Goal: Entertainment & Leisure: Browse casually

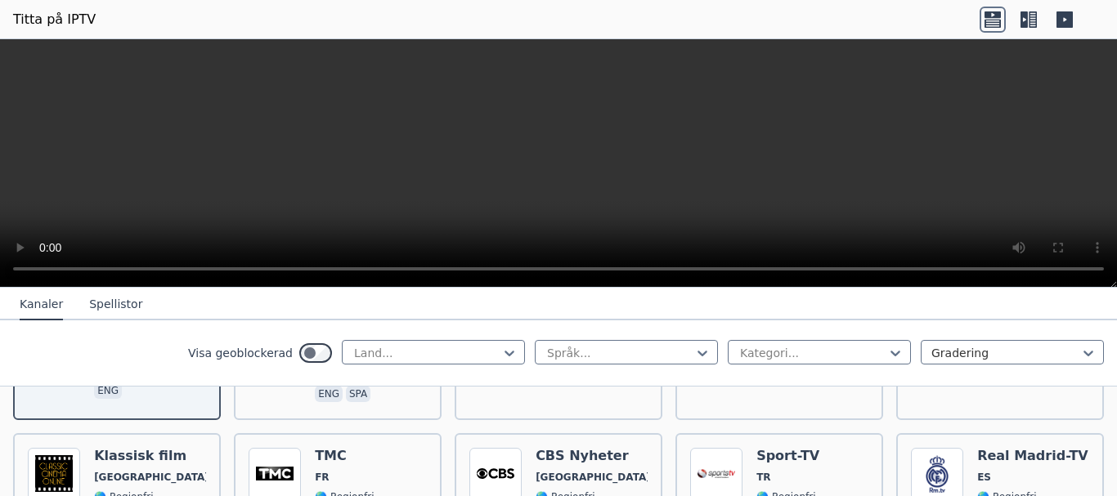
scroll to position [327, 0]
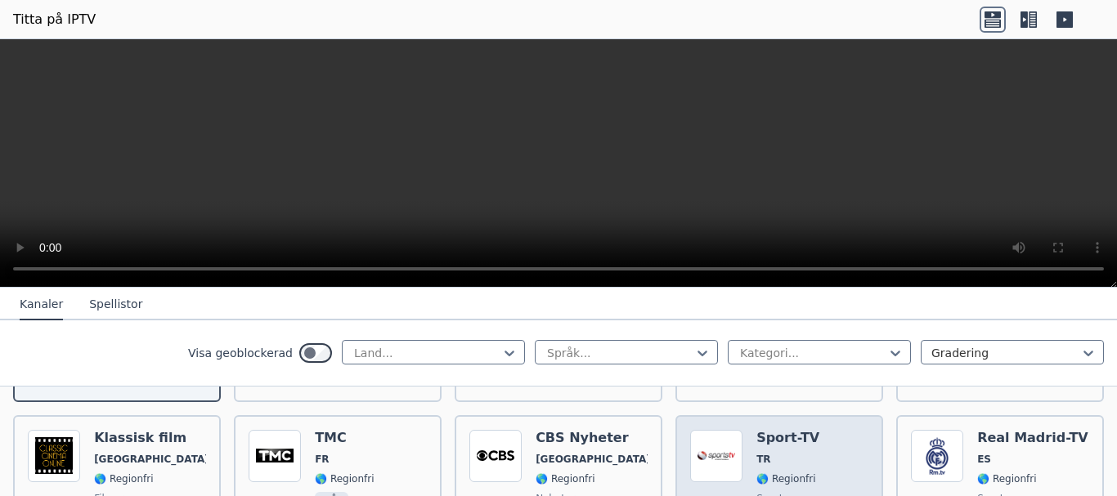
click at [814, 461] on div "Popularitet 3562 Sport-TV TR 🌎 Regionfri sport tur" at bounding box center [779, 489] width 178 height 118
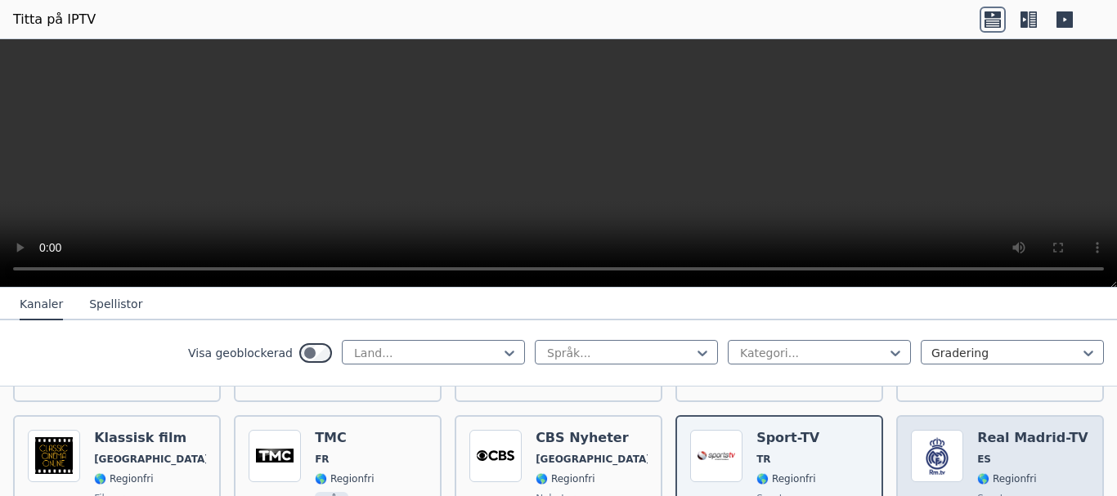
click at [1006, 451] on div "Real Madrid-TV ES 🌎 Regionfri sport spa" at bounding box center [1032, 489] width 111 height 118
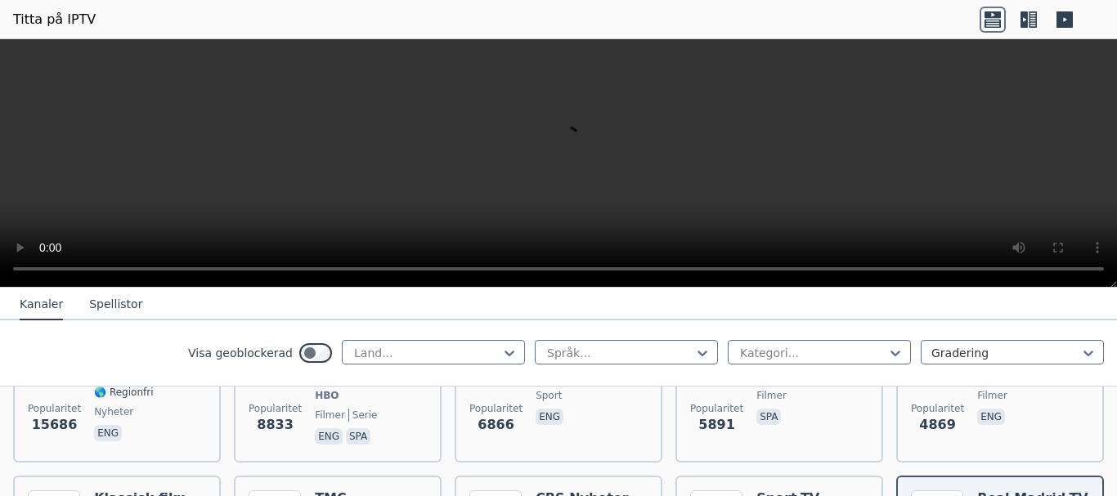
scroll to position [245, 0]
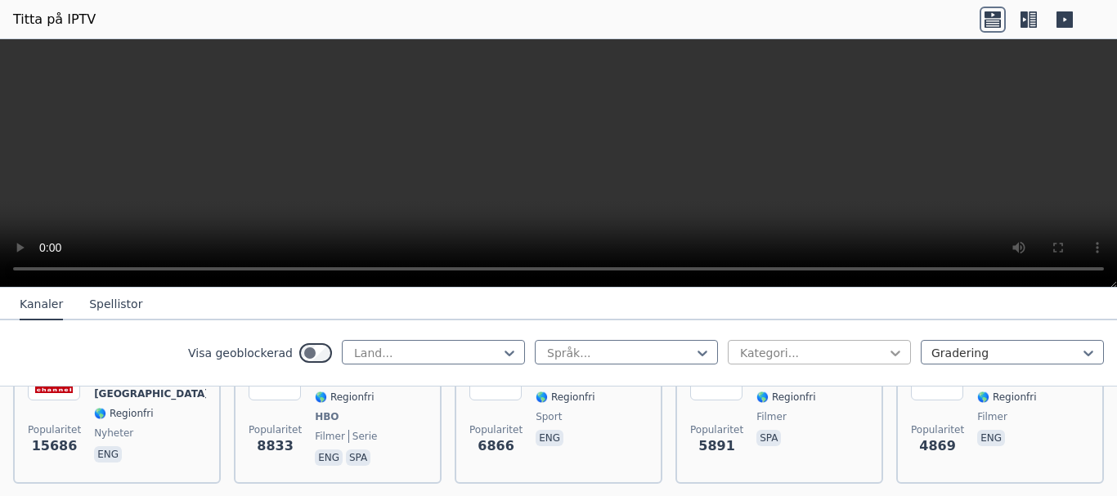
click at [887, 353] on icon at bounding box center [895, 353] width 16 height 16
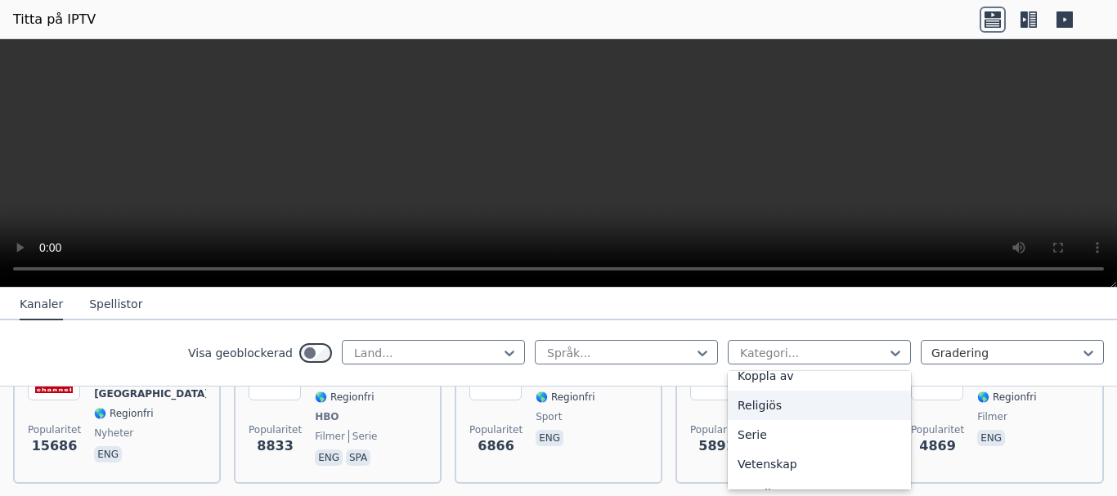
scroll to position [654, 0]
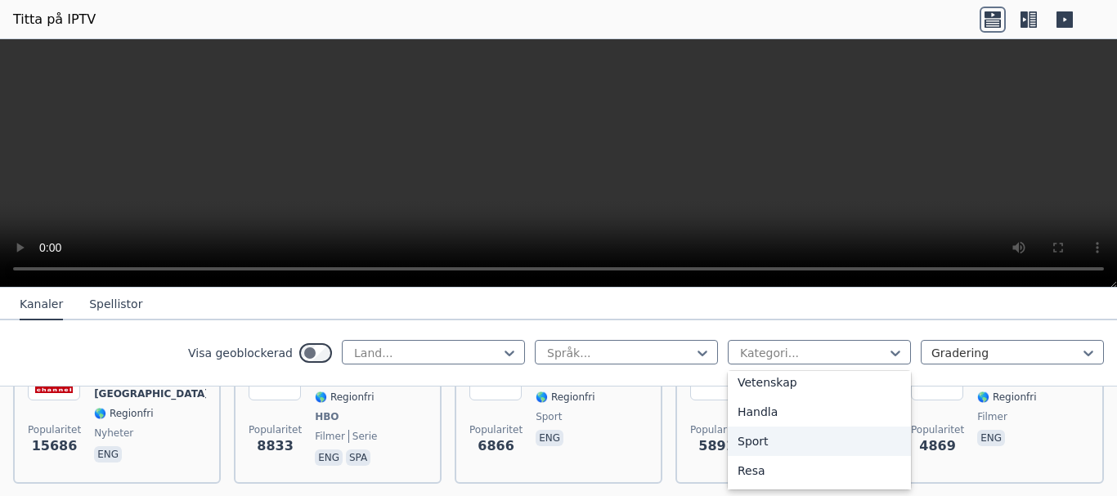
click at [778, 441] on div "Sport" at bounding box center [819, 441] width 183 height 29
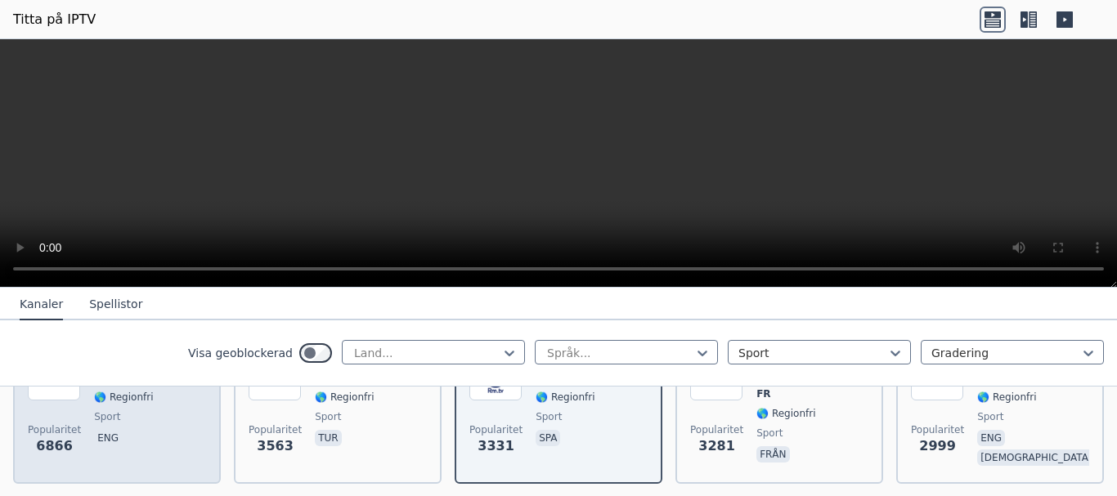
click at [118, 419] on span "sport" at bounding box center [150, 416] width 112 height 13
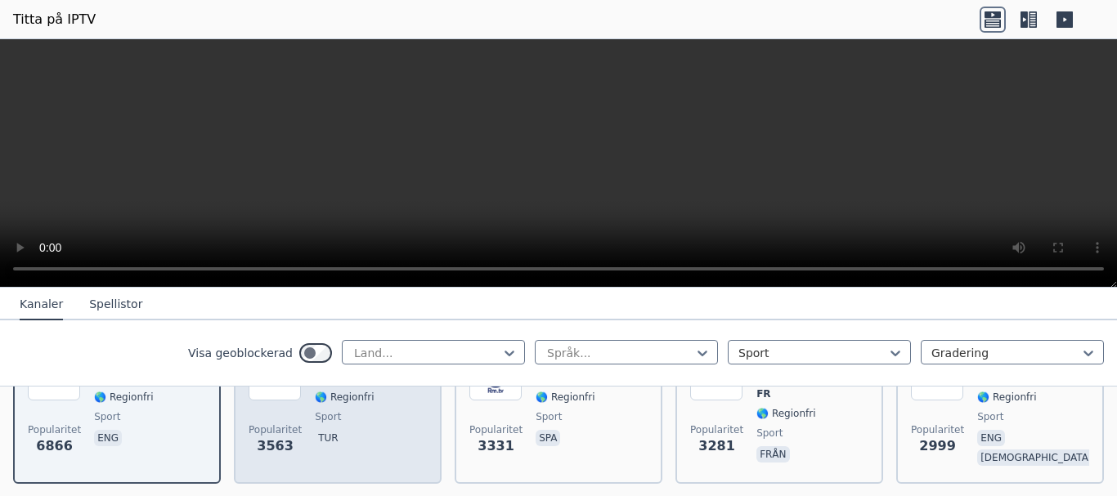
click at [357, 440] on span "tur" at bounding box center [346, 440] width 63 height 20
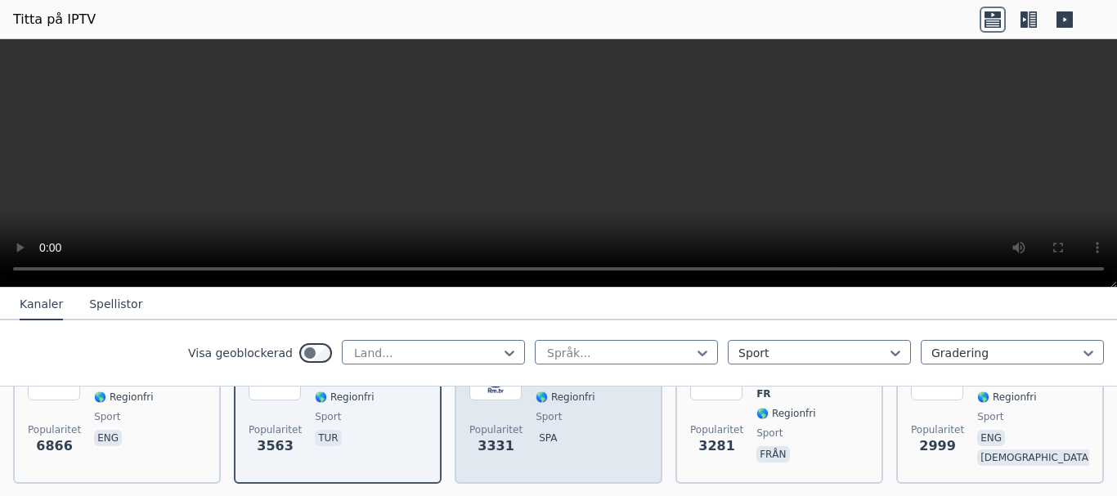
click at [569, 430] on span "spa" at bounding box center [591, 440] width 111 height 20
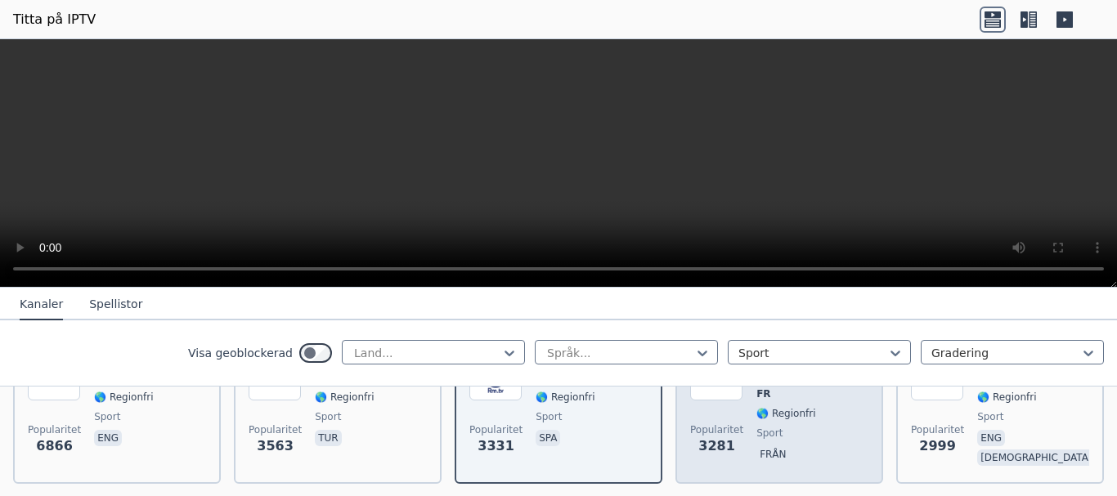
click at [787, 446] on span "från" at bounding box center [812, 456] width 112 height 20
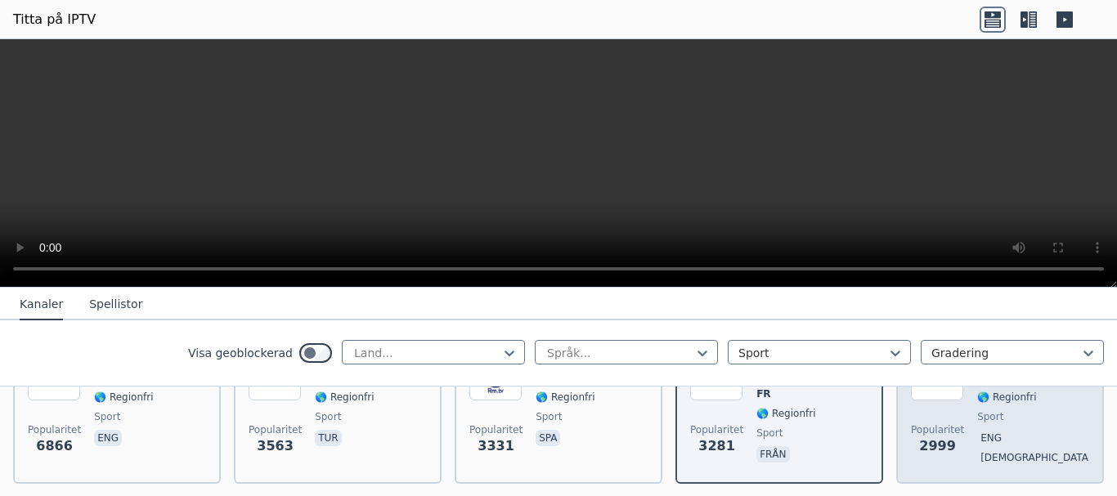
click at [999, 452] on font "[DEMOGRAPHIC_DATA]" at bounding box center [1035, 457] width 111 height 11
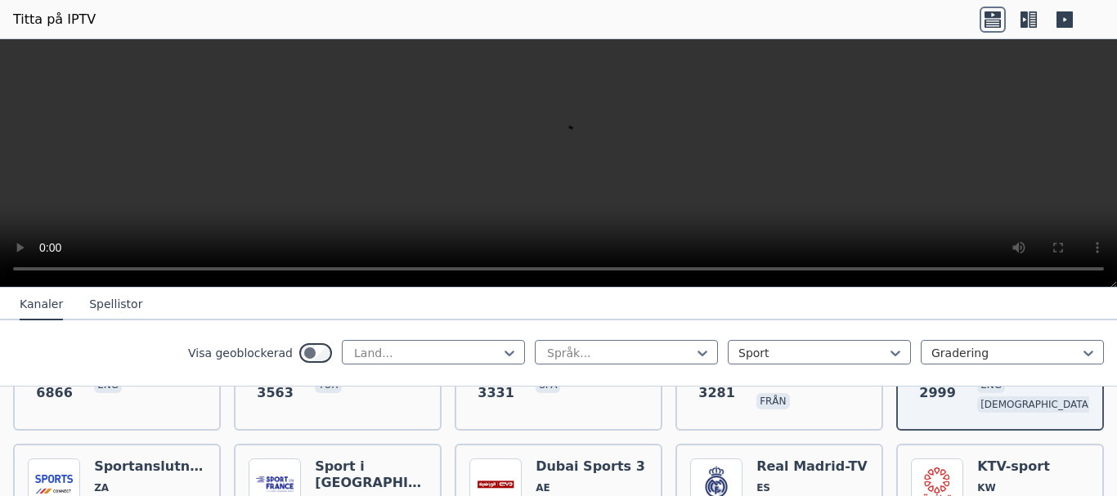
scroll to position [327, 0]
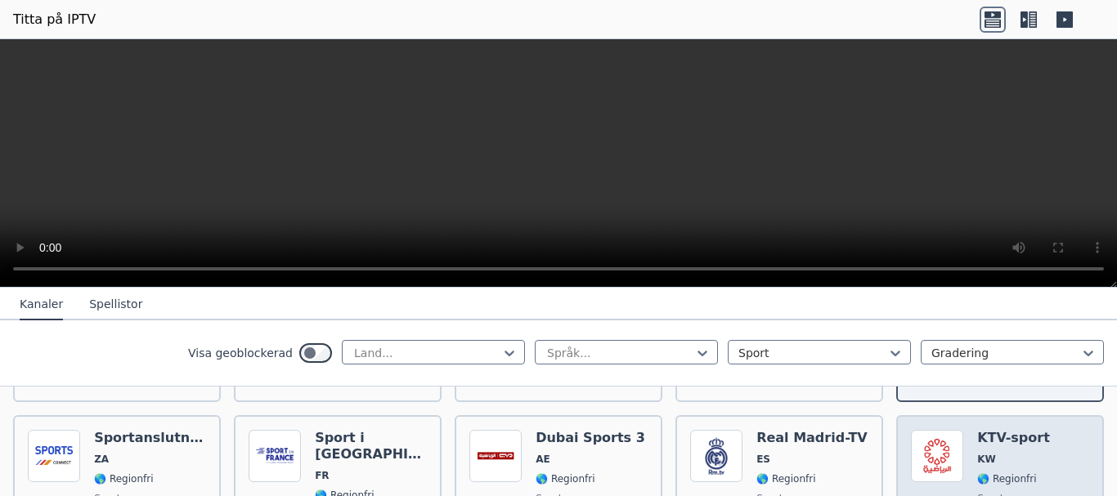
click at [1002, 455] on span "KW" at bounding box center [1013, 459] width 73 height 13
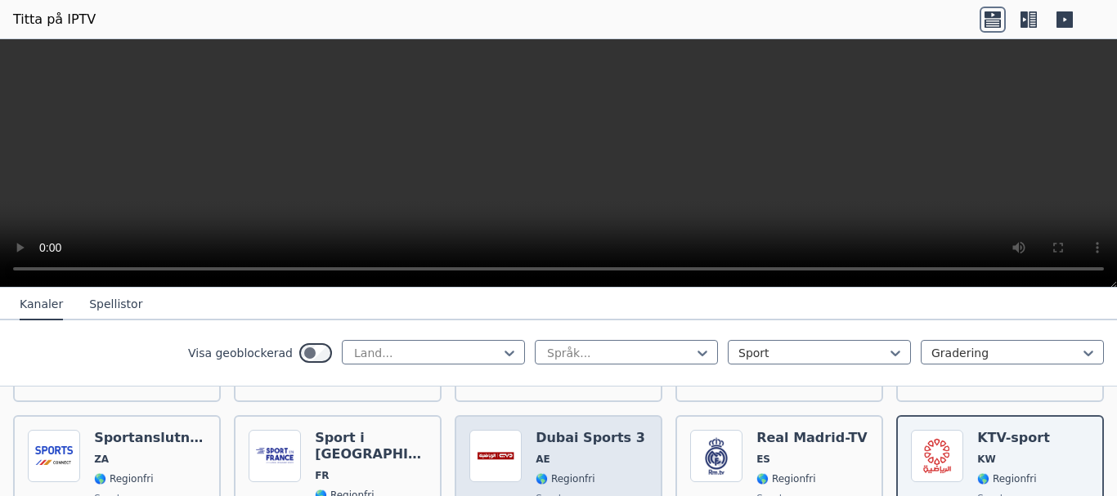
click at [563, 463] on div "Dubai Sports 3 AE 🌎 Regionfri sport ara" at bounding box center [591, 489] width 110 height 118
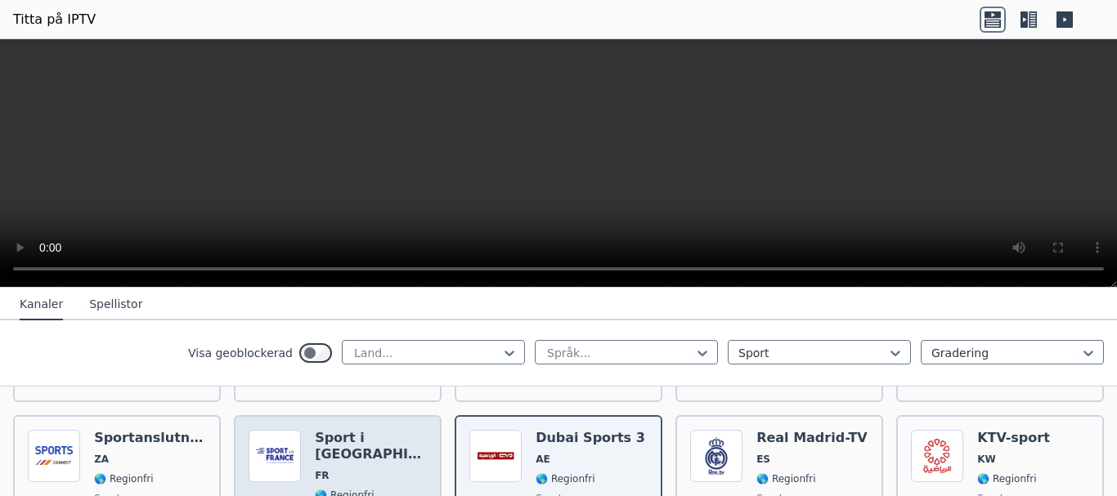
click at [384, 469] on span "FR" at bounding box center [371, 475] width 112 height 13
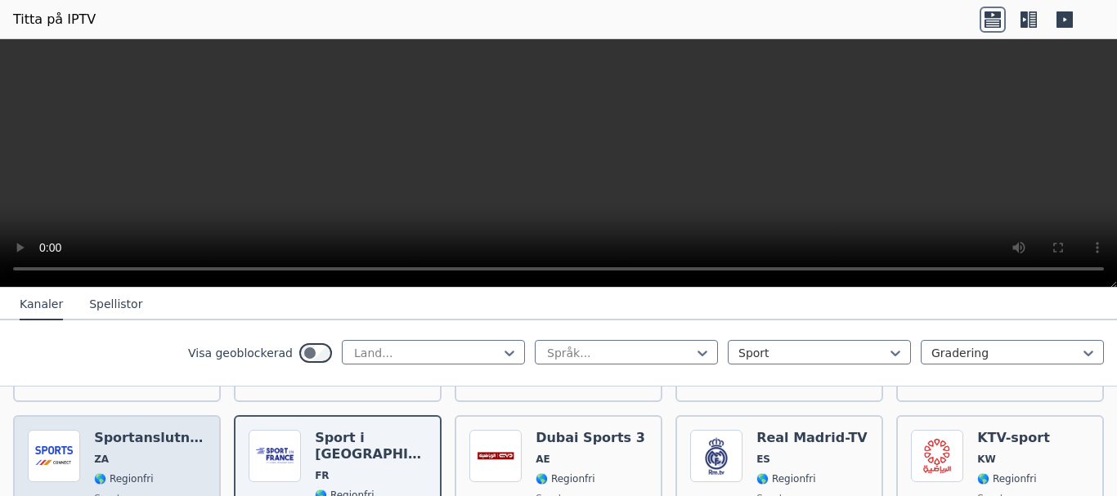
click at [132, 463] on div "Sportanslutning ZA 🌎 Regionfri sport eng" at bounding box center [150, 489] width 112 height 118
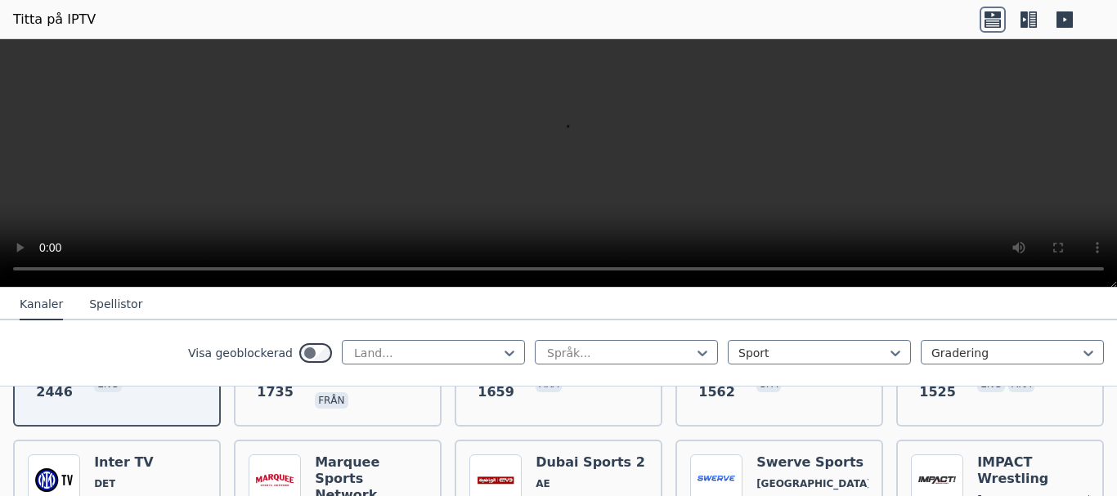
scroll to position [491, 0]
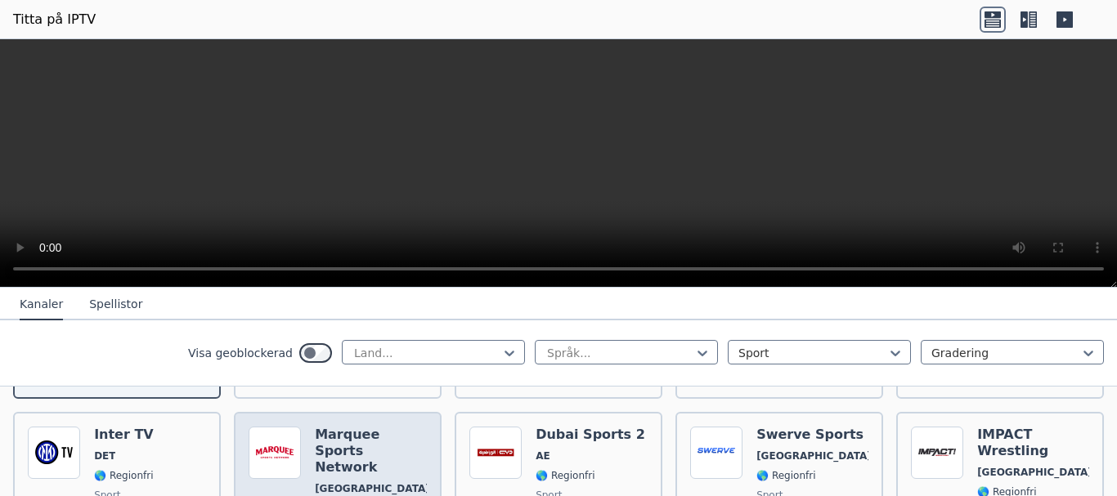
click at [366, 459] on div "Marquee Sports Network [GEOGRAPHIC_DATA] 🌎 Regionfri sport eng" at bounding box center [371, 494] width 112 height 134
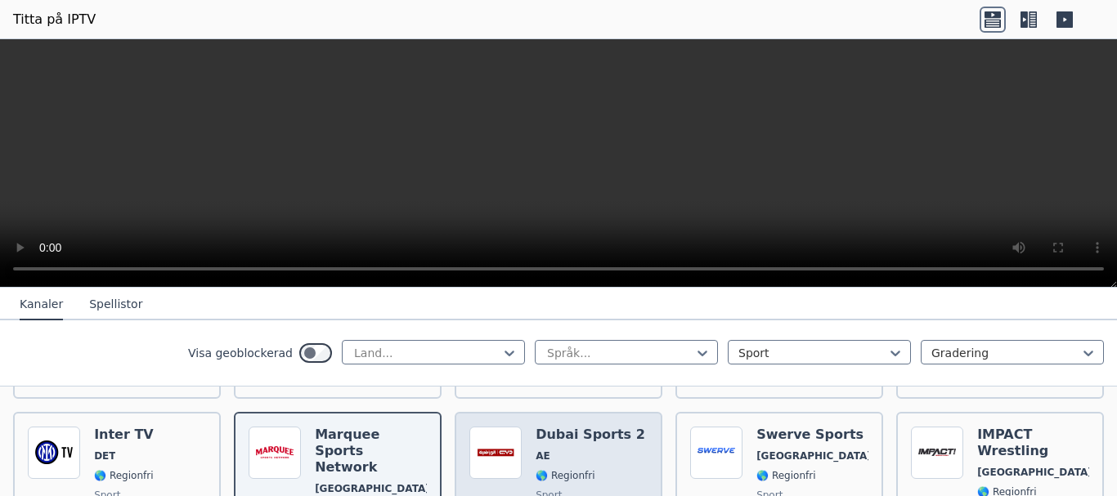
click at [582, 463] on div "Dubai Sports 2 AE 🌎 Regionfri sport ara" at bounding box center [591, 494] width 110 height 134
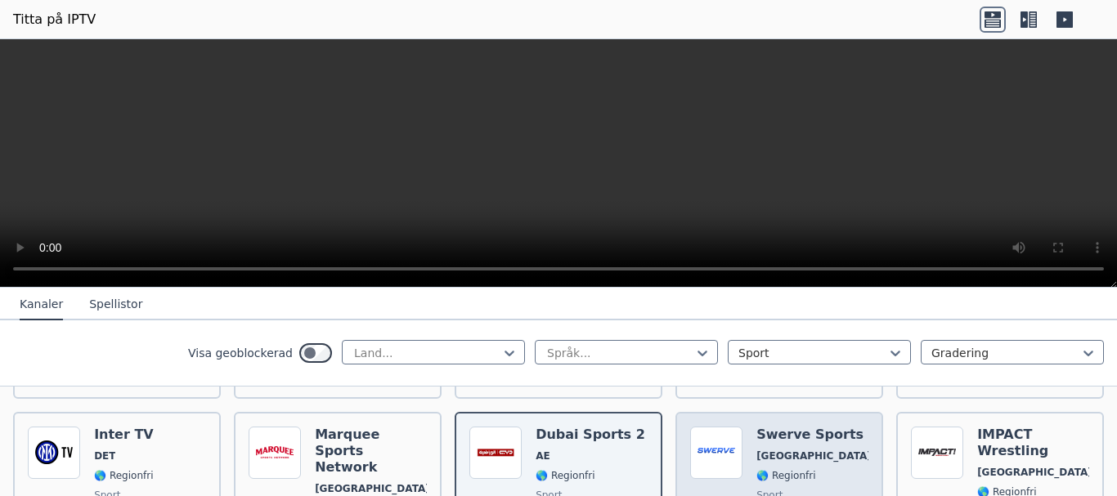
click at [818, 459] on span "[GEOGRAPHIC_DATA]" at bounding box center [812, 456] width 112 height 13
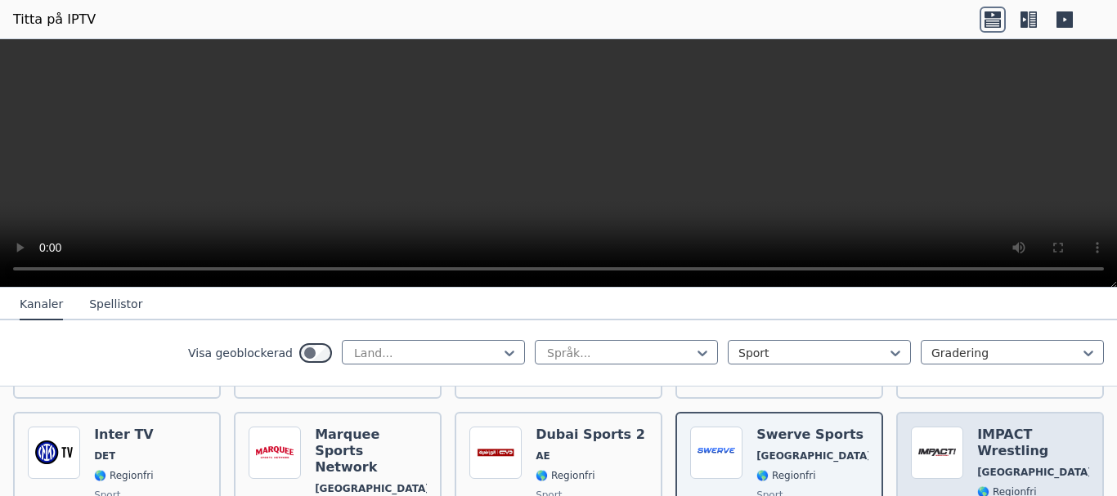
click at [1011, 464] on div "IMPACT Wrestling [GEOGRAPHIC_DATA] 🌎 Regionfri sport eng" at bounding box center [1033, 494] width 112 height 134
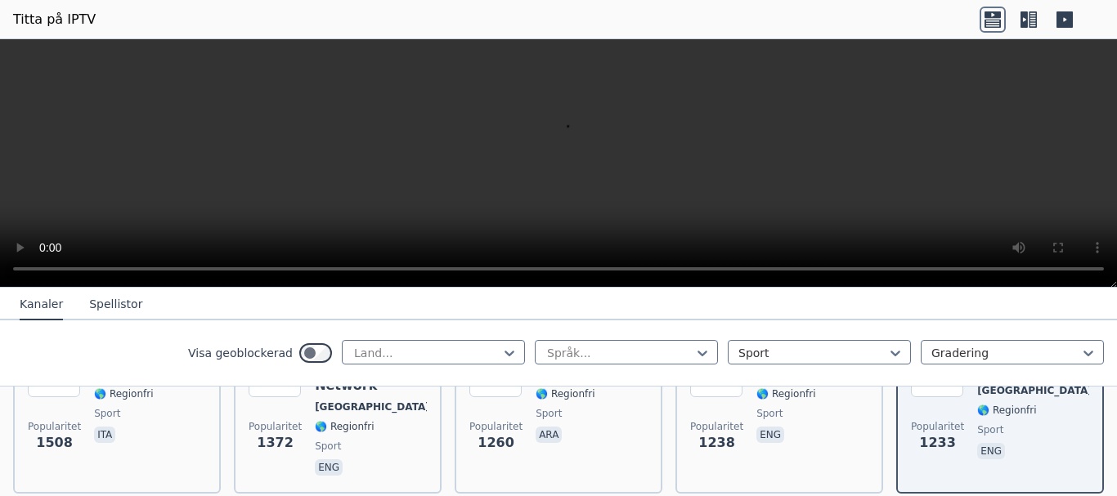
scroll to position [654, 0]
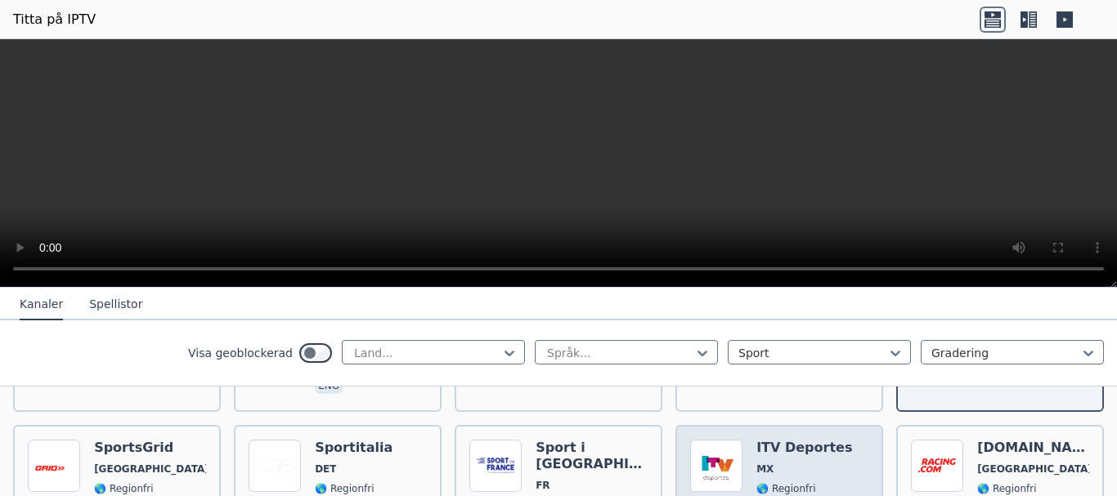
click at [795, 483] on font "🌎 Regionfri" at bounding box center [785, 488] width 59 height 11
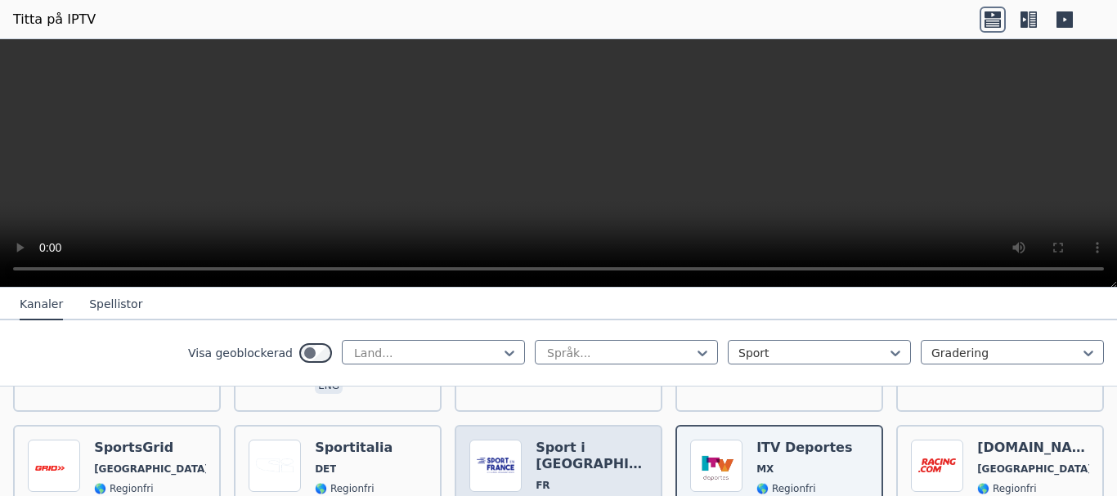
click at [583, 456] on div "Sport i [GEOGRAPHIC_DATA] FR 🌎 Regionfri sport från" at bounding box center [592, 500] width 112 height 121
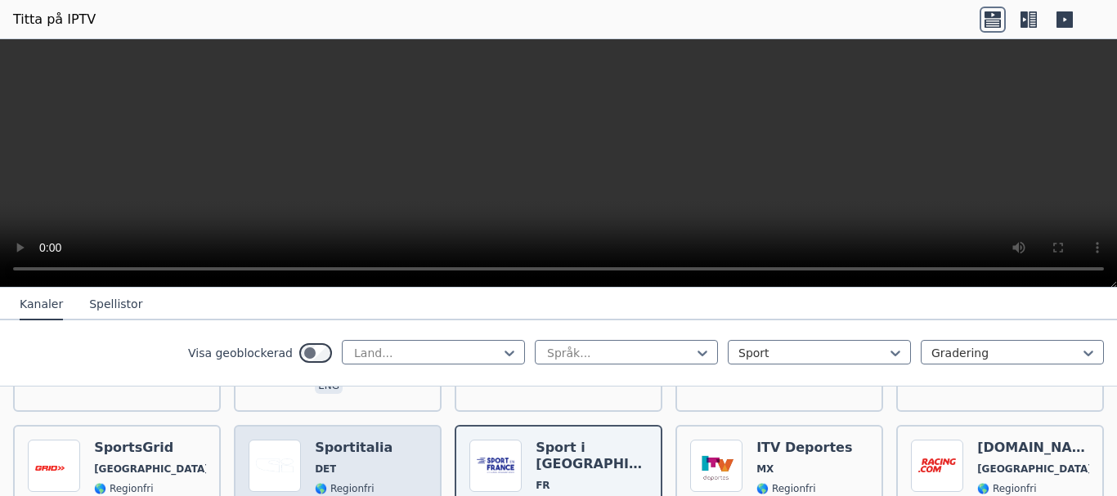
click at [373, 463] on span "DET" at bounding box center [354, 469] width 78 height 13
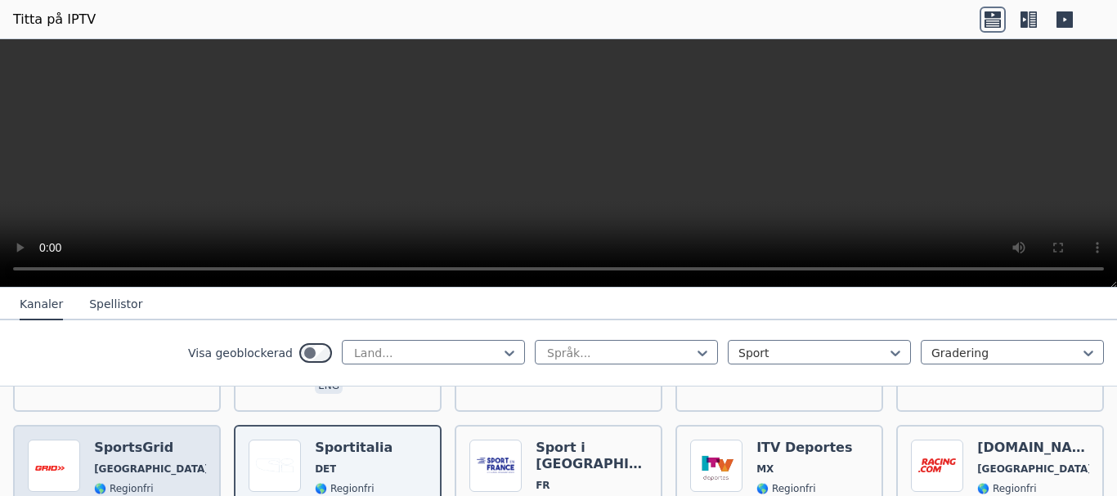
click at [150, 482] on span "🌎 Regionfri" at bounding box center [150, 488] width 112 height 13
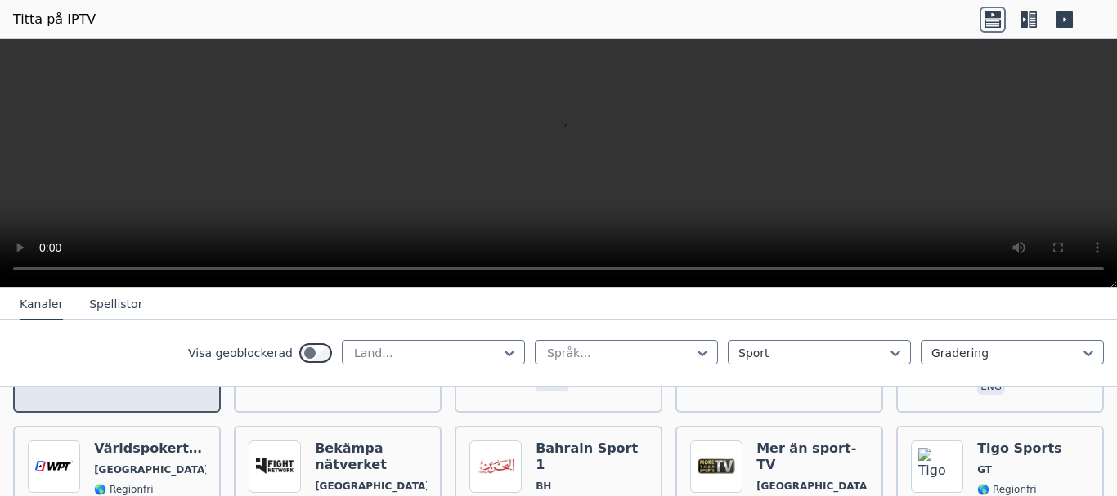
scroll to position [818, 0]
click at [151, 482] on span "🌎 Regionfri" at bounding box center [150, 488] width 112 height 13
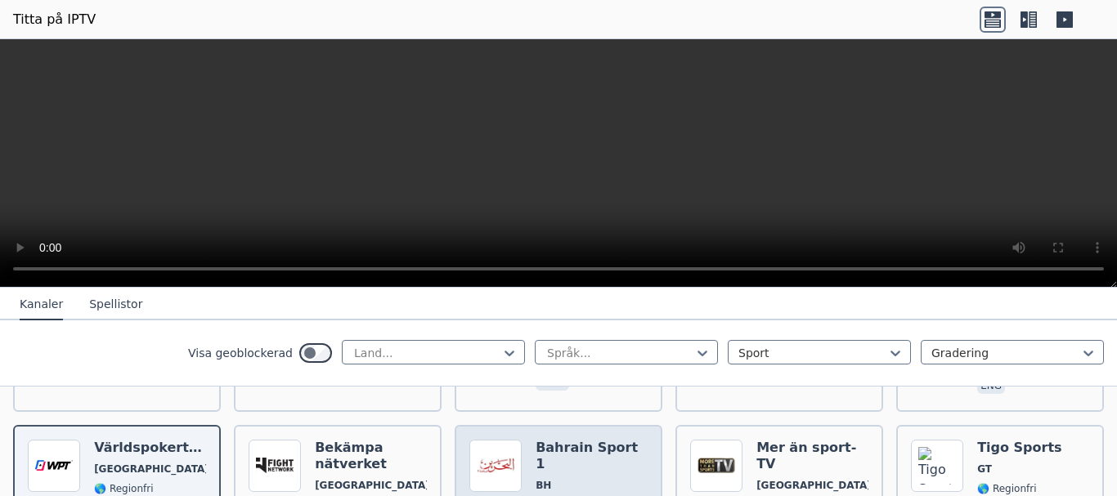
click at [579, 496] on font "🌎 Regionfri" at bounding box center [565, 505] width 59 height 11
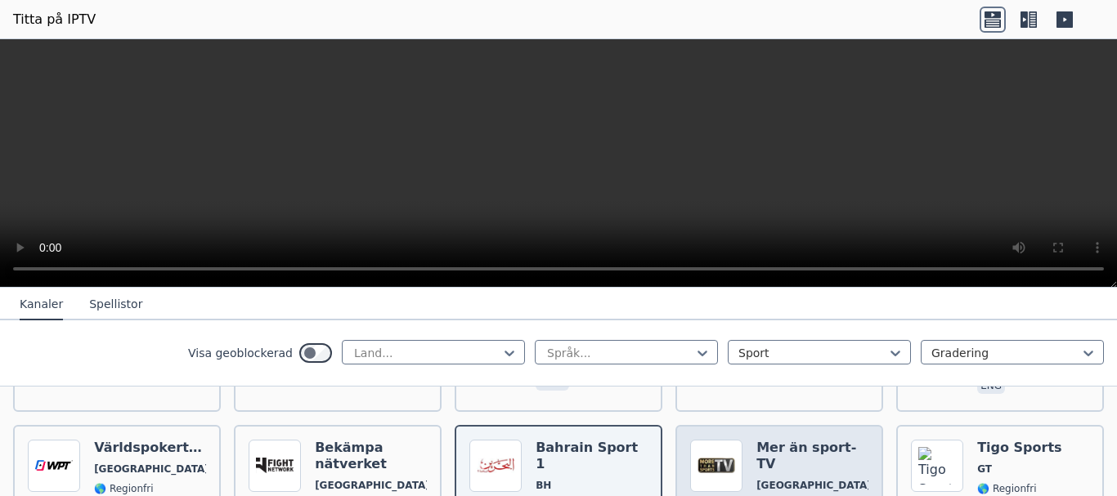
click at [782, 480] on font "[GEOGRAPHIC_DATA]" at bounding box center [813, 485] width 115 height 11
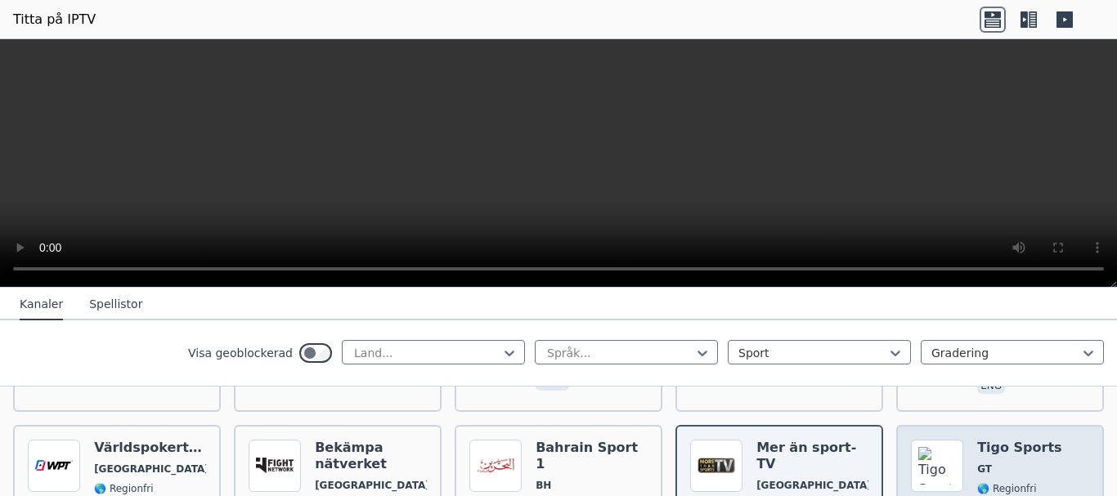
click at [978, 464] on font "GT" at bounding box center [984, 469] width 15 height 11
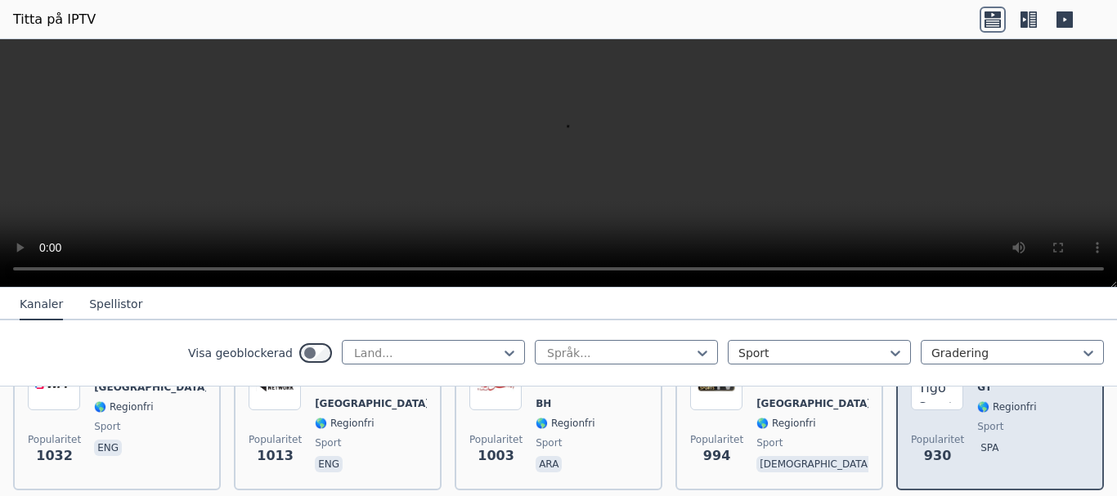
scroll to position [981, 0]
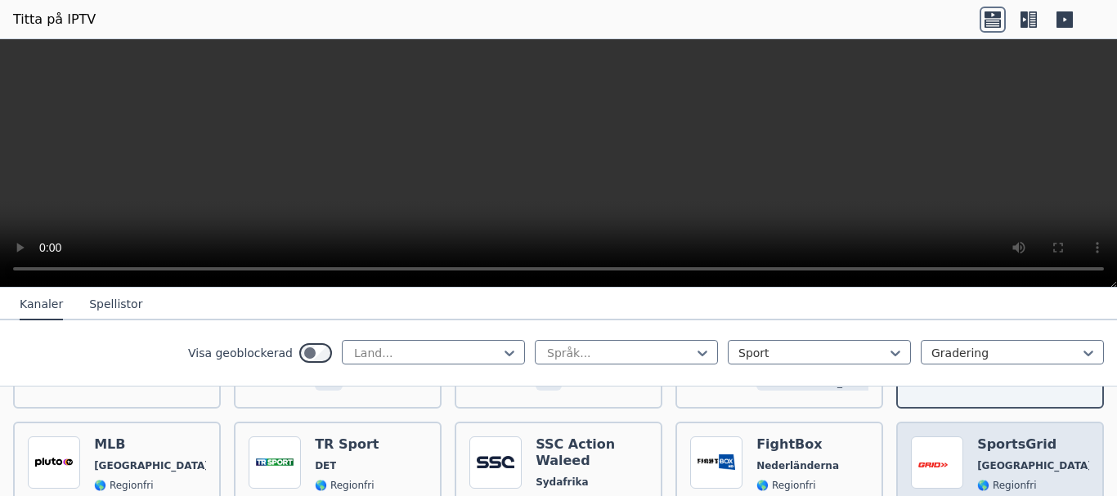
click at [996, 460] on span "[GEOGRAPHIC_DATA]" at bounding box center [1033, 466] width 112 height 13
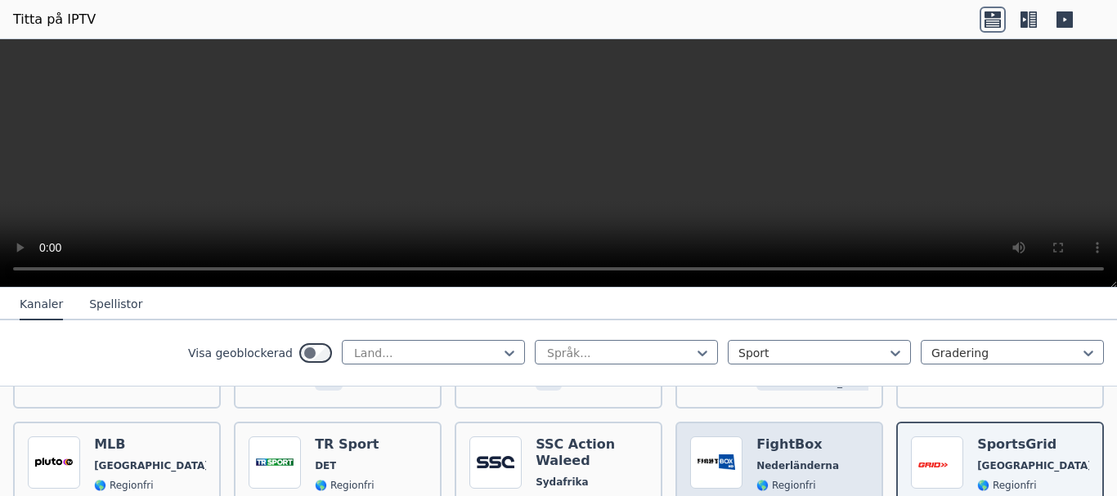
click at [805, 455] on div "FightBox Nederländerna 🌎 Regionfri sport eng" at bounding box center [797, 497] width 83 height 121
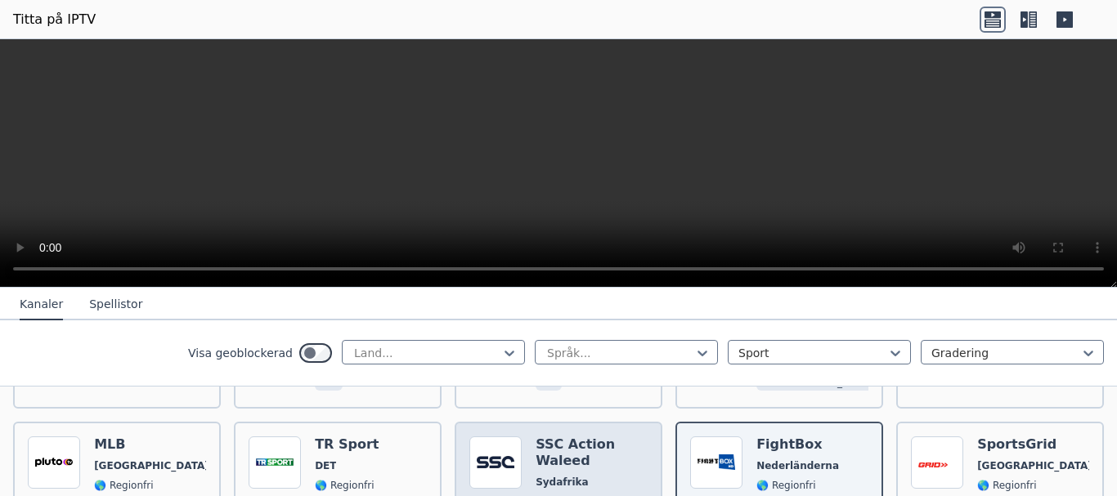
click at [593, 476] on span "Sydafrika" at bounding box center [592, 482] width 112 height 13
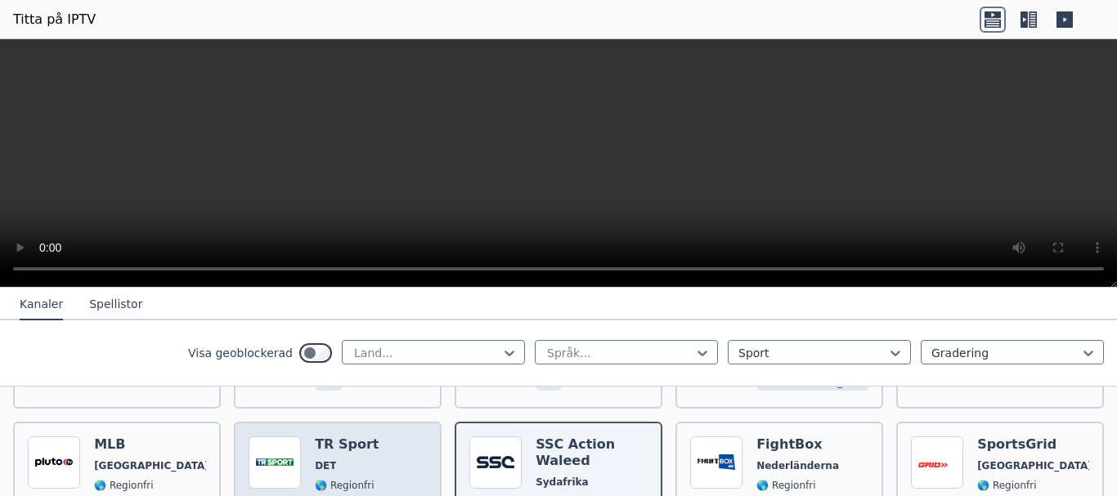
click at [368, 472] on div "Popularitet 867 TR Sport DET 🌎 Regionfri sport ita" at bounding box center [338, 497] width 178 height 121
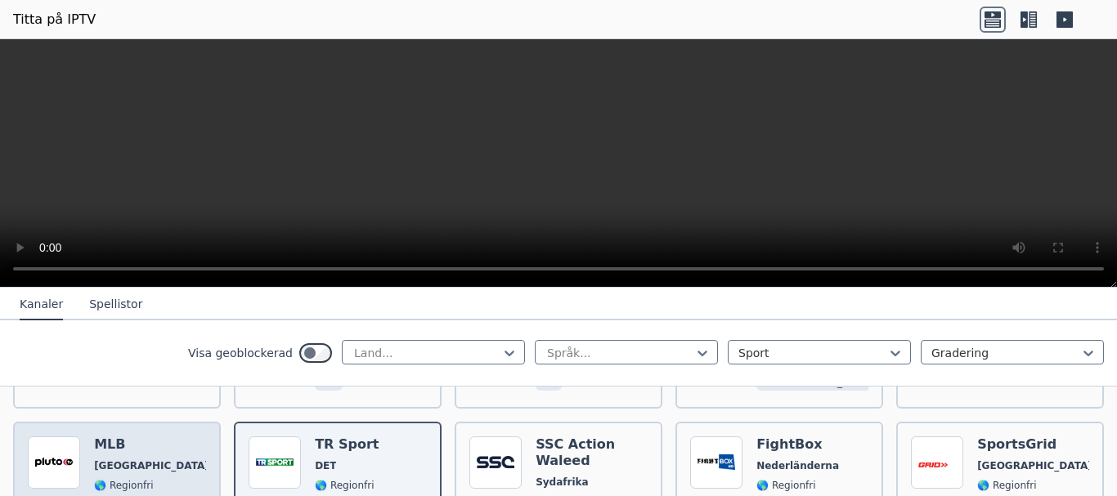
click at [126, 460] on span "[GEOGRAPHIC_DATA]" at bounding box center [150, 466] width 112 height 13
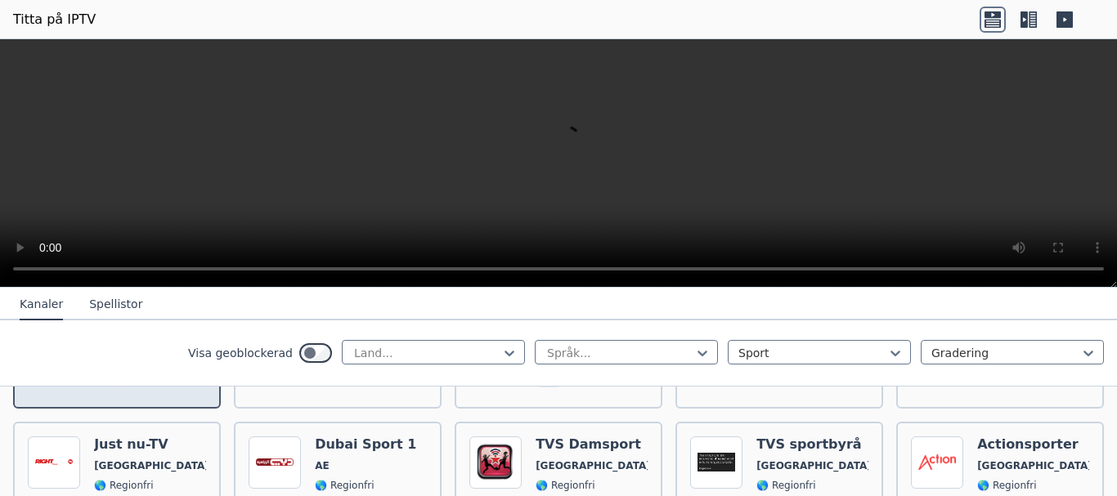
scroll to position [1226, 0]
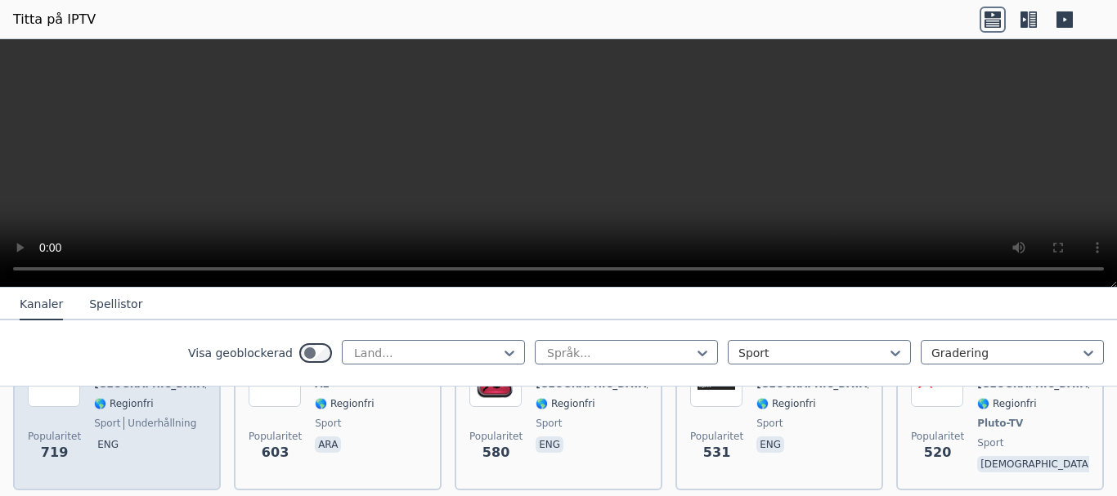
click at [139, 415] on div "Just nu-TV [GEOGRAPHIC_DATA] 🌎 Regionfri sport underhållning eng" at bounding box center [150, 415] width 112 height 121
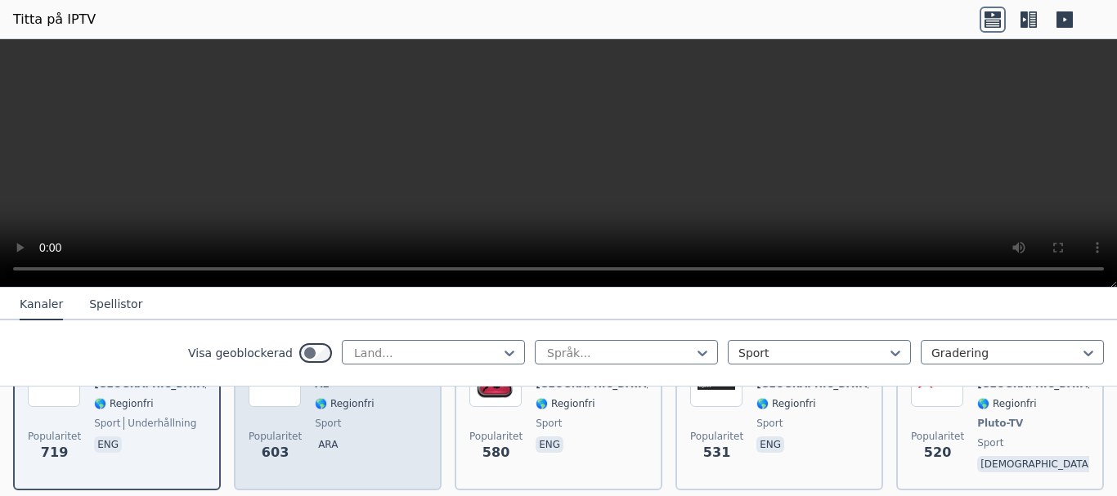
click at [334, 437] on p "ara" at bounding box center [328, 445] width 26 height 16
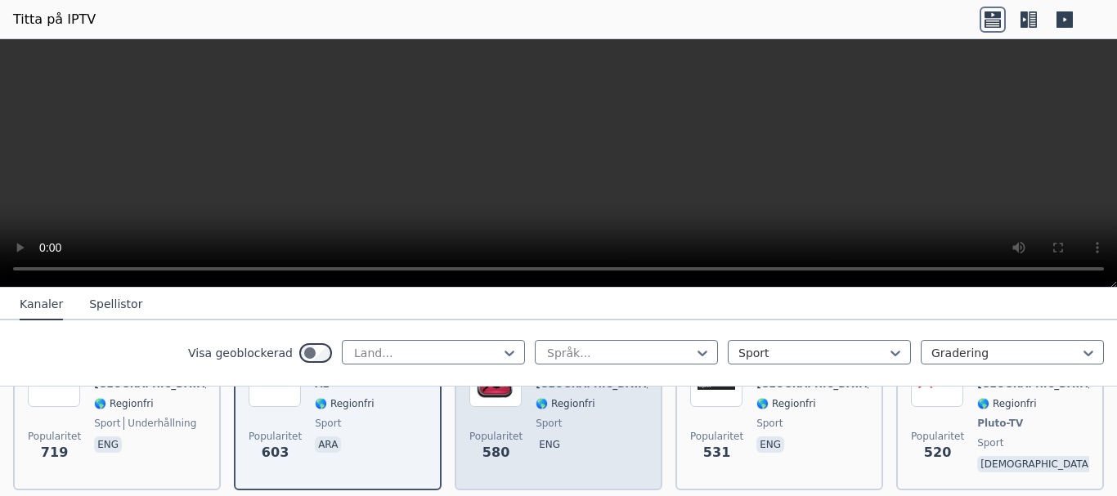
click at [544, 437] on span "eng" at bounding box center [592, 447] width 112 height 20
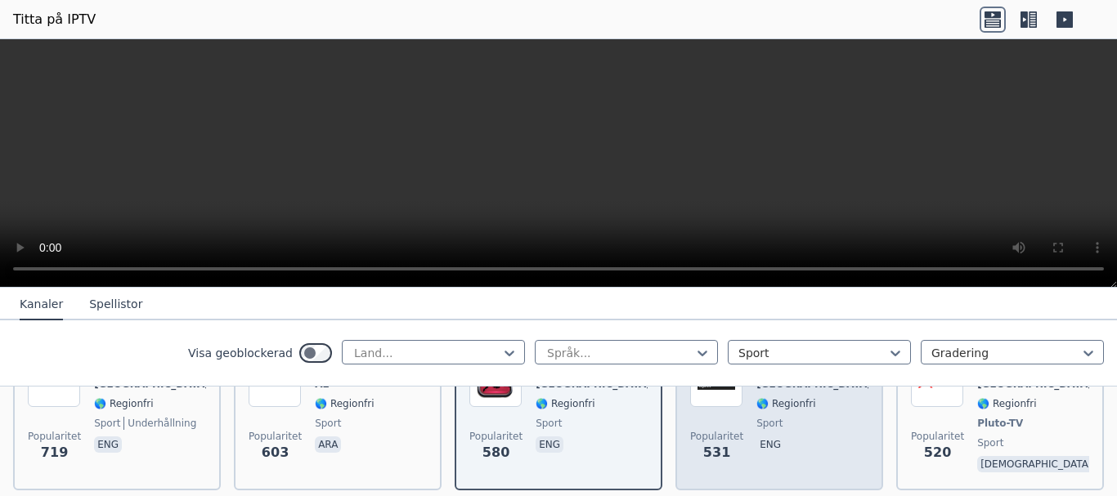
click at [773, 437] on span "eng" at bounding box center [812, 447] width 112 height 20
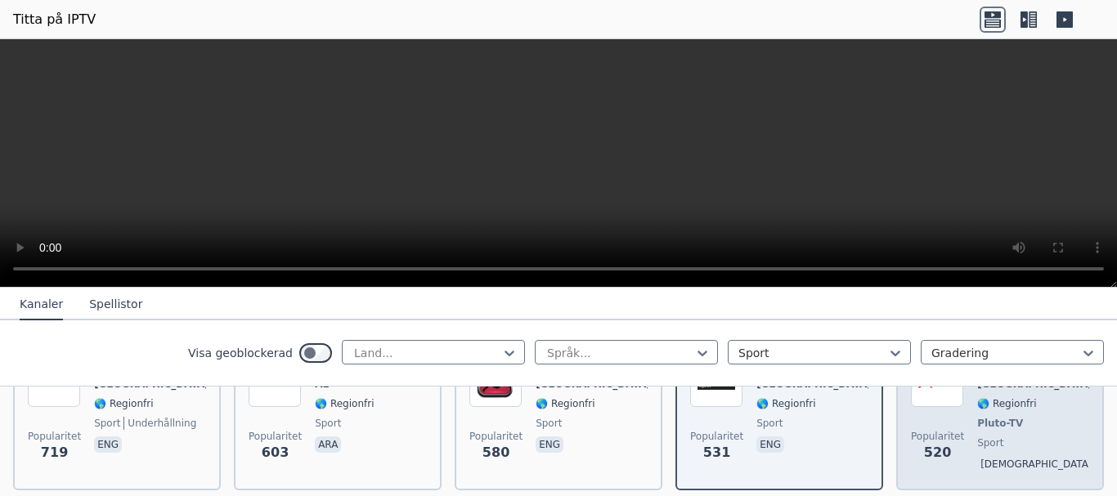
click at [961, 428] on div "Popularitet 520 Actionsporter [GEOGRAPHIC_DATA] 🌎 Regionfri Pluto-TV sport gud" at bounding box center [1000, 415] width 178 height 121
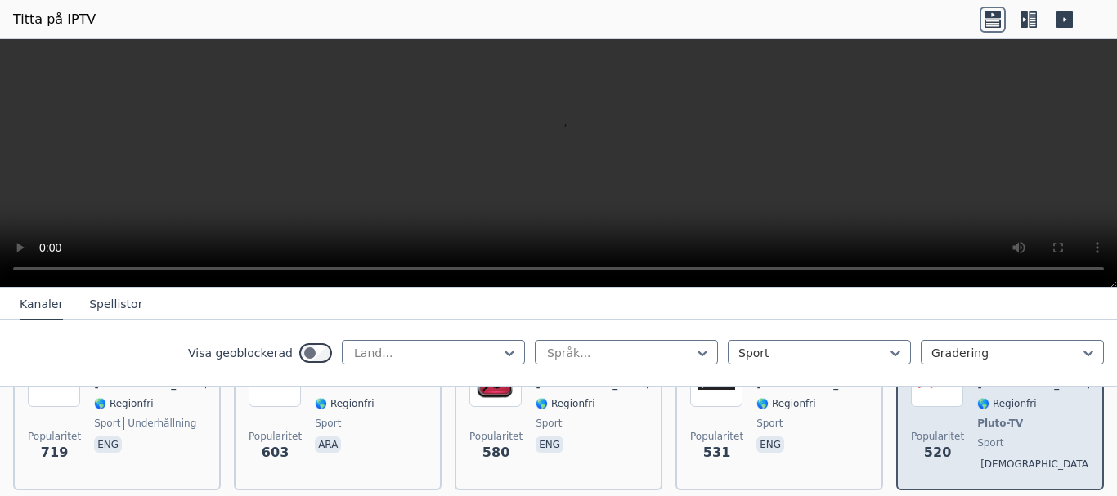
scroll to position [1308, 0]
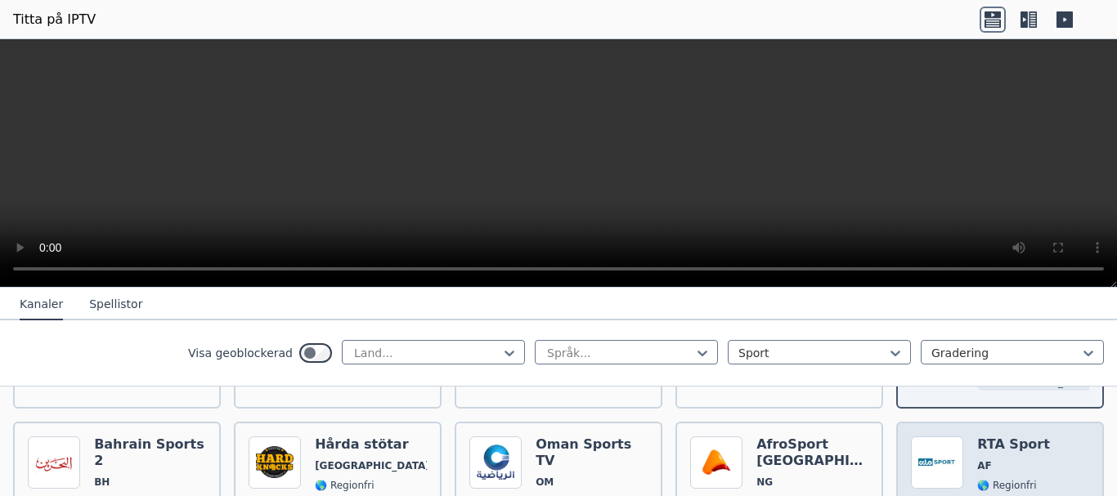
click at [1025, 479] on span "🌎 Regionfri" at bounding box center [1013, 485] width 73 height 13
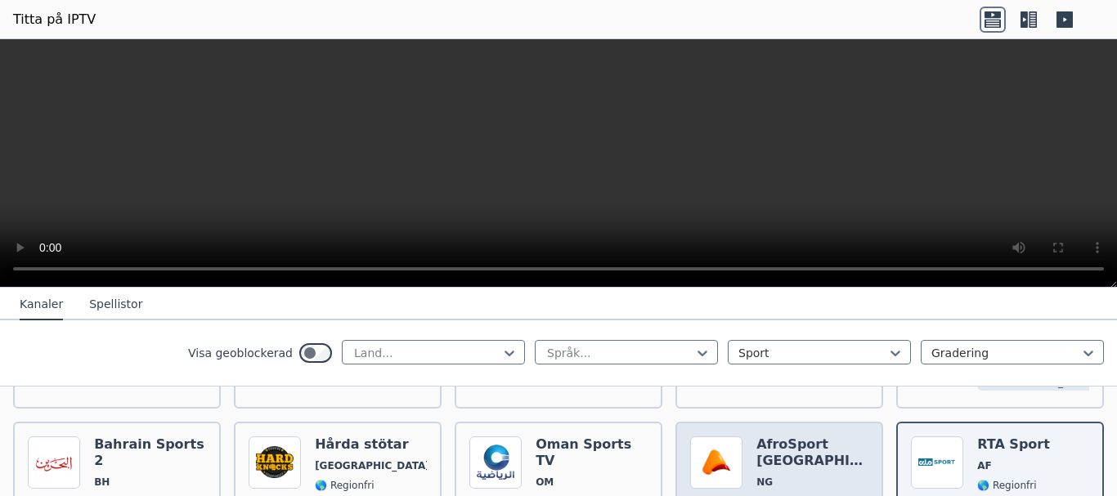
click at [787, 496] on font "🌎 Regionfri" at bounding box center [785, 501] width 59 height 11
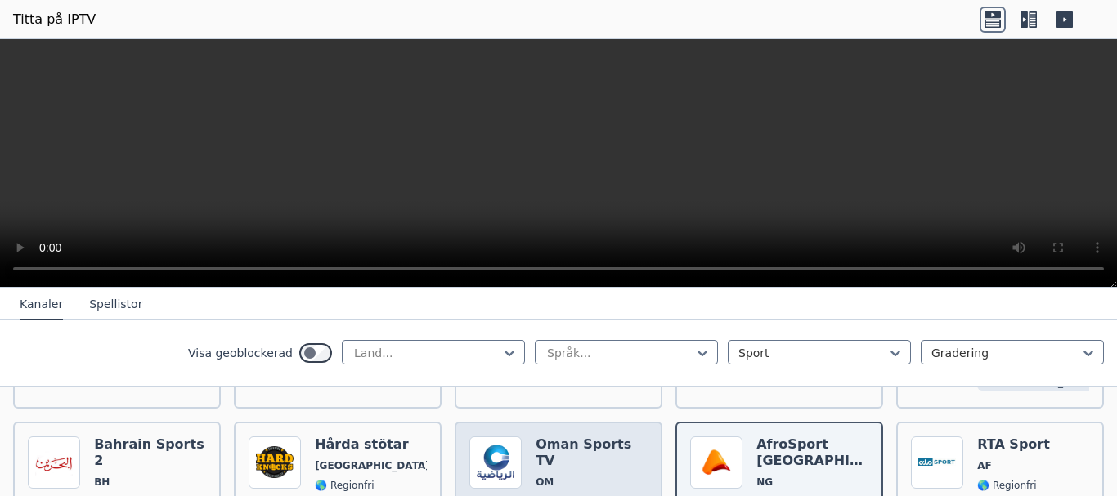
click at [567, 453] on div "Oman Sports TV OM 🌎 Regionfri sport eng ara" at bounding box center [592, 496] width 112 height 118
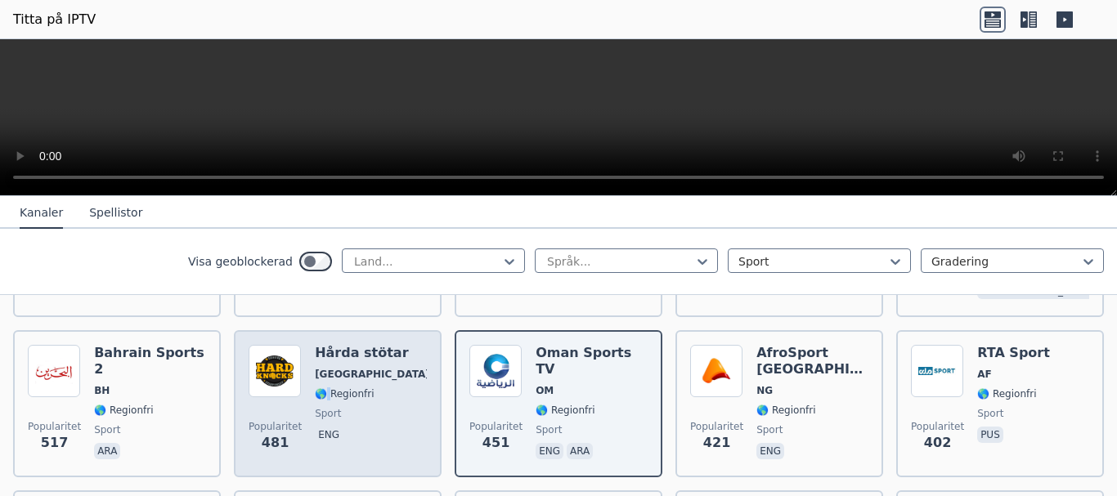
click at [326, 383] on div "Hårda stötar [GEOGRAPHIC_DATA] 🌎 Regionfri sport eng" at bounding box center [371, 404] width 112 height 118
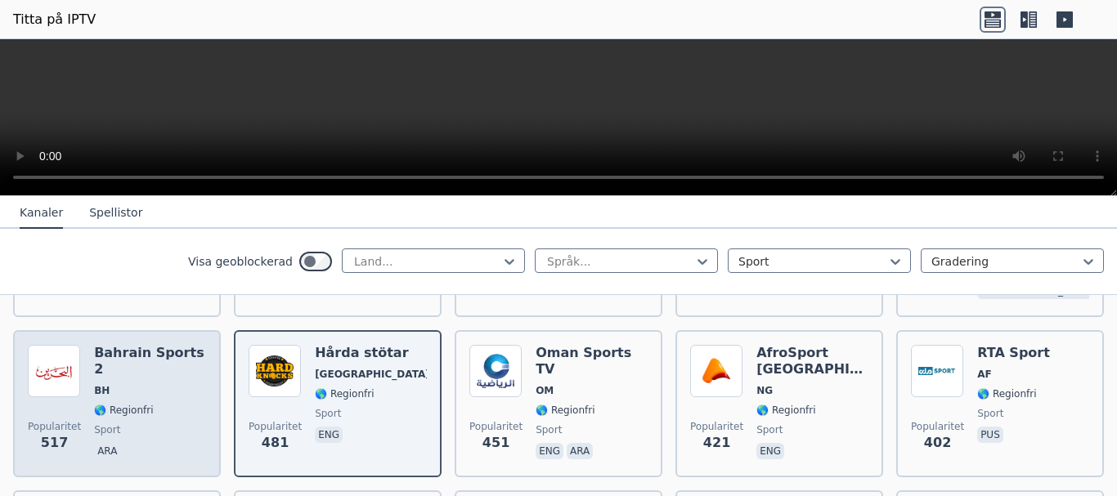
click at [132, 424] on span "sport" at bounding box center [150, 430] width 112 height 13
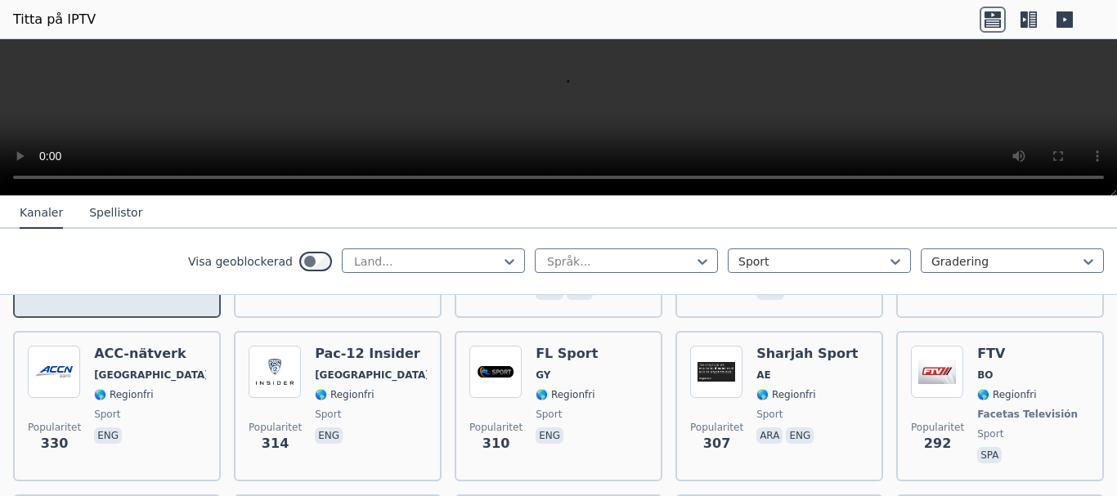
scroll to position [1472, 0]
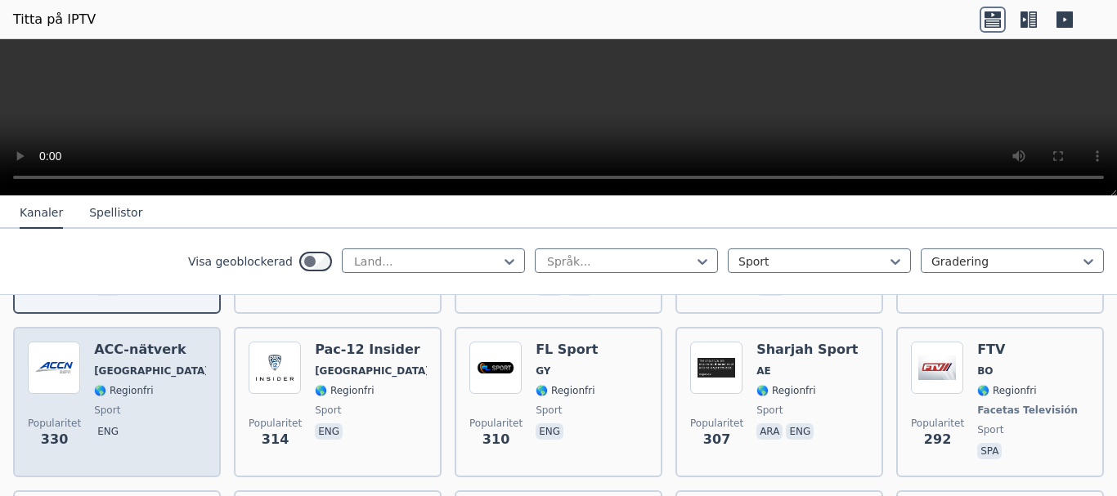
click at [133, 379] on div "ACC-nätverk [GEOGRAPHIC_DATA] 🌎 Regionfri sport eng" at bounding box center [150, 402] width 112 height 121
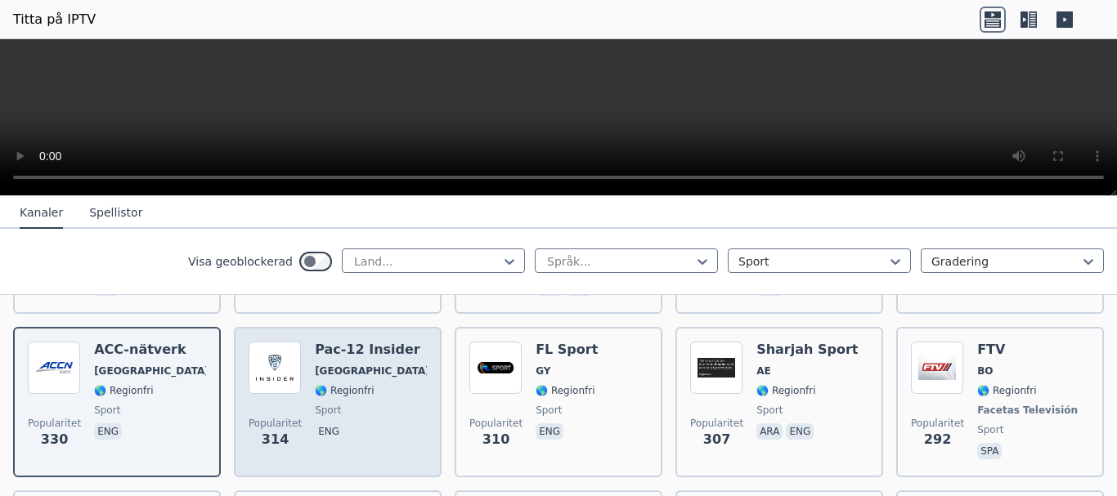
click at [379, 380] on div "Pac-12 Insider [GEOGRAPHIC_DATA] 🌎 Regionfri sport eng" at bounding box center [371, 402] width 112 height 121
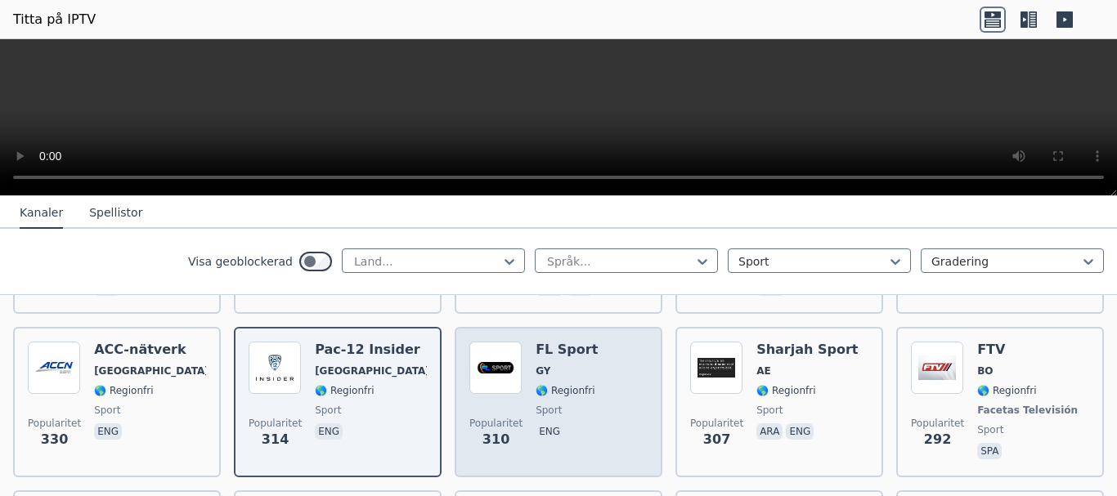
click at [578, 404] on span "sport" at bounding box center [567, 410] width 62 height 13
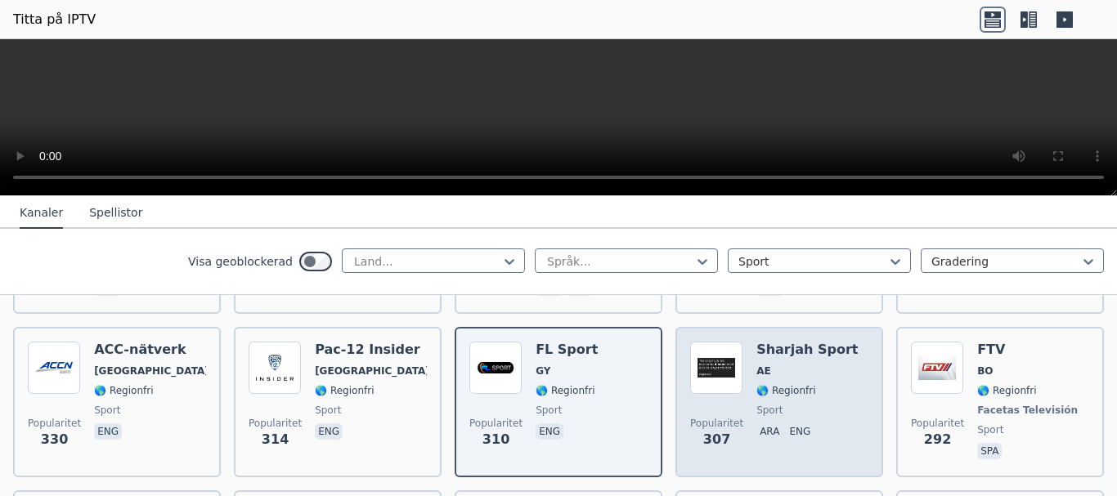
click at [787, 404] on span "sport" at bounding box center [806, 410] width 101 height 13
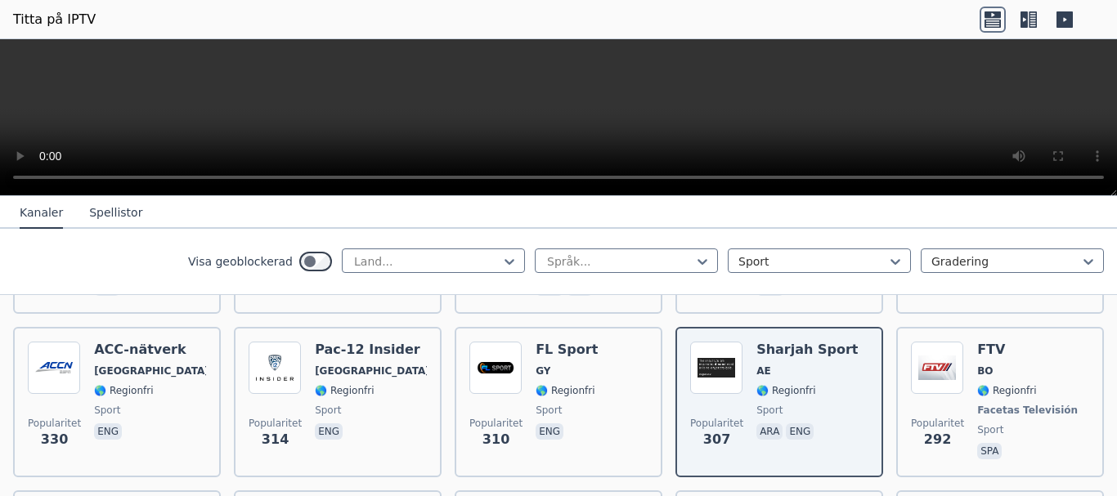
click at [839, 114] on video at bounding box center [558, 117] width 1117 height 157
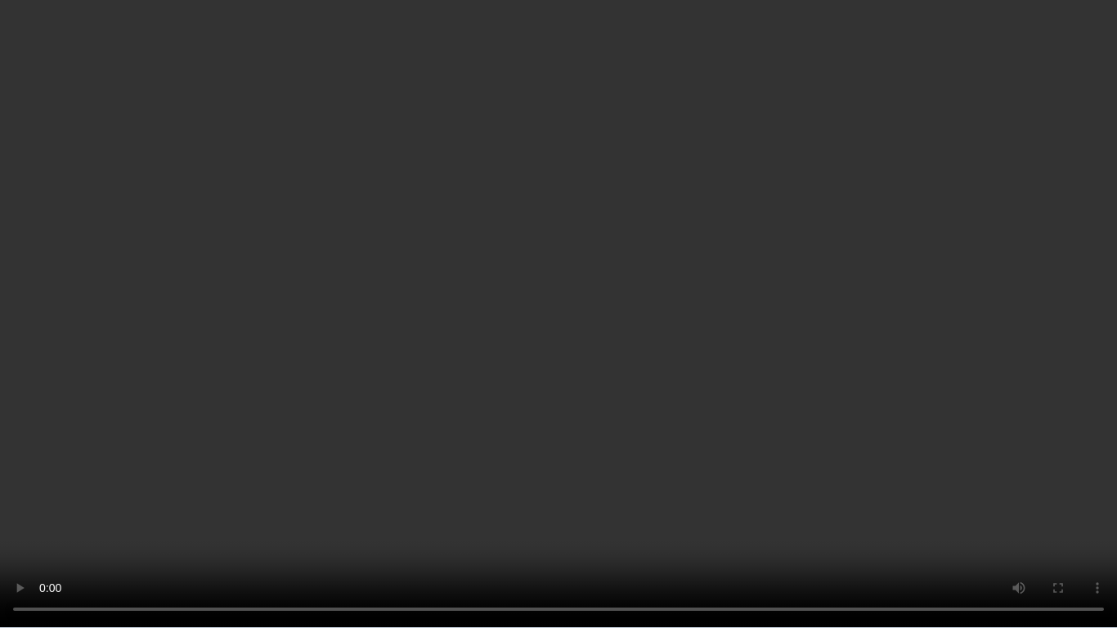
click at [930, 314] on video at bounding box center [558, 314] width 1117 height 628
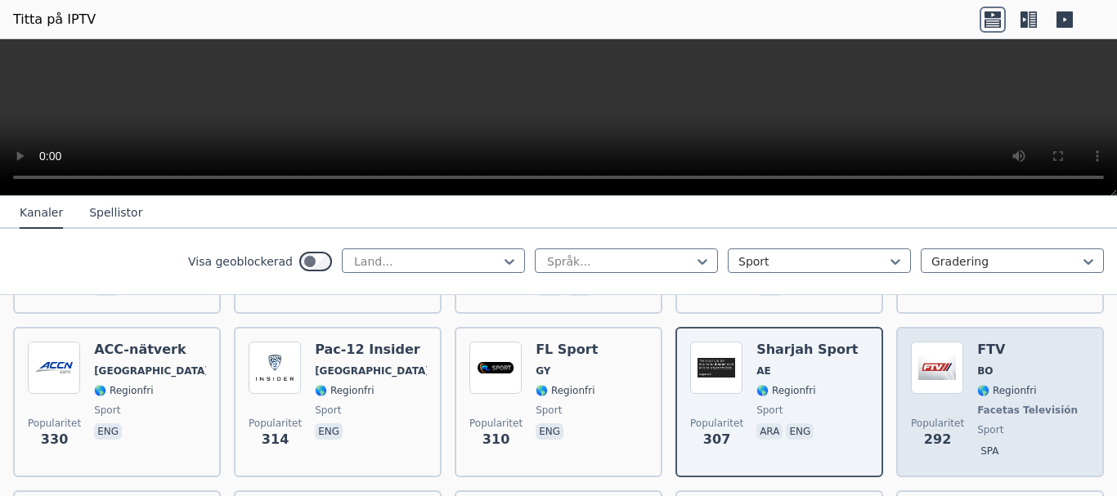
click at [991, 405] on font "Facetas Televisión" at bounding box center [1027, 410] width 101 height 11
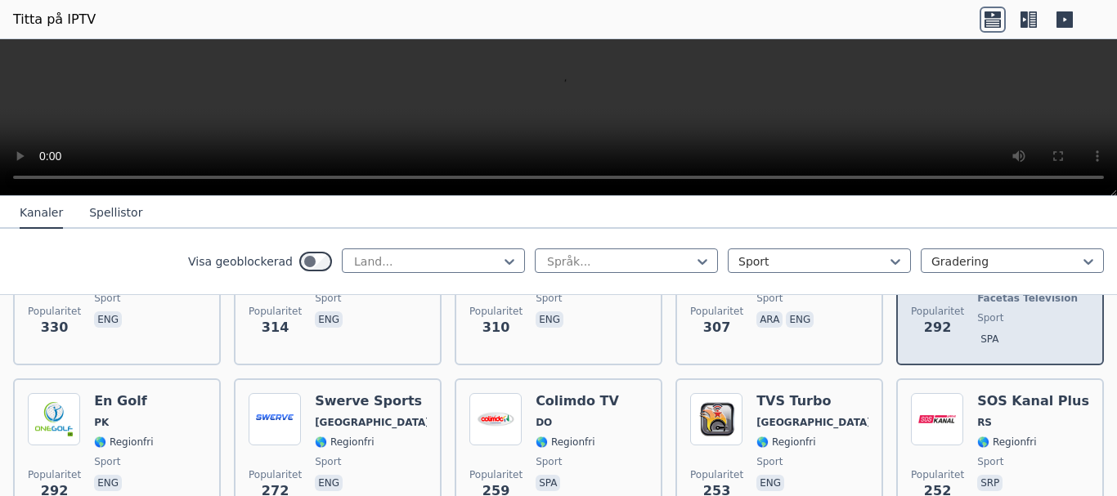
scroll to position [1635, 0]
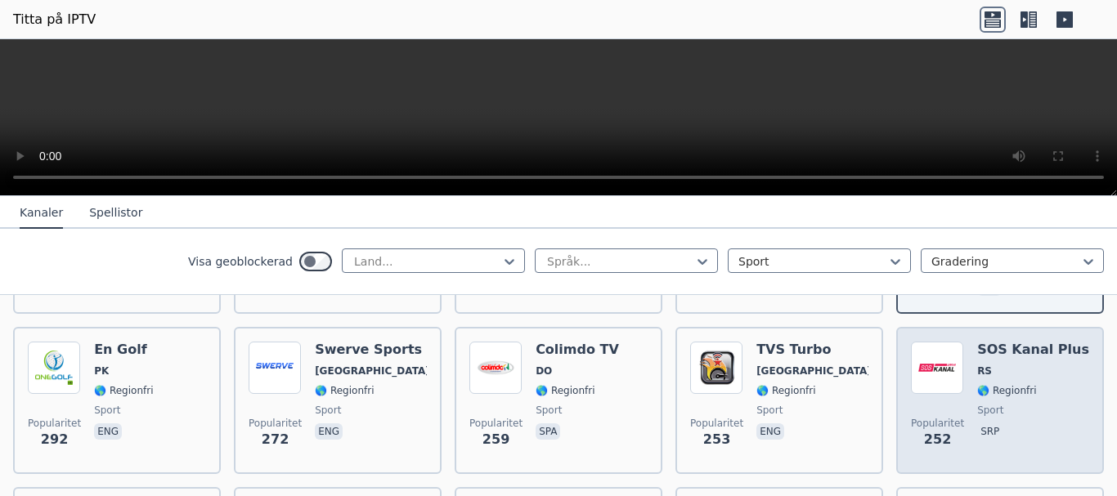
click at [992, 385] on font "🌎 Regionfri" at bounding box center [1006, 390] width 59 height 11
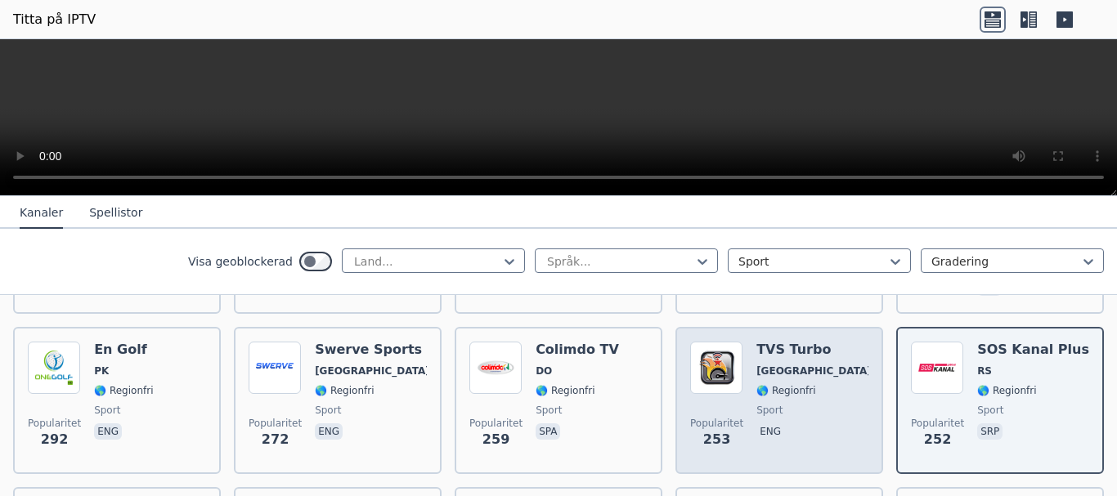
click at [773, 385] on font "🌎 Regionfri" at bounding box center [785, 390] width 59 height 11
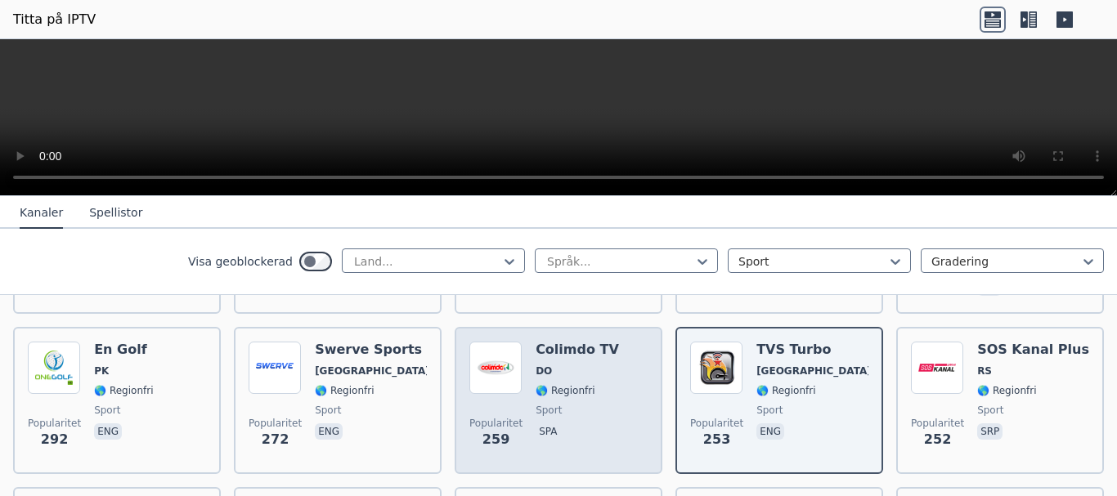
click at [579, 401] on div "Colimdo TV DO 🌎 Regionfri sport spa" at bounding box center [577, 401] width 83 height 118
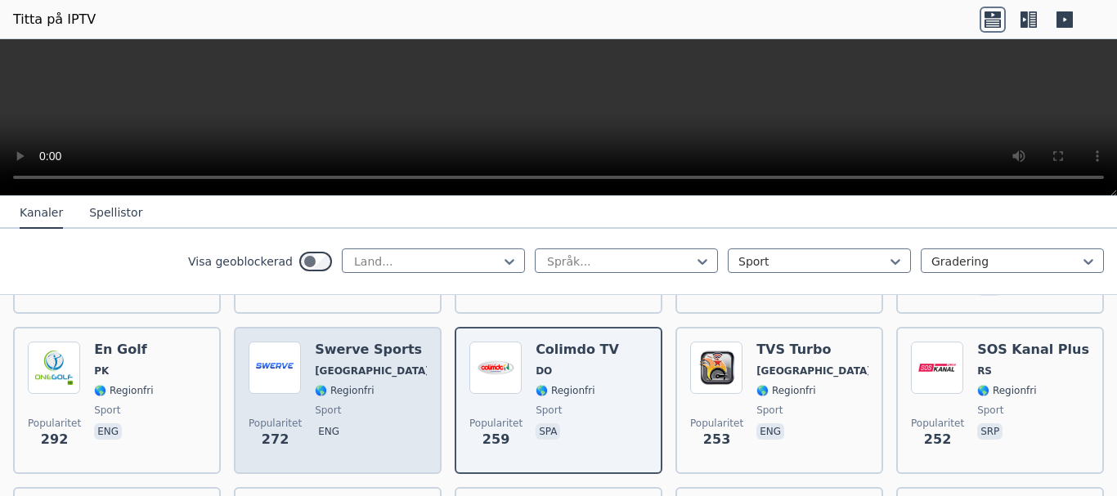
click at [308, 374] on div "Popularitet 272 Swerve Sports [GEOGRAPHIC_DATA] 🌎 Regionfri sport eng" at bounding box center [338, 401] width 178 height 118
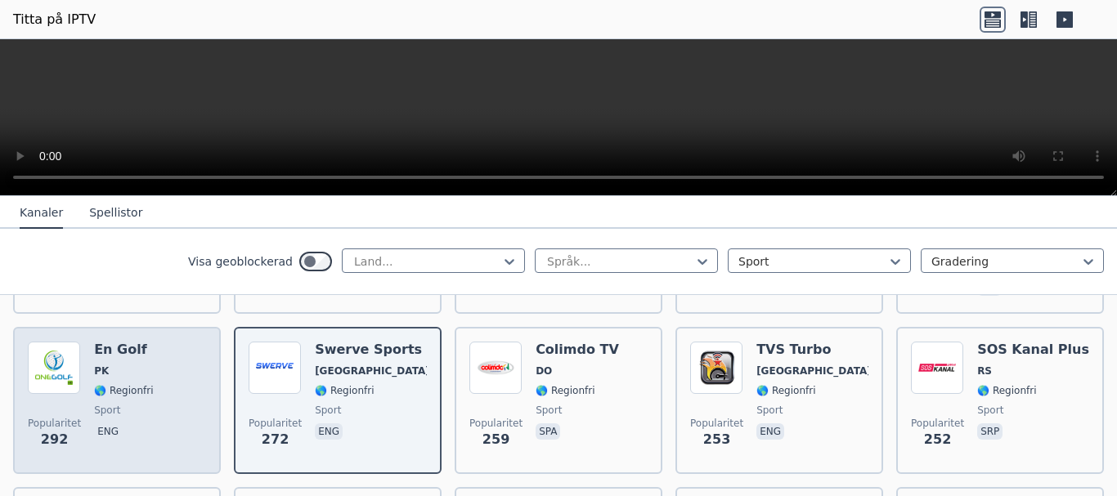
click at [118, 385] on font "🌎 Regionfri" at bounding box center [123, 390] width 59 height 11
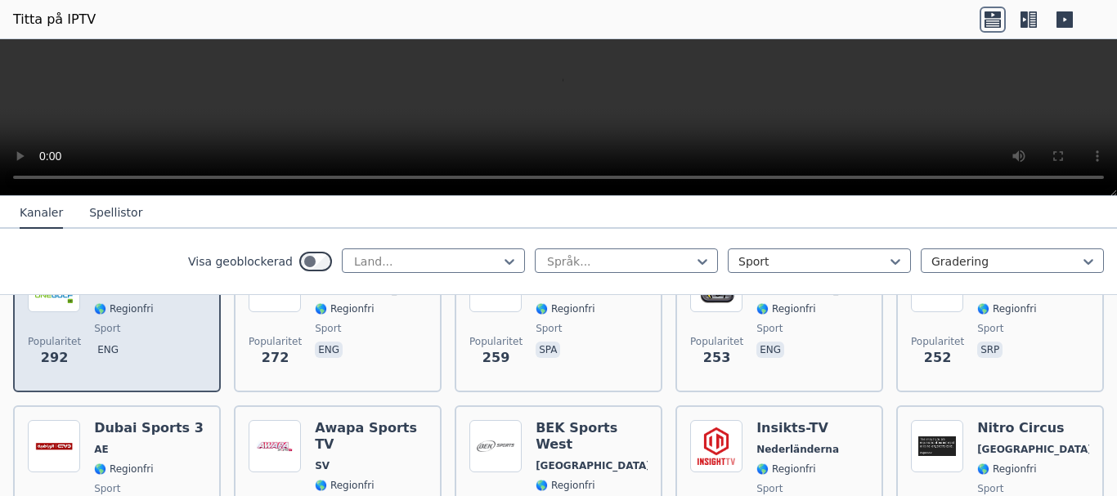
scroll to position [1799, 0]
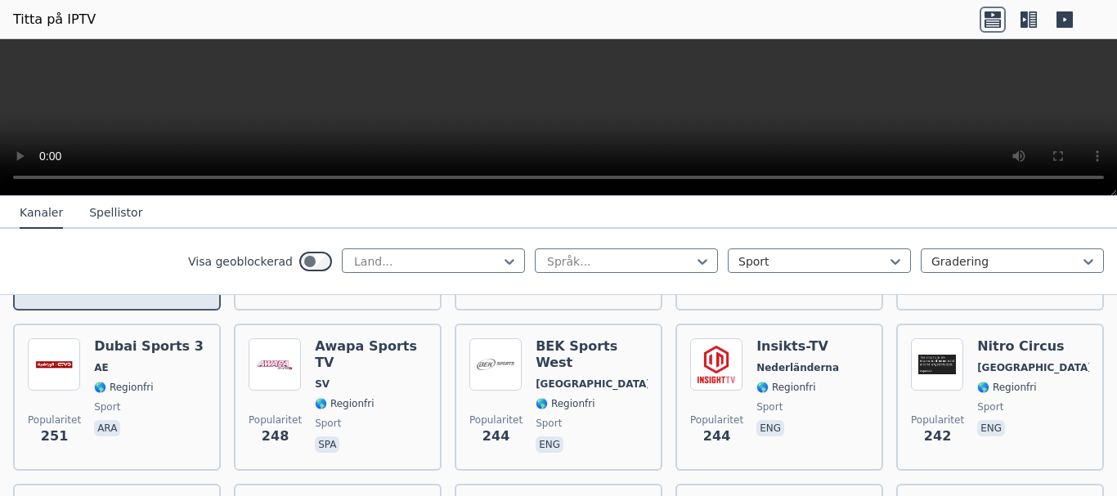
click at [119, 382] on font "🌎 Regionfri" at bounding box center [123, 387] width 59 height 11
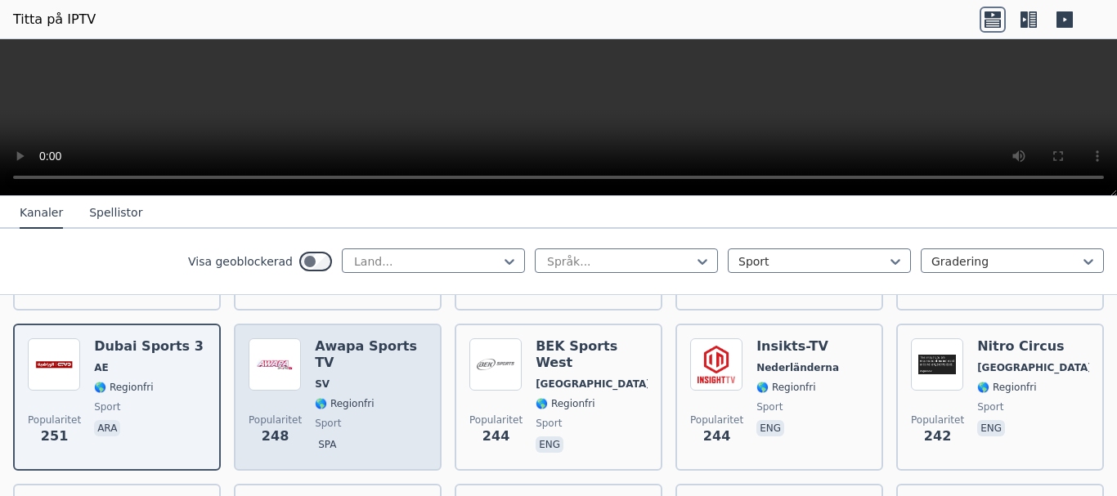
click at [371, 437] on span "spa" at bounding box center [371, 447] width 112 height 20
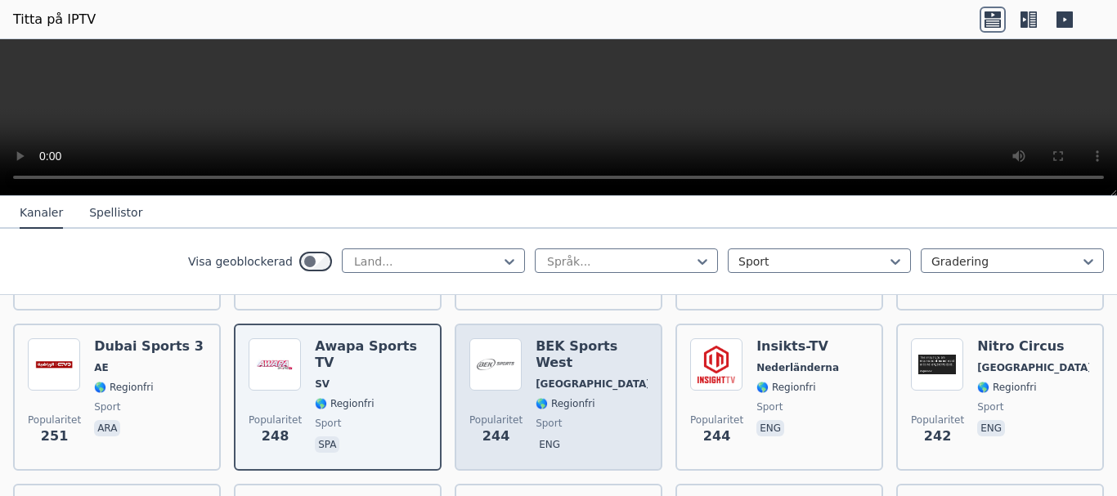
click at [581, 437] on span "eng" at bounding box center [592, 447] width 112 height 20
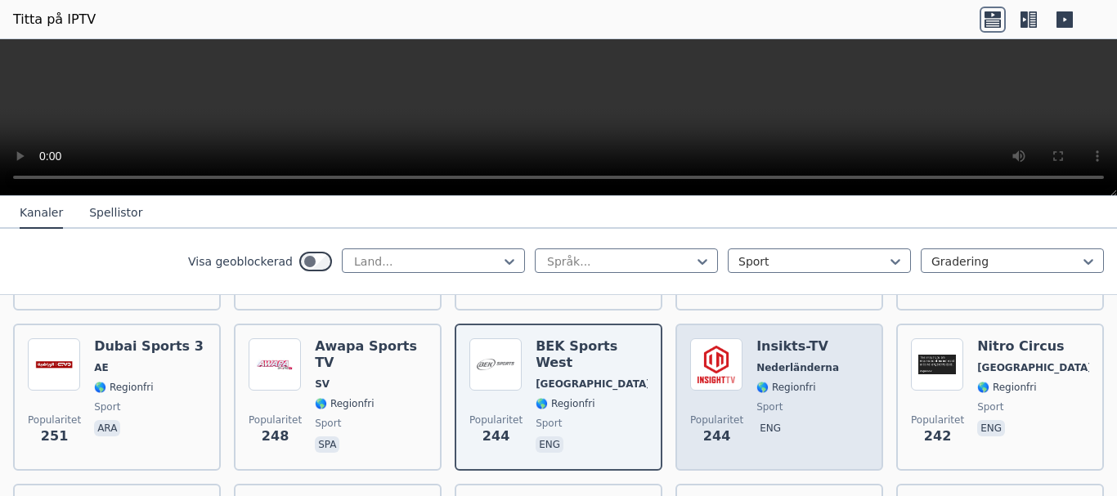
click at [771, 401] on span "sport" at bounding box center [797, 407] width 83 height 13
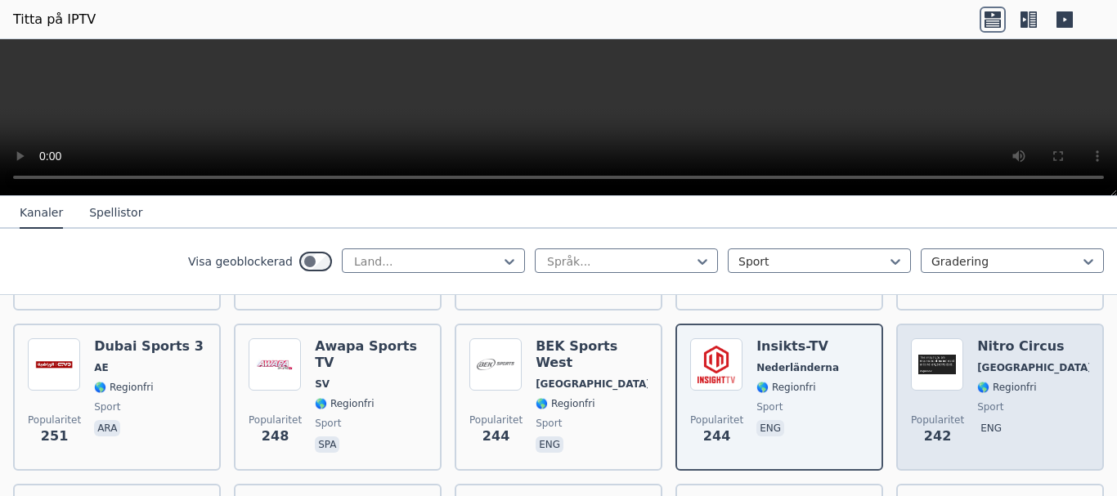
click at [1014, 401] on span "sport" at bounding box center [1033, 407] width 112 height 13
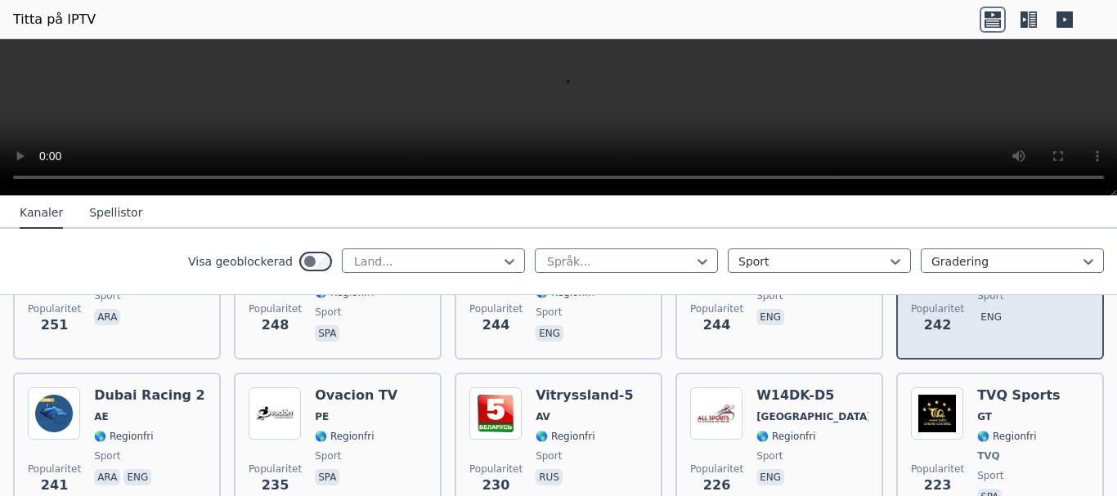
scroll to position [1962, 0]
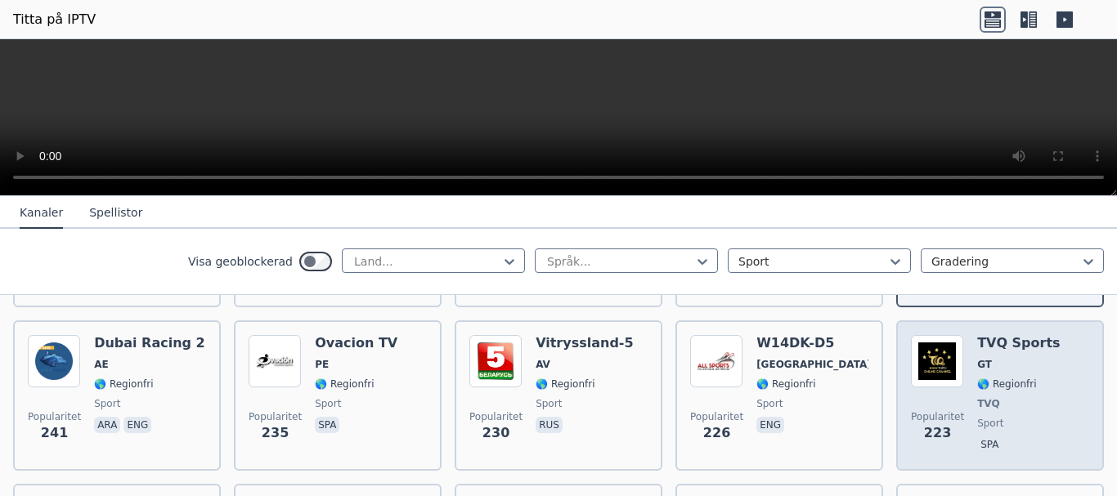
click at [1006, 377] on div "TVQ Sports GT 🌎 Regionfri TVQ sport spa" at bounding box center [1018, 395] width 83 height 121
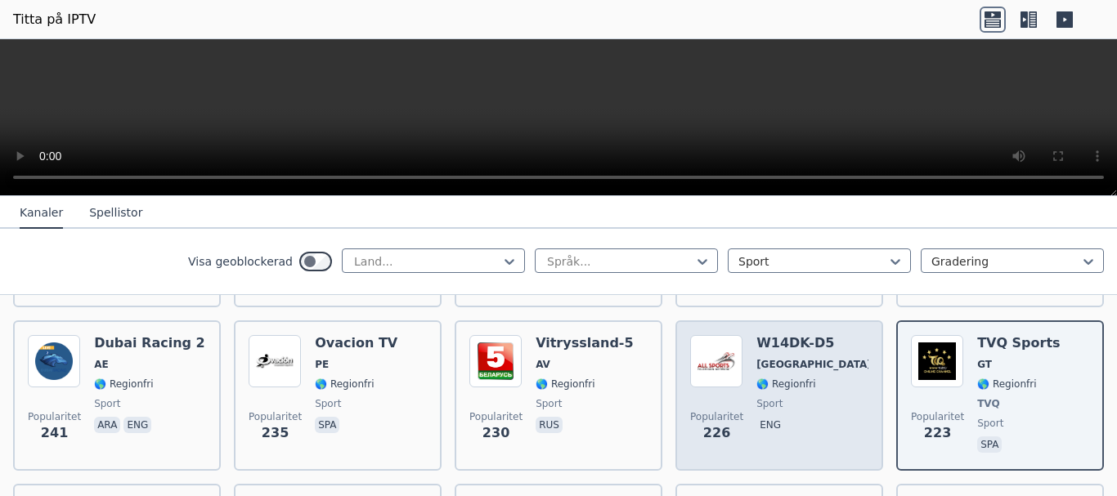
click at [743, 384] on div "Popularitet 226 W14DK-D5 [GEOGRAPHIC_DATA] 🌎 Regionfri sport eng" at bounding box center [779, 395] width 178 height 121
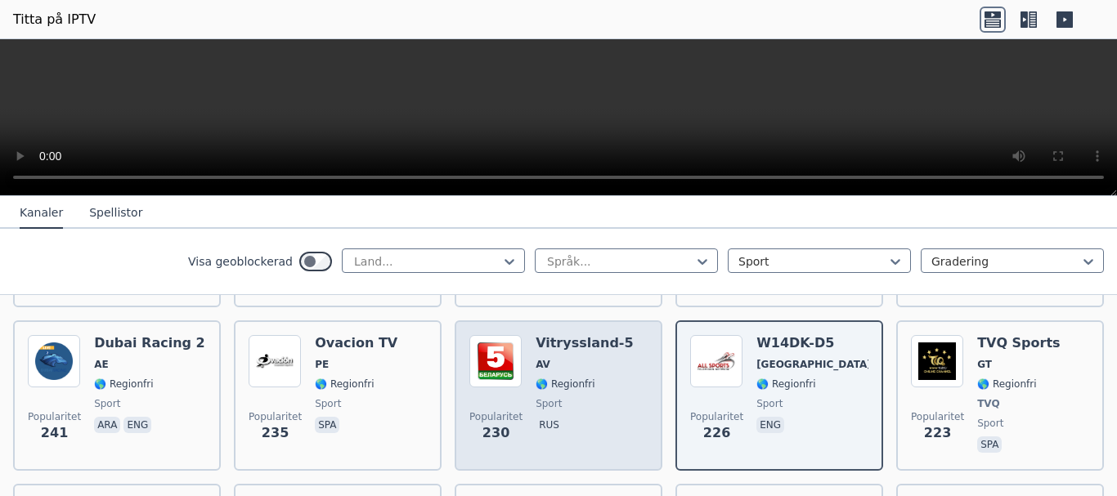
click at [536, 374] on div "Vitryssland-5 AV 🌎 Regionfri sport rus" at bounding box center [585, 395] width 98 height 121
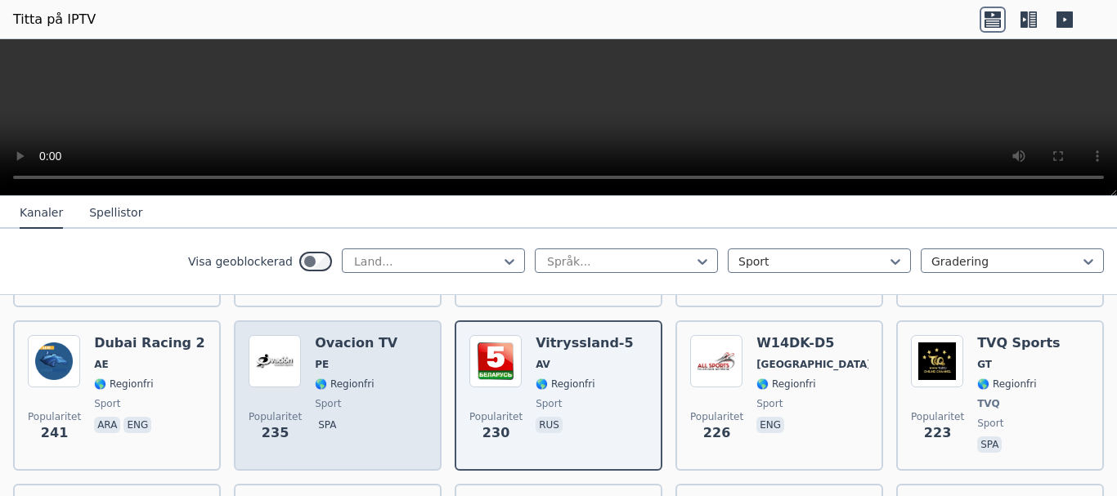
click at [339, 397] on span "sport" at bounding box center [356, 403] width 83 height 13
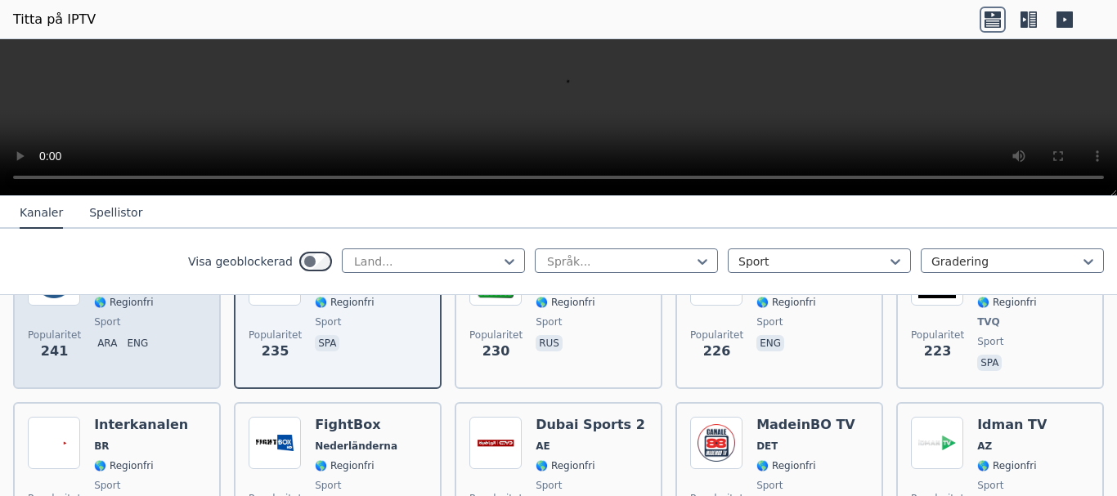
scroll to position [2126, 0]
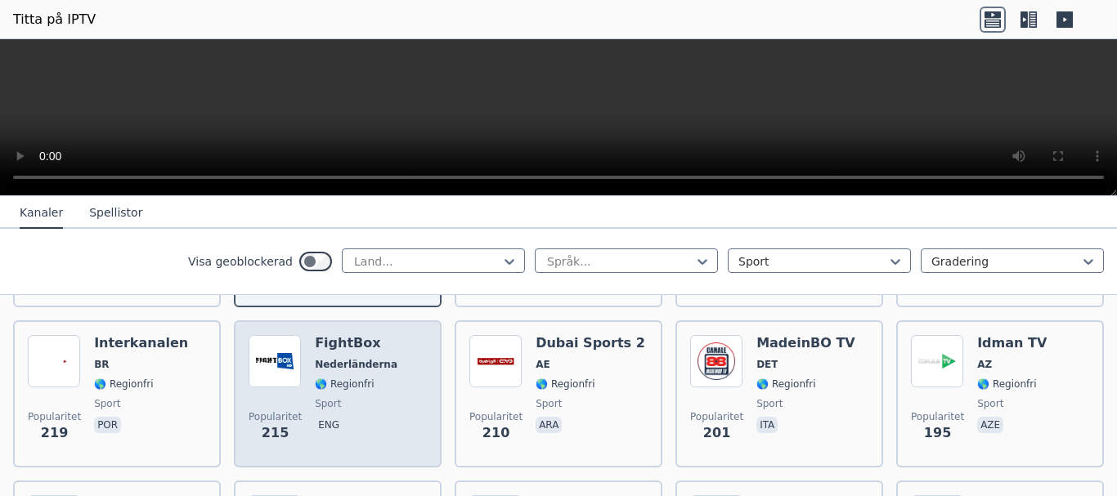
click at [361, 379] on font "🌎 Regionfri" at bounding box center [344, 384] width 59 height 11
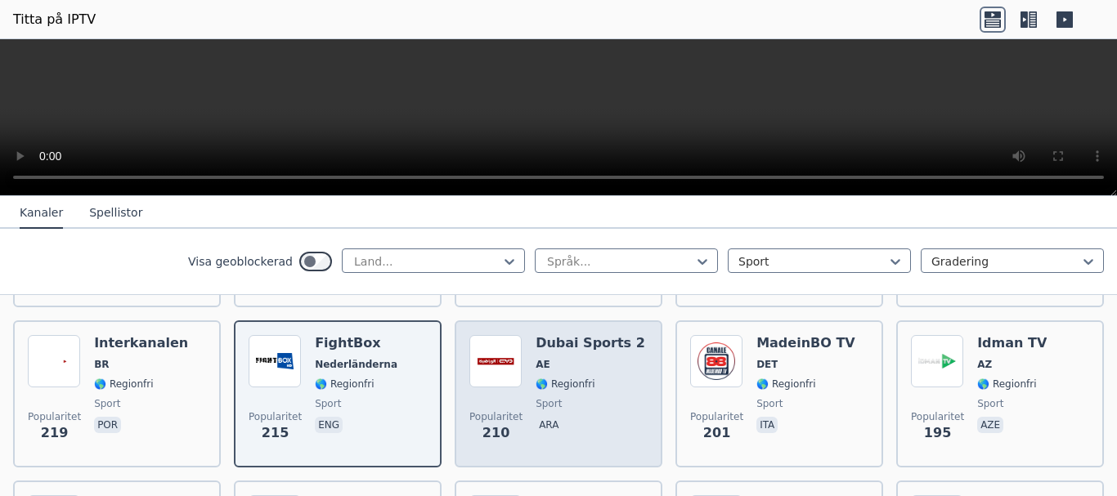
click at [556, 374] on div "Dubai Sports 2 AE 🌎 Regionfri sport ara" at bounding box center [591, 394] width 110 height 118
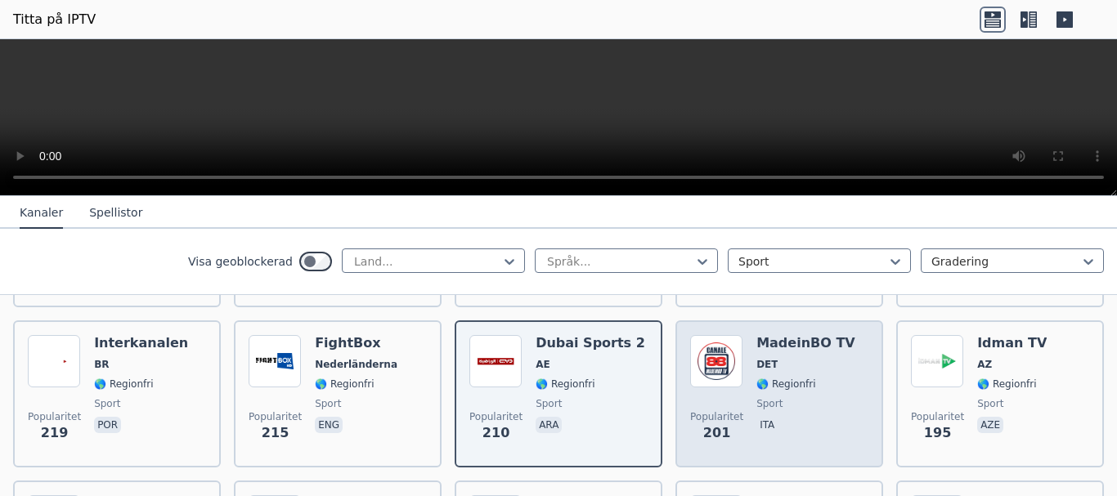
click at [796, 397] on span "sport" at bounding box center [805, 403] width 99 height 13
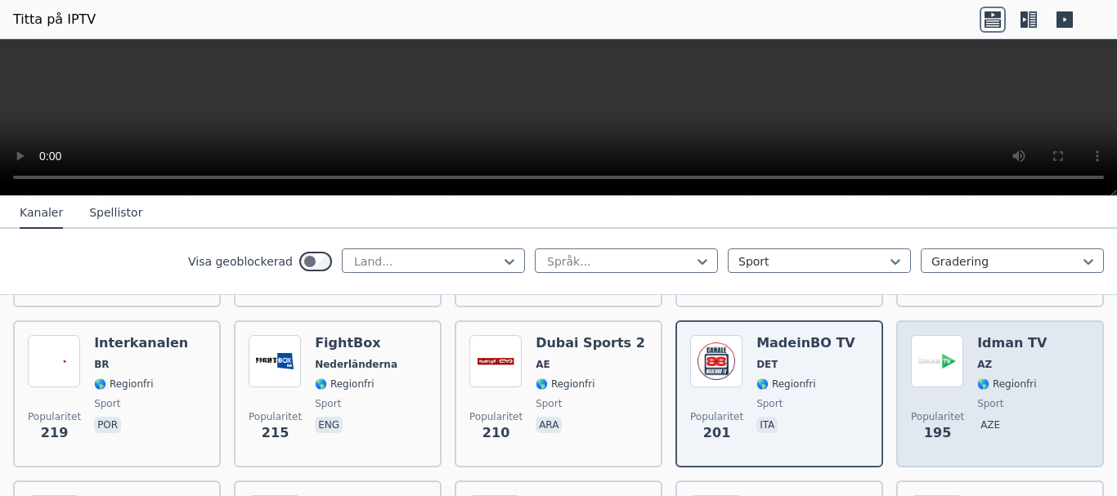
click at [996, 374] on div "Idman TV AZ 🌎 Regionfri sport aze" at bounding box center [1012, 394] width 70 height 118
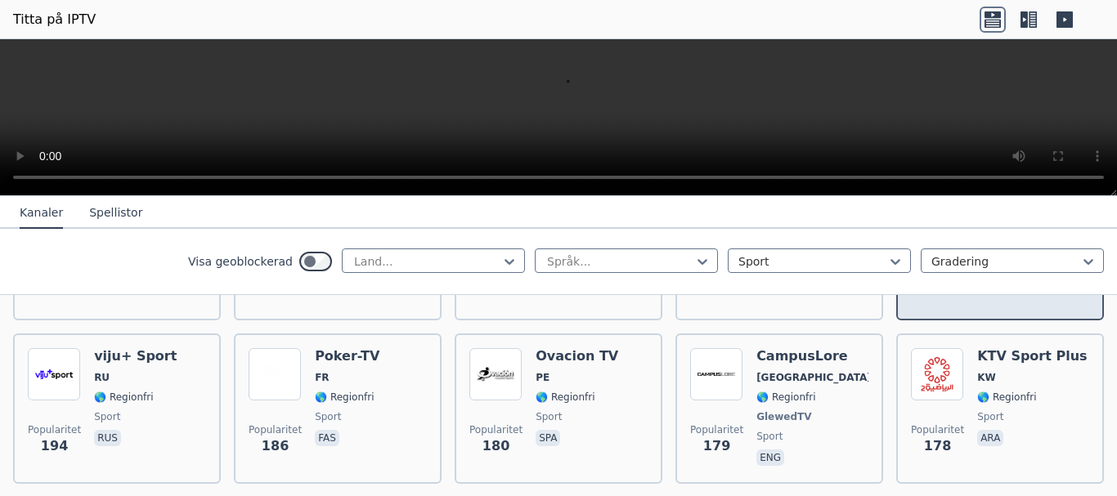
scroll to position [2289, 0]
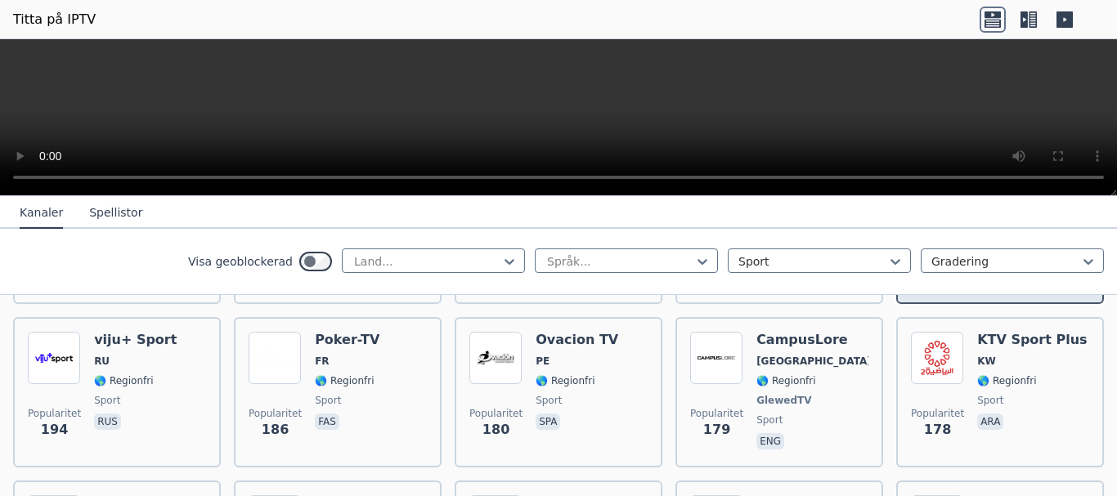
click at [992, 394] on span "sport" at bounding box center [1032, 400] width 110 height 13
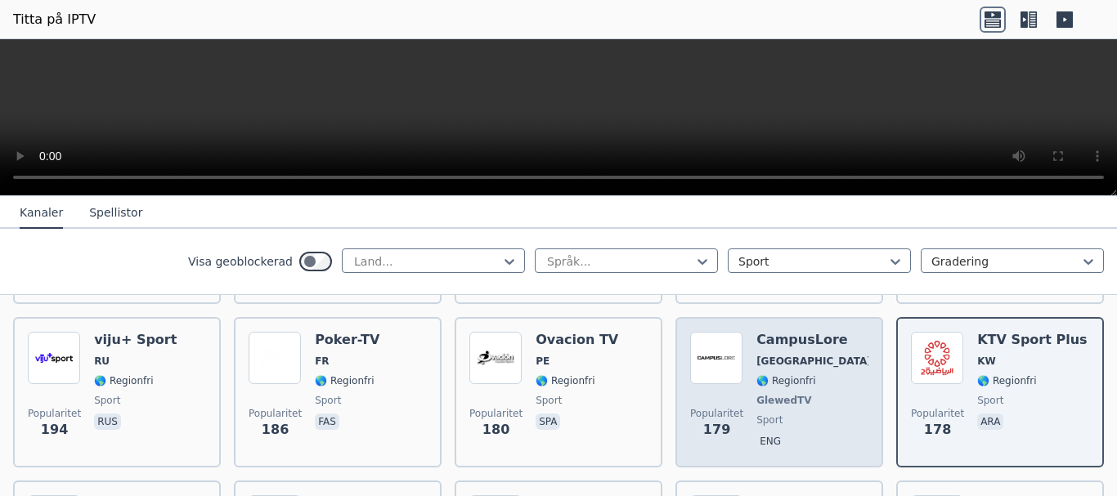
click at [756, 395] on font "GlewedTV" at bounding box center [783, 400] width 55 height 11
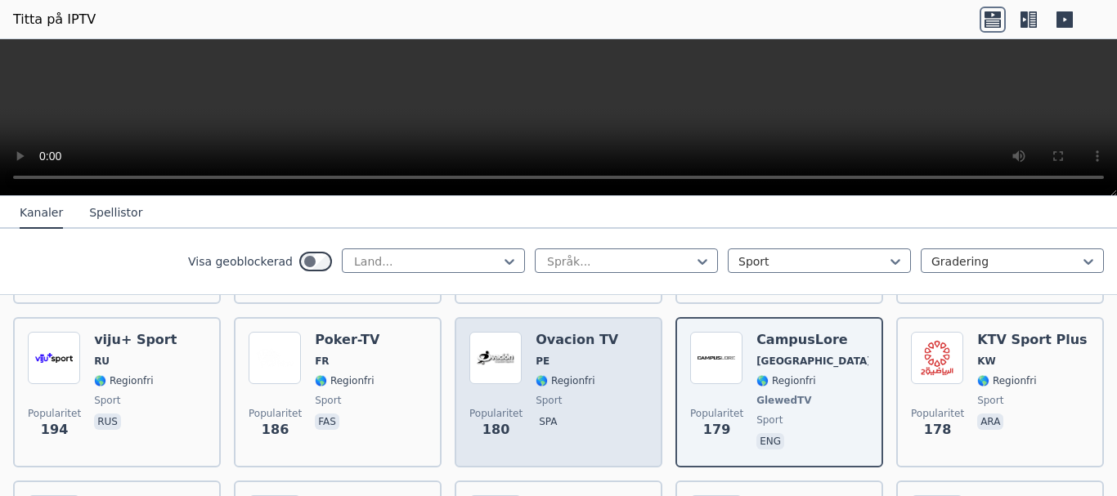
click at [555, 394] on span "sport" at bounding box center [577, 400] width 83 height 13
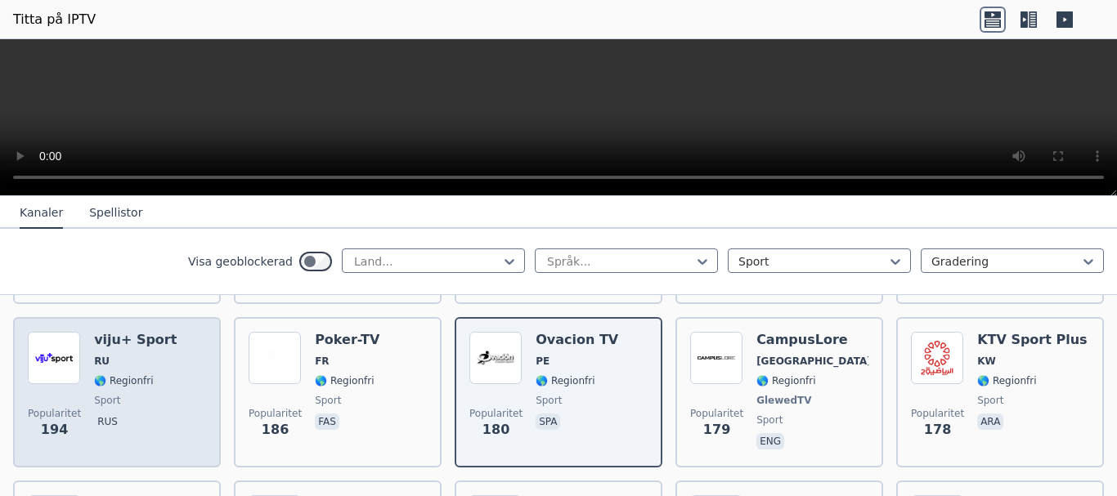
click at [136, 394] on span "sport" at bounding box center [135, 400] width 83 height 13
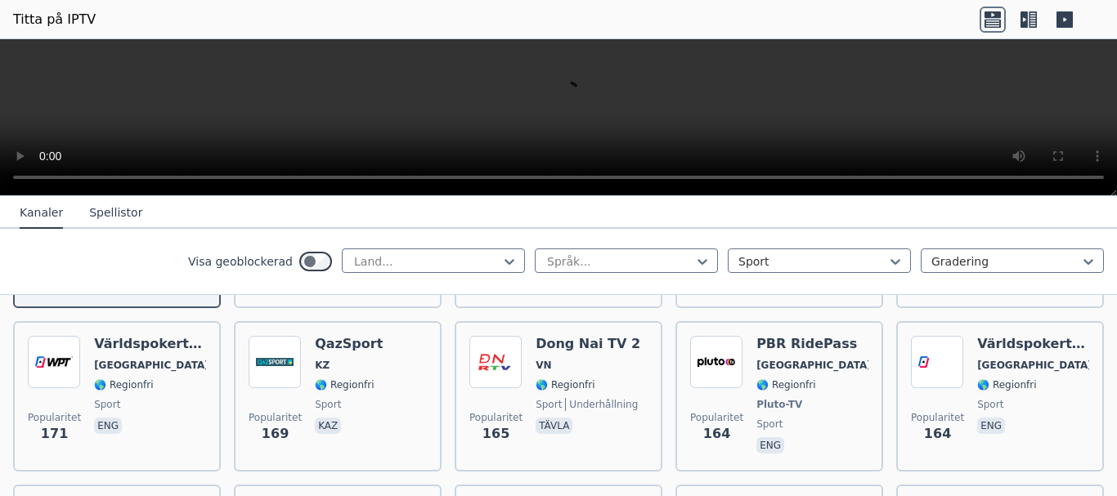
scroll to position [2453, 0]
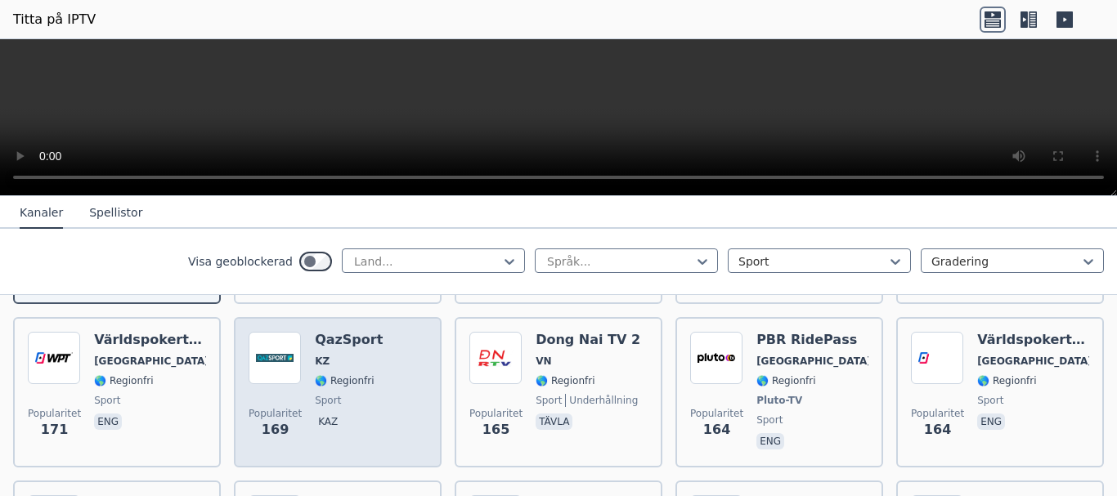
click at [384, 365] on div "Popularitet 169 QazSport KZ 🌎 Regionfri sport kaz" at bounding box center [338, 392] width 178 height 121
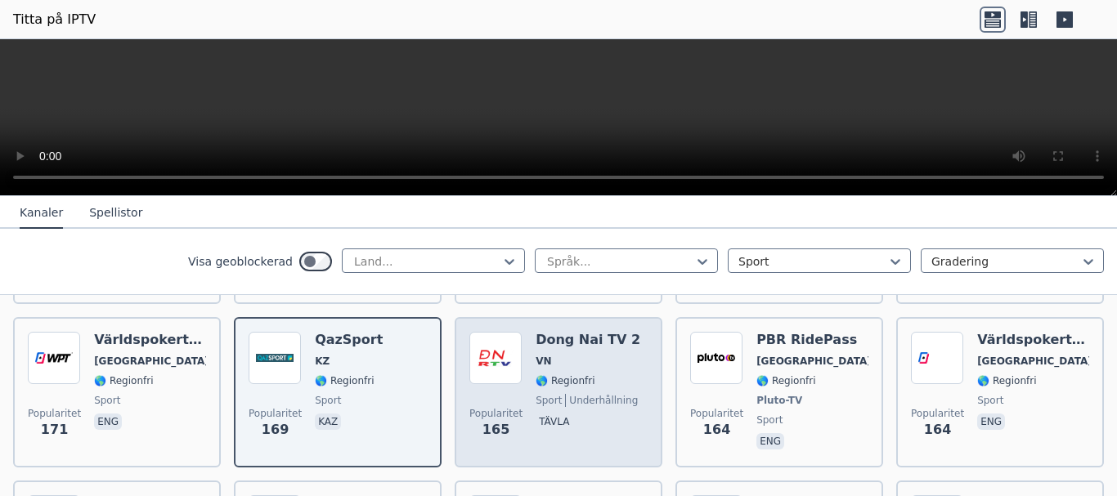
click at [590, 388] on div "Dong Nai TV 2 VN 🌎 Regionfri sport underhållning tävla" at bounding box center [588, 392] width 105 height 121
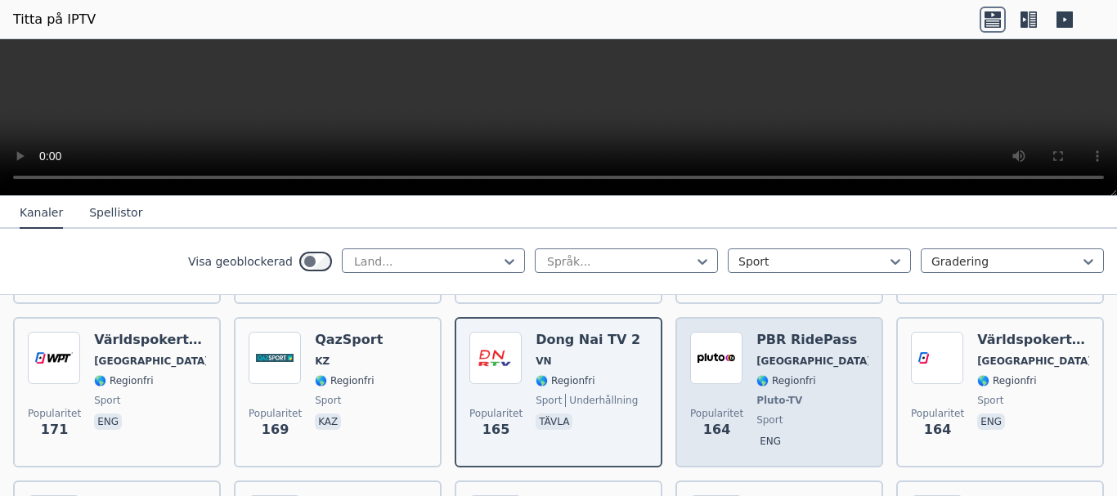
click at [765, 374] on div "PBR RidePass [GEOGRAPHIC_DATA] 🌎 Regionfri Pluto-TV sport eng" at bounding box center [812, 392] width 112 height 121
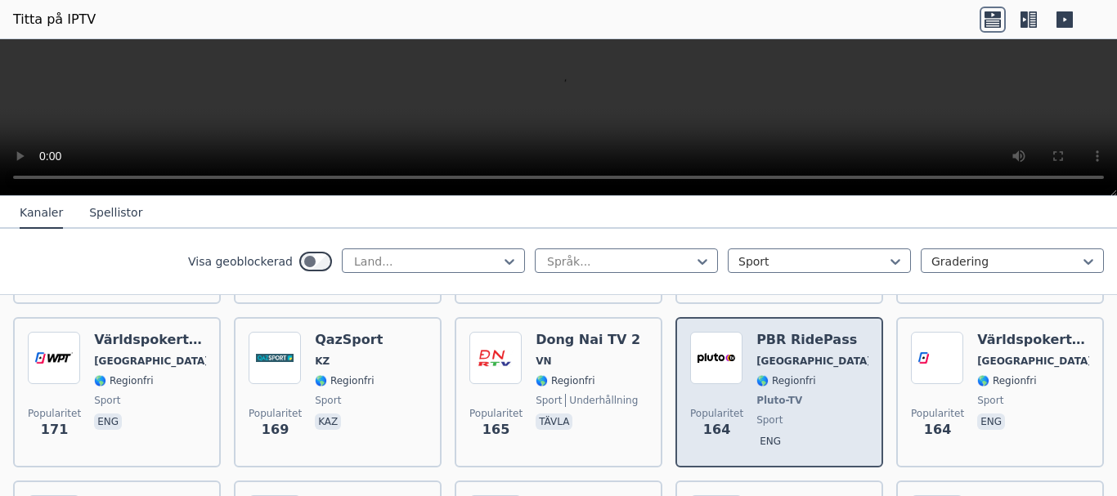
scroll to position [2535, 0]
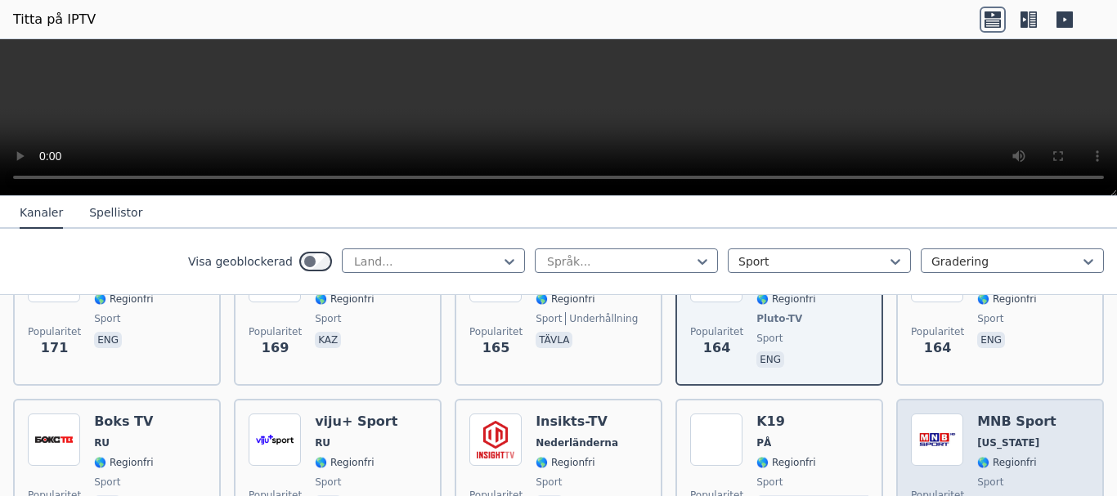
click at [1009, 457] on font "🌎 Regionfri" at bounding box center [1006, 462] width 59 height 11
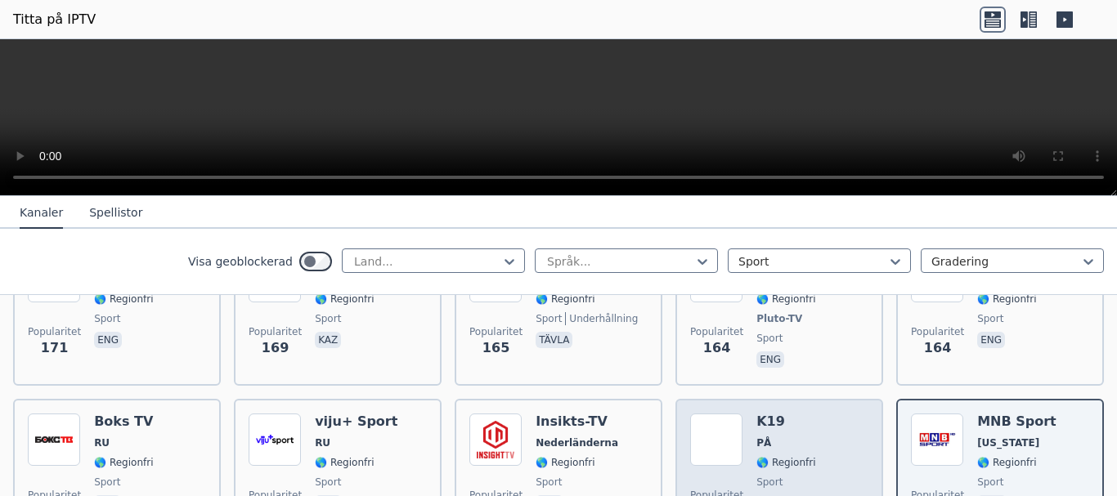
click at [783, 457] on font "🌎 Regionfri" at bounding box center [785, 462] width 59 height 11
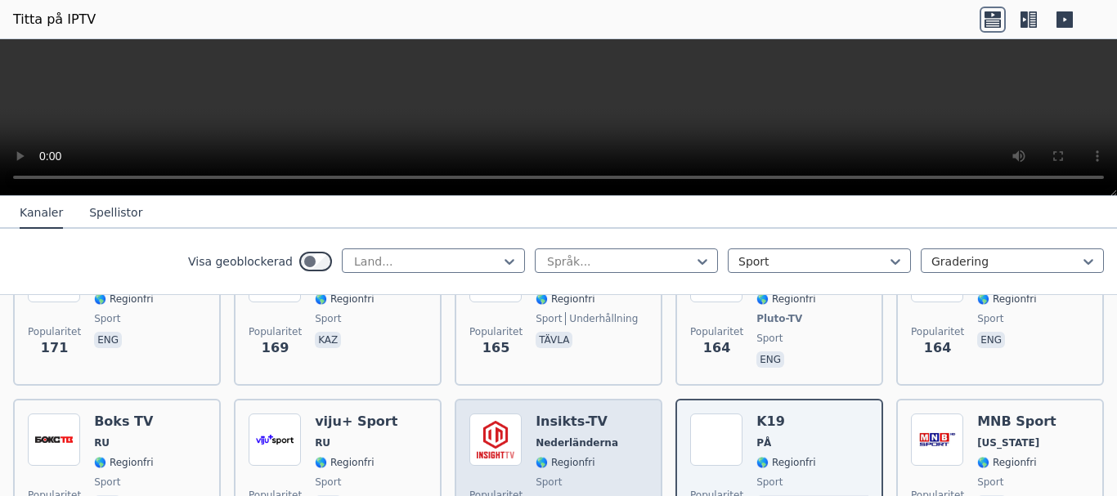
click at [550, 457] on font "🌎 Regionfri" at bounding box center [565, 462] width 59 height 11
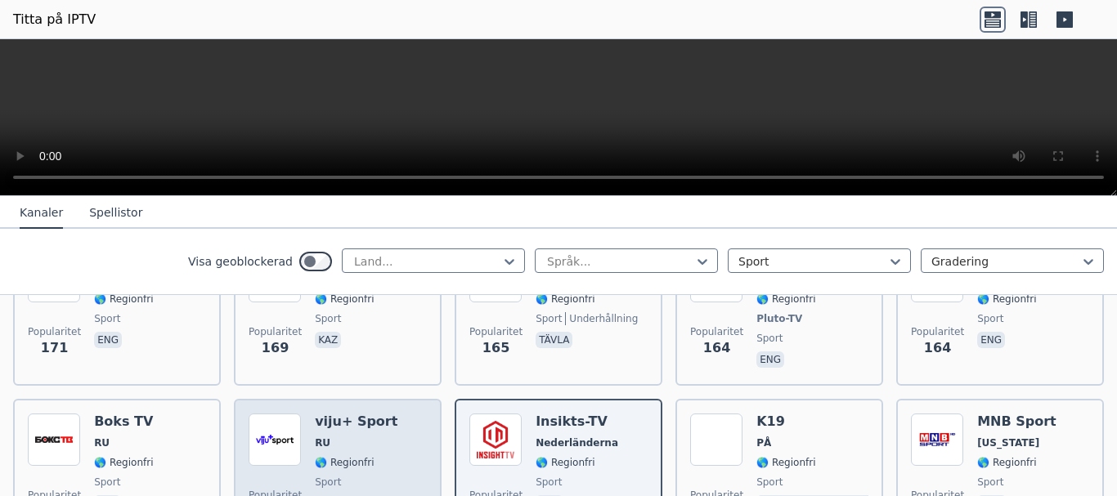
click at [344, 457] on font "🌎 Regionfri" at bounding box center [344, 462] width 59 height 11
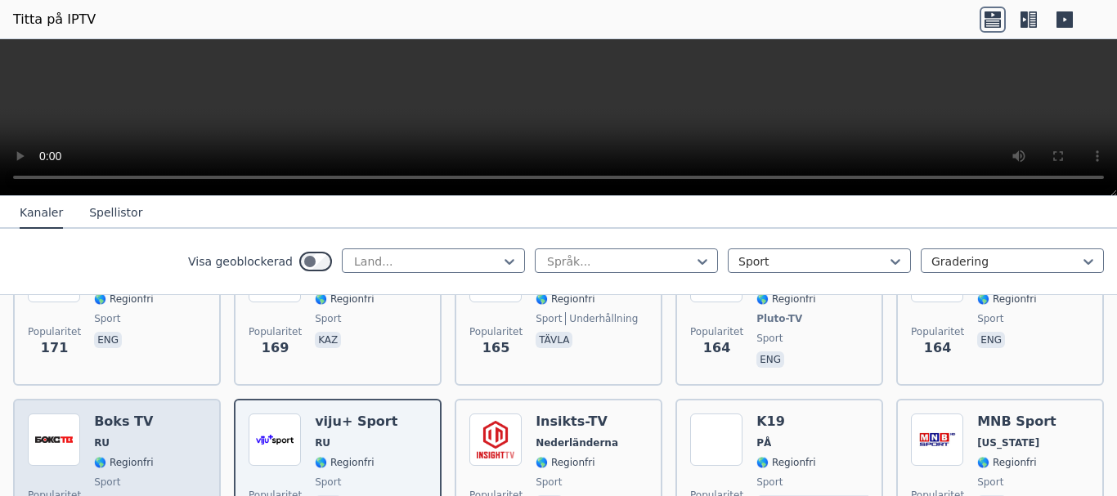
click at [140, 457] on font "🌎 Regionfri" at bounding box center [123, 462] width 59 height 11
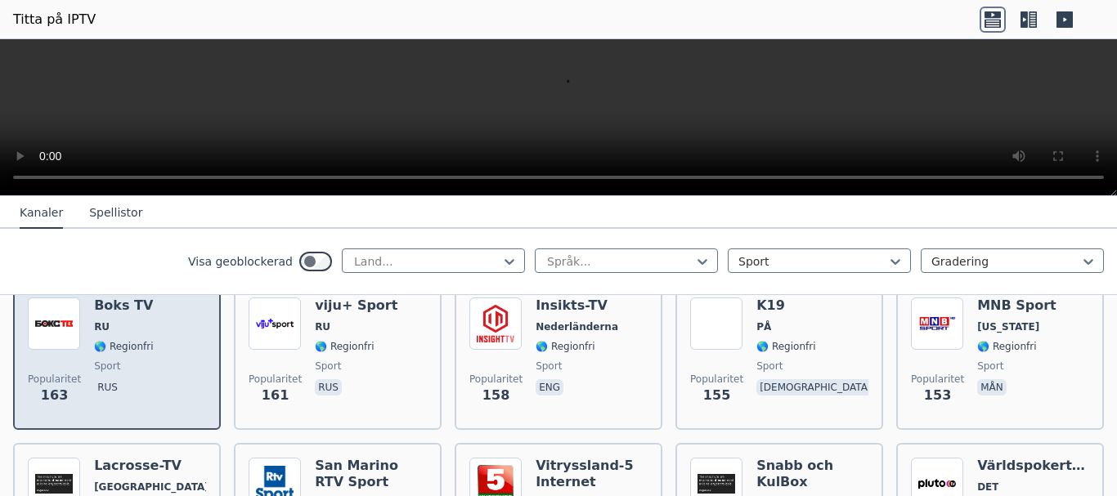
scroll to position [2698, 0]
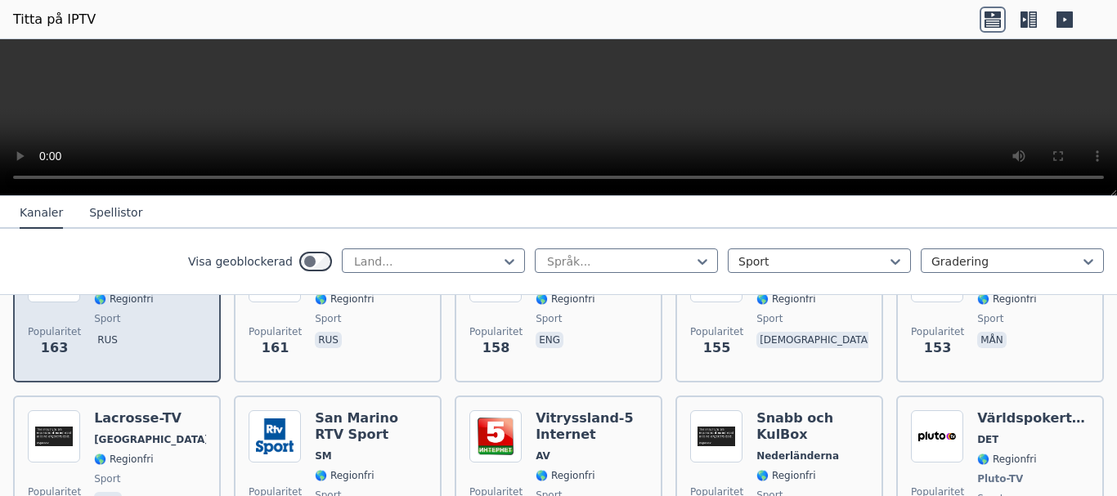
click at [140, 454] on font "🌎 Regionfri" at bounding box center [123, 459] width 59 height 11
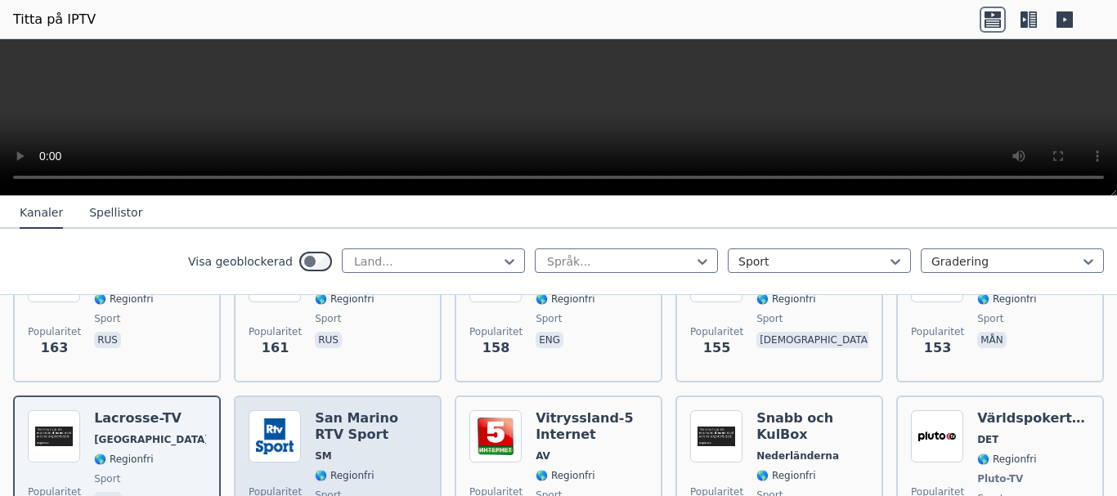
click at [381, 450] on span "SM" at bounding box center [371, 456] width 112 height 13
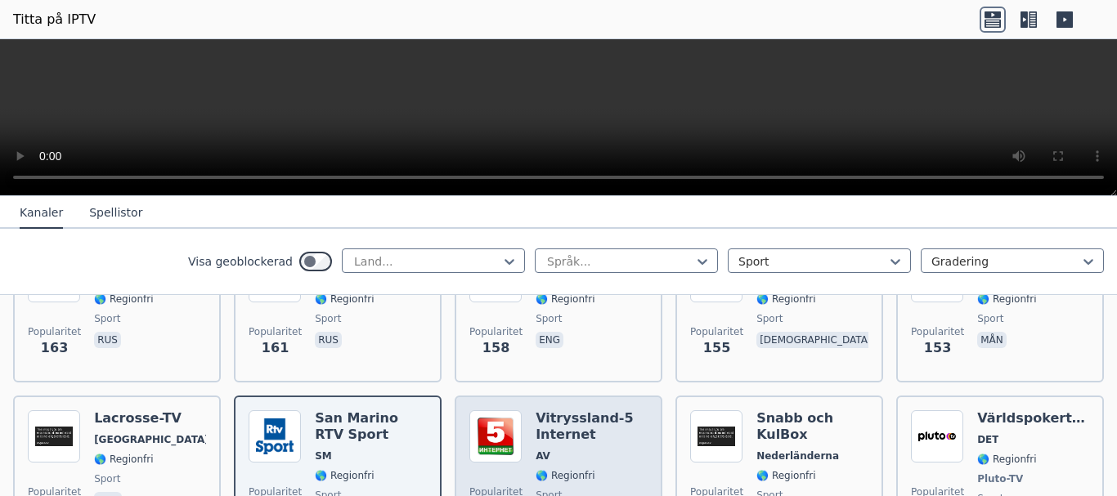
click at [592, 450] on span "AV" at bounding box center [592, 456] width 112 height 13
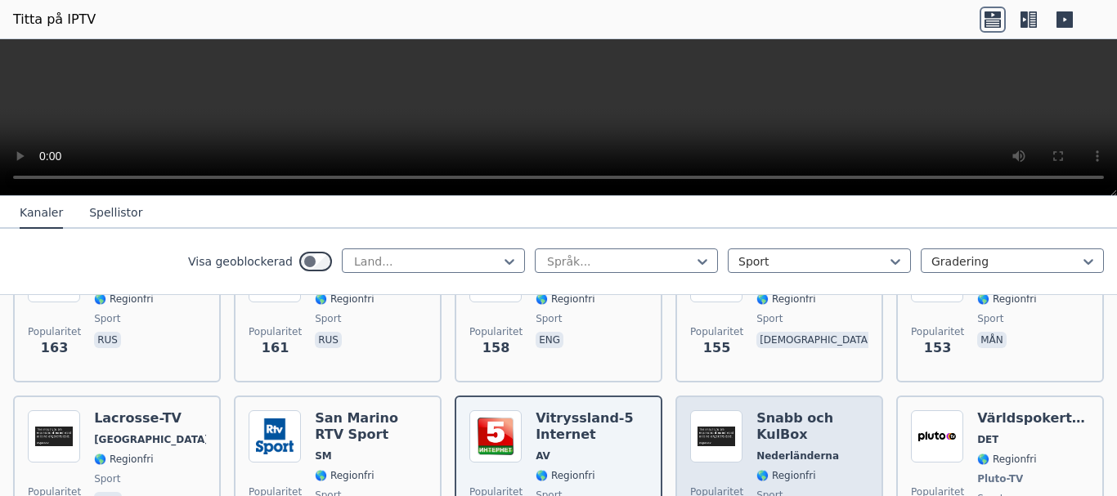
click at [809, 449] on div "Snabb och KulBox Nederländerna 🌎 Regionfri sport eng" at bounding box center [812, 470] width 112 height 121
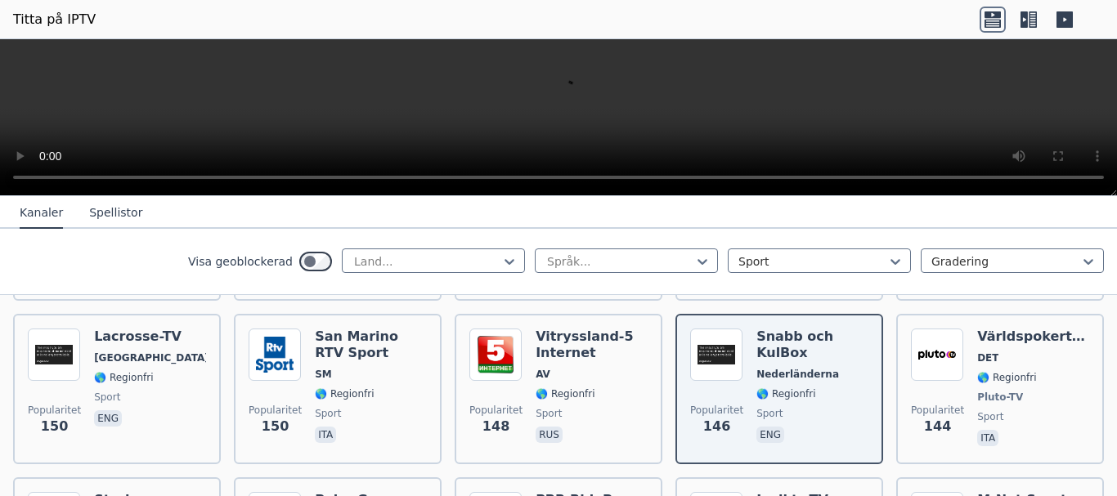
scroll to position [2862, 0]
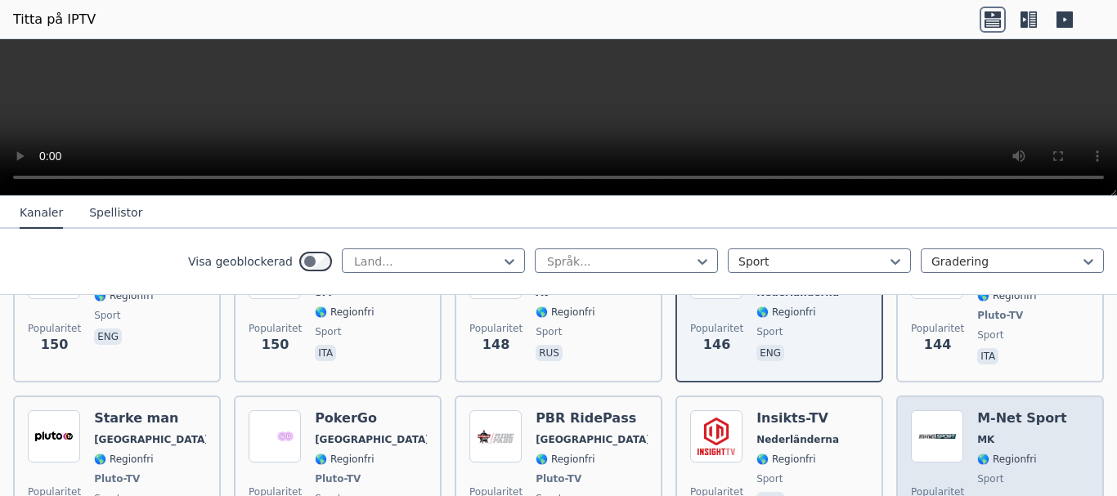
click at [1017, 449] on div "M-Net Sport MK 🌎 Regionfri sport mkd" at bounding box center [1022, 470] width 90 height 121
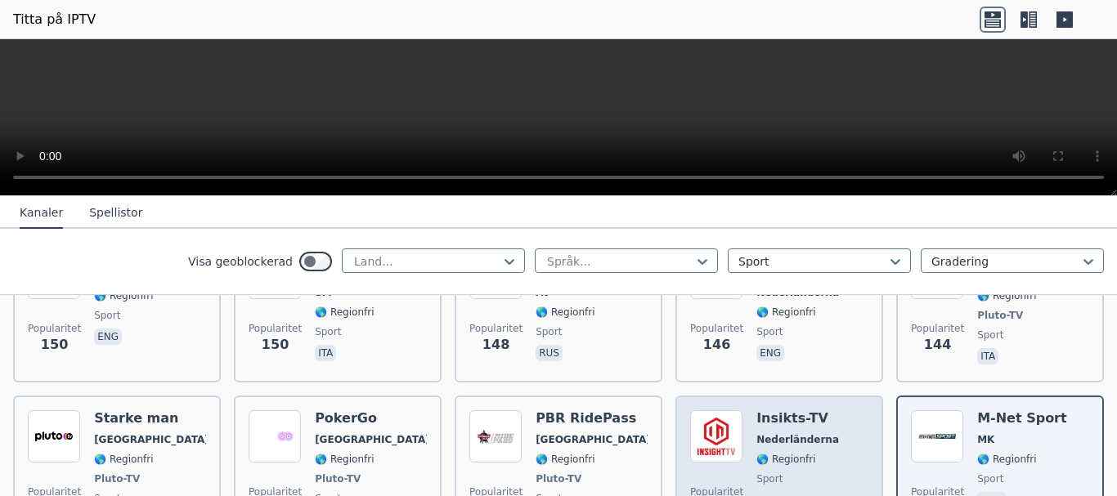
click at [778, 473] on span "sport" at bounding box center [797, 479] width 83 height 13
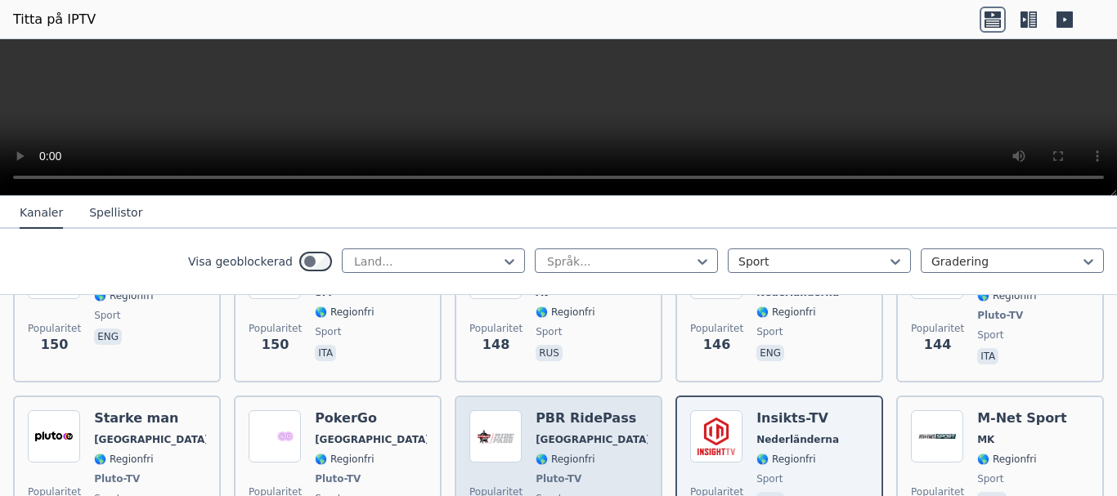
click at [558, 454] on font "🌎 Regionfri" at bounding box center [565, 459] width 59 height 11
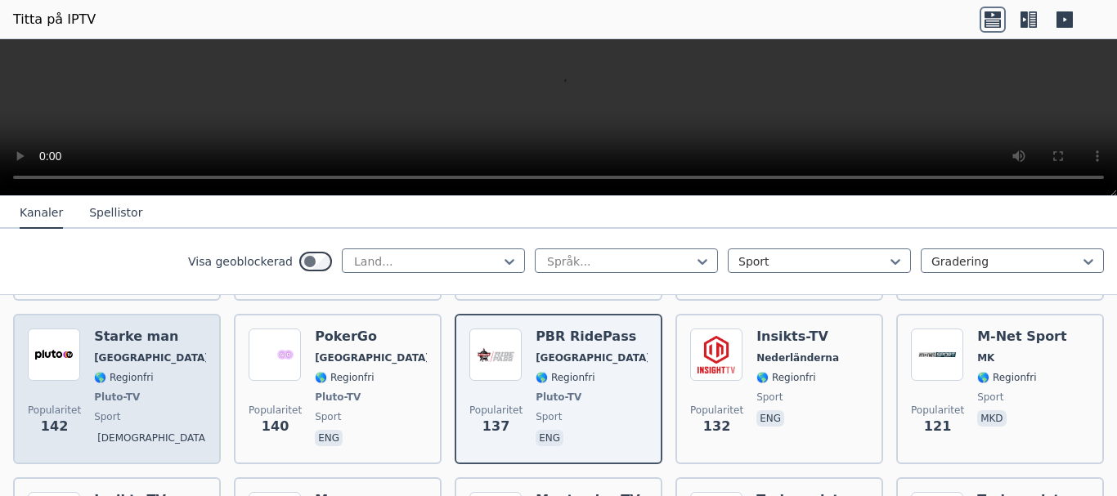
scroll to position [3025, 0]
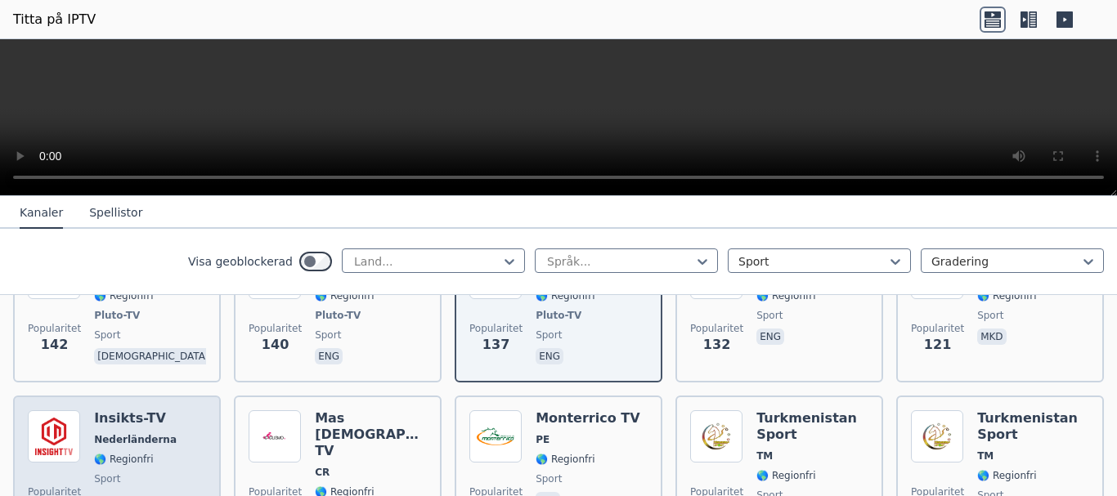
click at [150, 430] on div "Insikts-TV Nederländerna 🌎 Regionfri sport eng" at bounding box center [135, 477] width 83 height 134
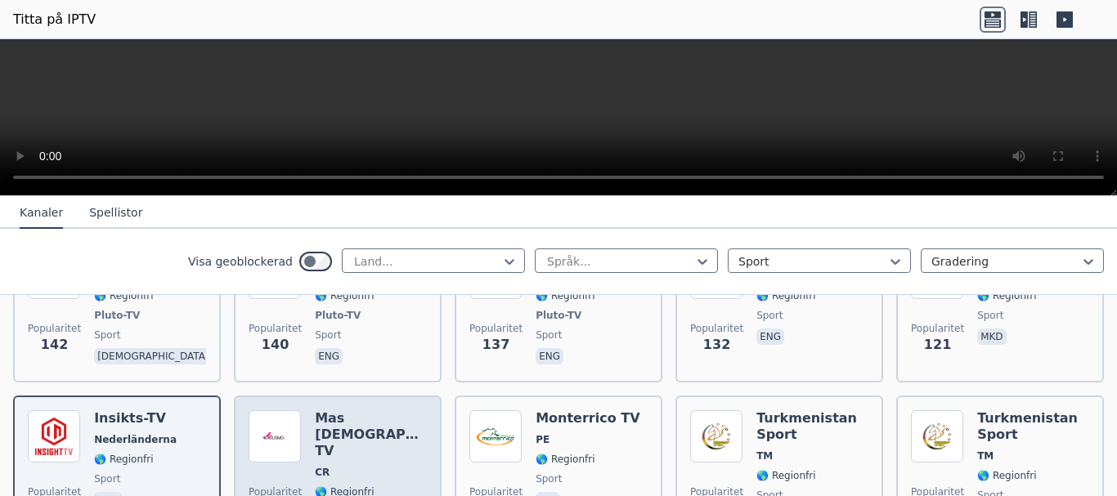
click at [377, 430] on div "Mas Cyclismo TV CR 🌎 Regionfri sport spa" at bounding box center [371, 477] width 112 height 134
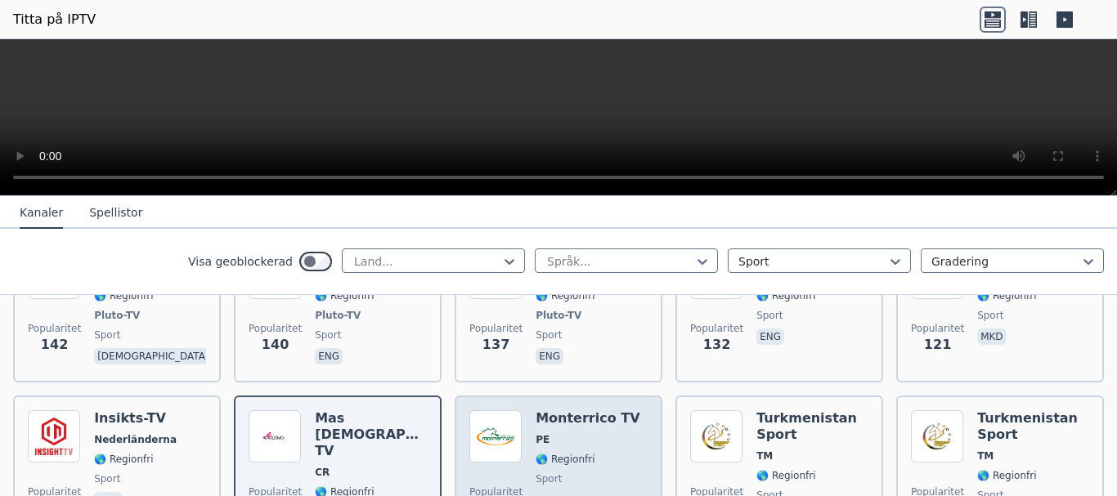
click at [584, 450] on div "Monterrico TV PE 🌎 Regionfri sport spa" at bounding box center [588, 477] width 104 height 134
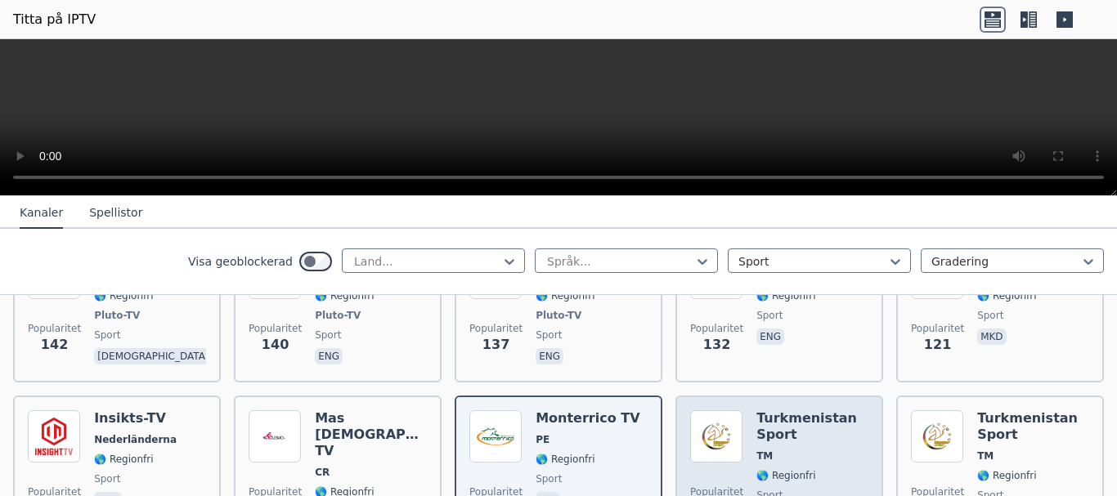
click at [799, 450] on span "TM" at bounding box center [812, 456] width 112 height 13
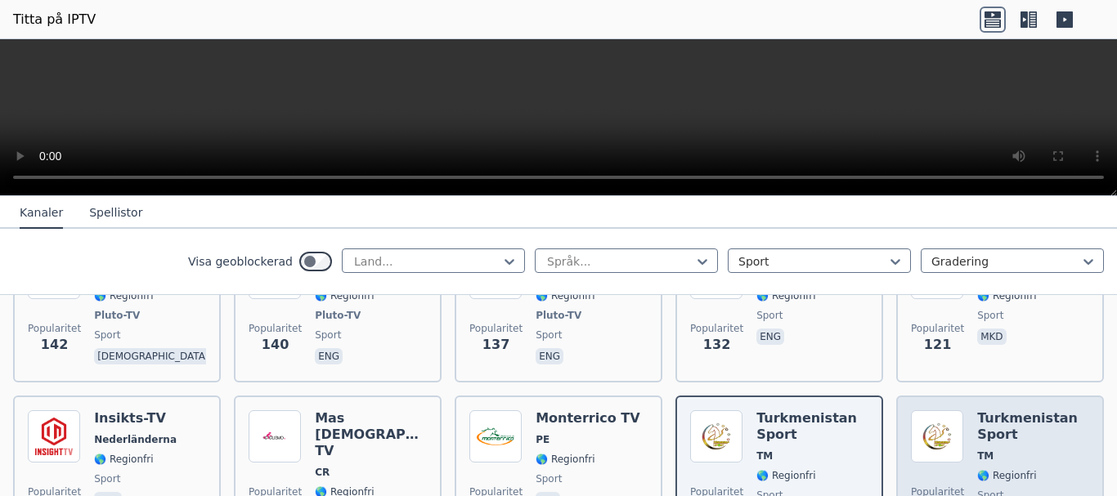
click at [1017, 449] on div "Turkmenistan Sport TM 🌎 Regionfri sport tuk" at bounding box center [1033, 477] width 112 height 134
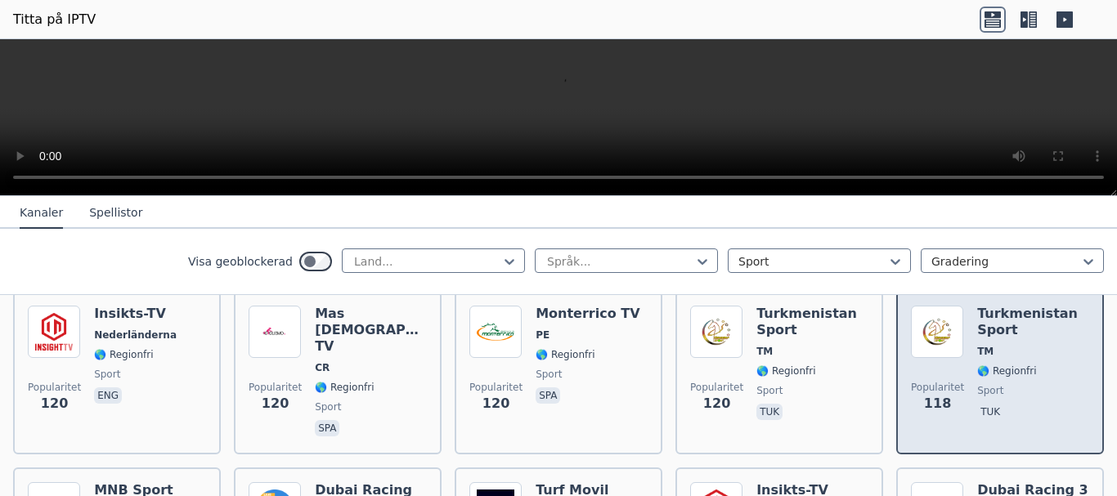
scroll to position [3189, 0]
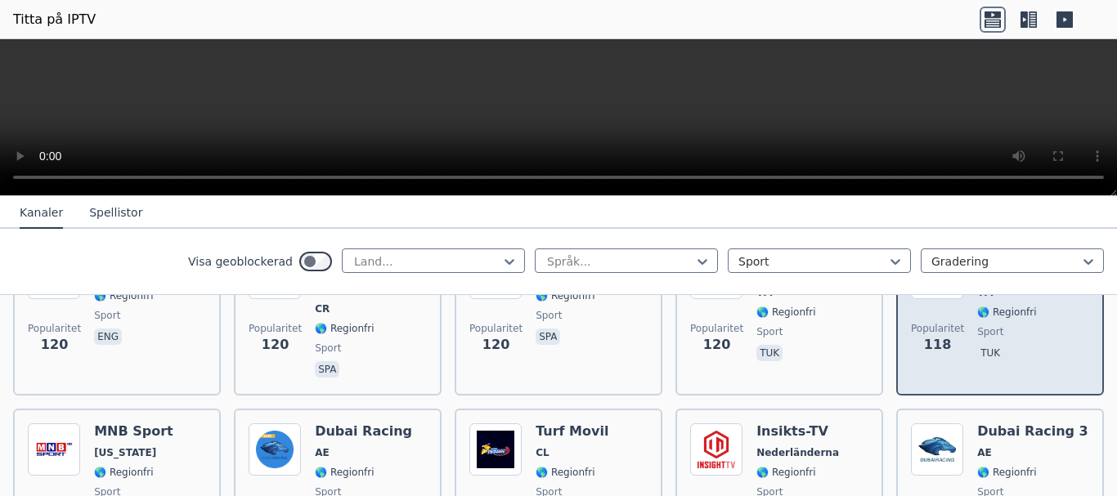
click at [1012, 449] on div "Dubai Racing 3 AE 🌎 Regionfri sport ara" at bounding box center [1032, 483] width 111 height 118
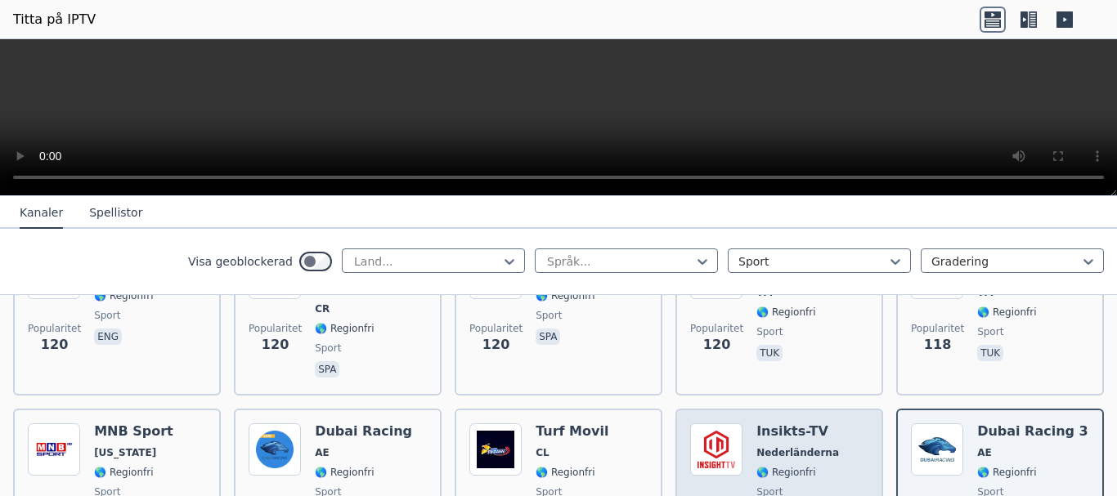
click at [783, 467] on font "🌎 Regionfri" at bounding box center [785, 472] width 59 height 11
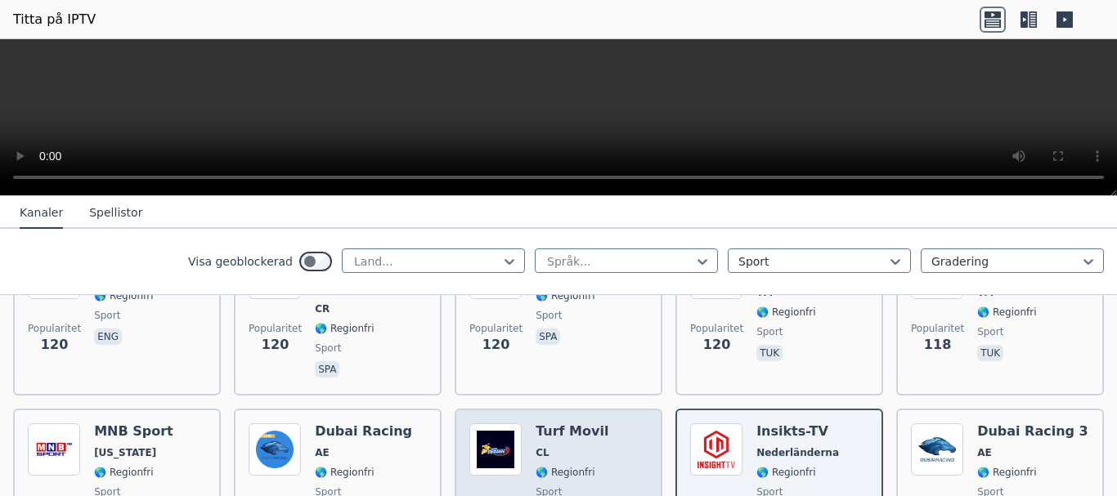
click at [556, 486] on span "sport" at bounding box center [572, 492] width 73 height 13
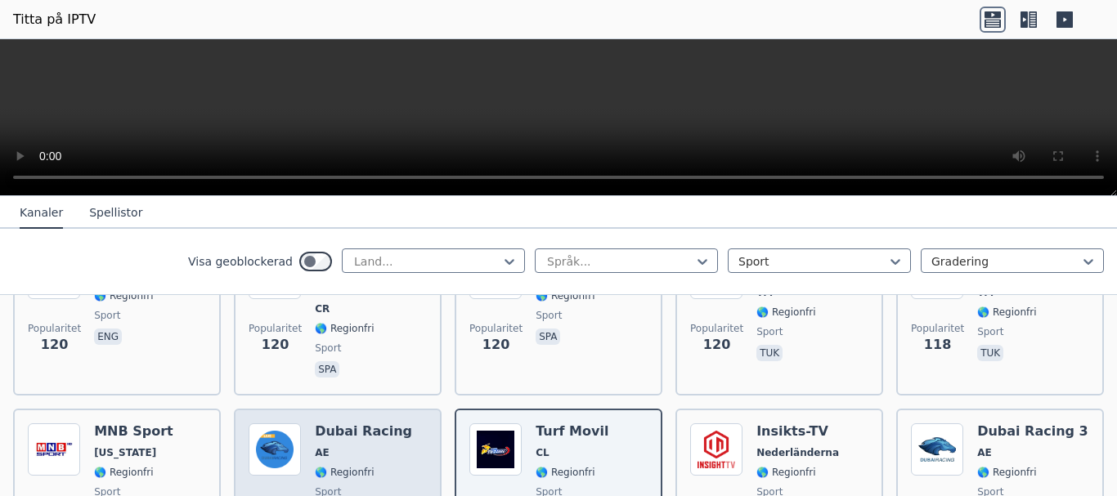
click at [351, 486] on span "sport" at bounding box center [363, 492] width 97 height 13
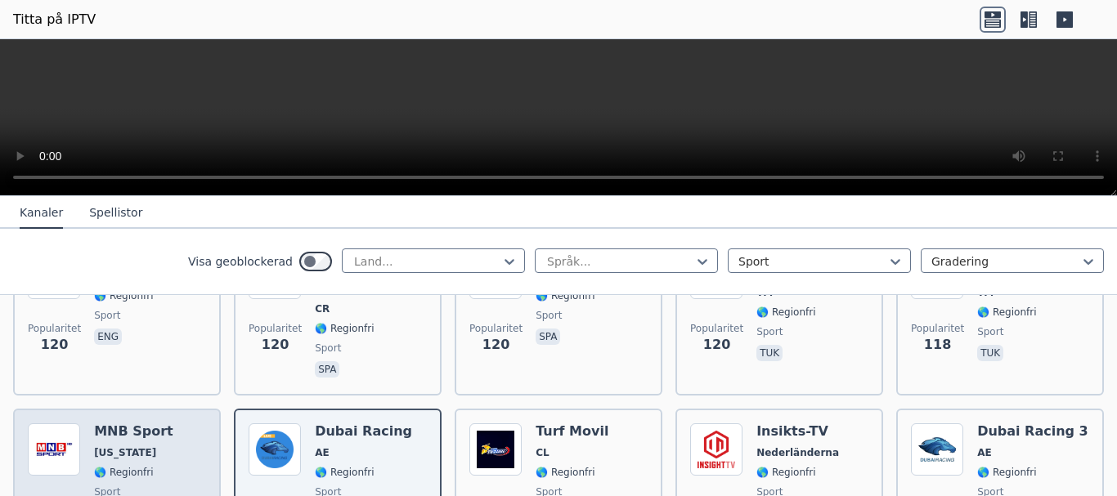
click at [157, 466] on span "🌎 Regionfri" at bounding box center [133, 472] width 79 height 13
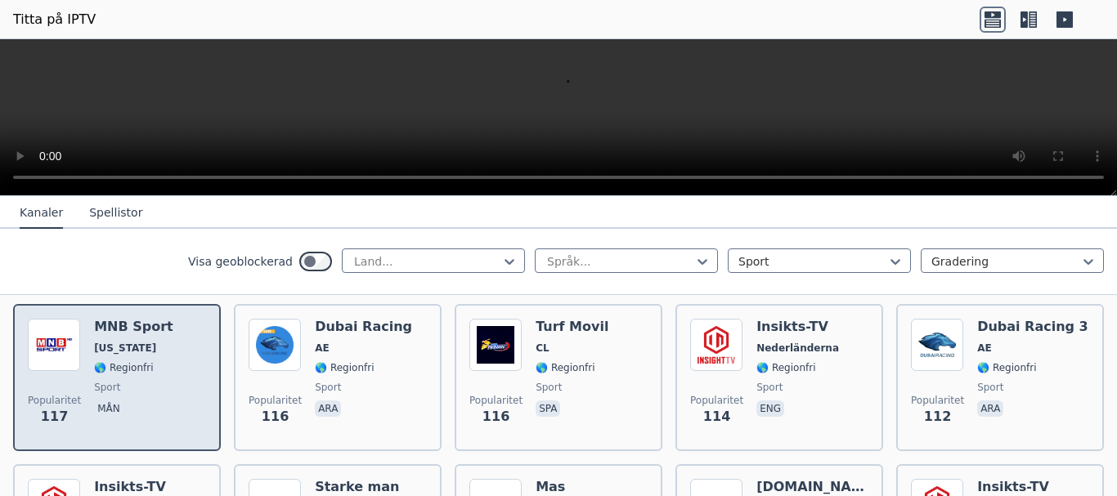
scroll to position [3352, 0]
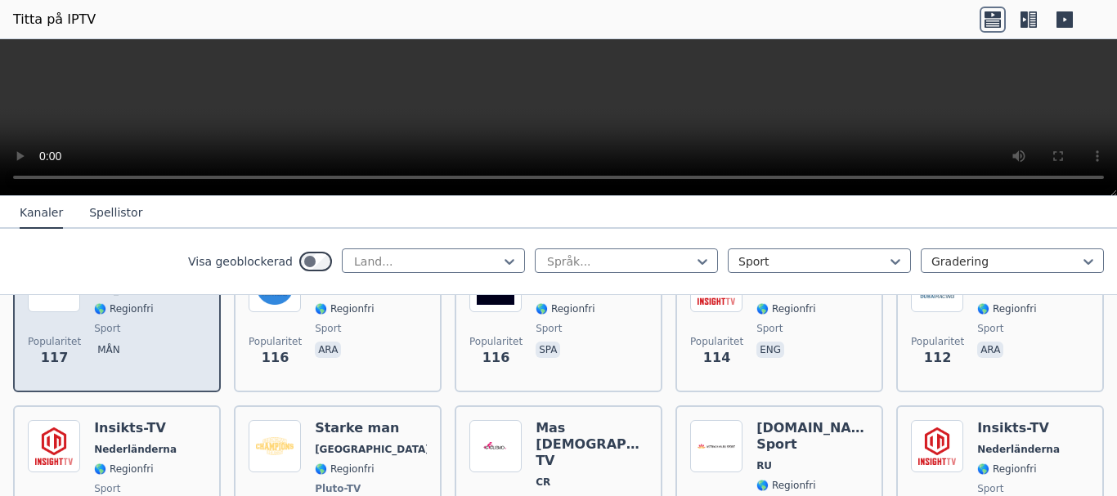
click at [157, 463] on span "🌎 Regionfri" at bounding box center [135, 469] width 83 height 13
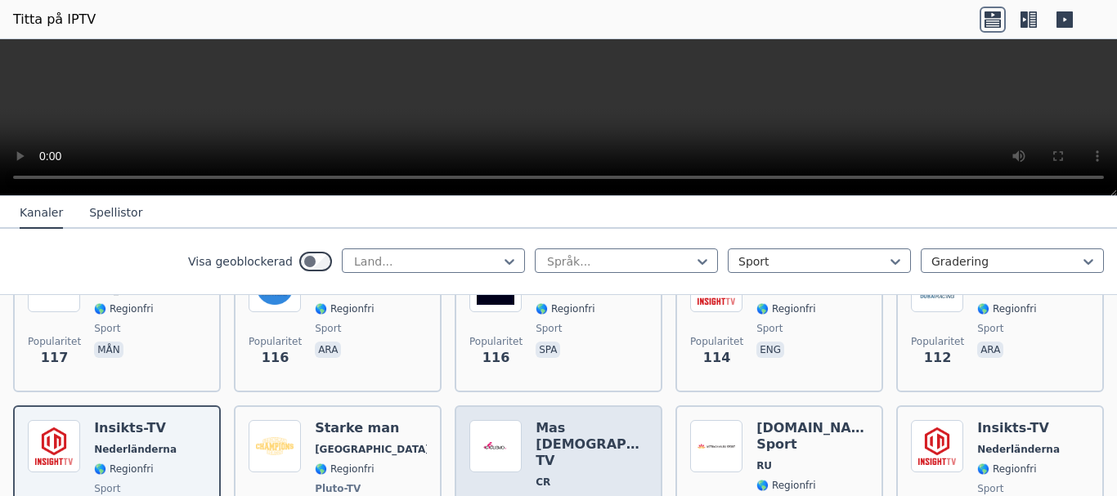
click at [579, 496] on font "🌎 Regionfri" at bounding box center [565, 501] width 59 height 11
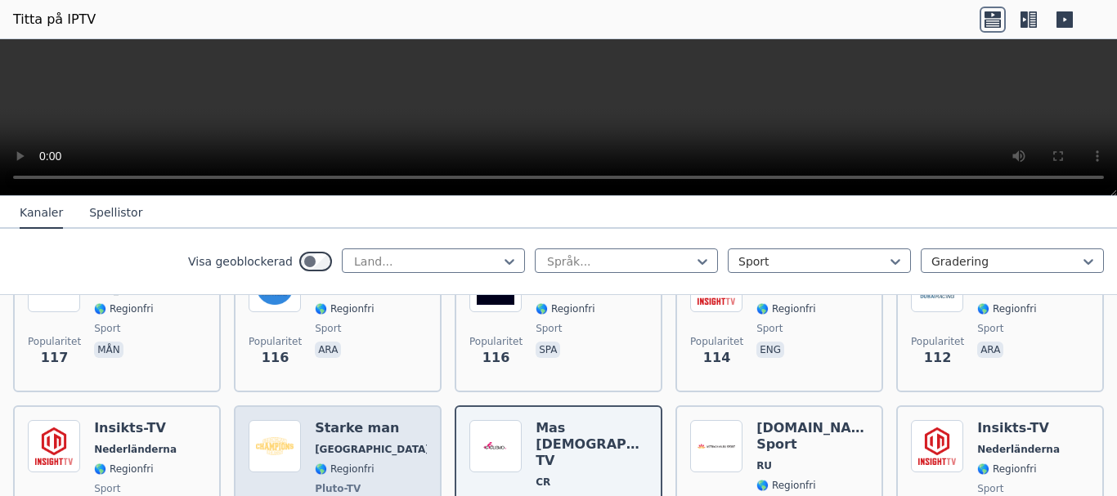
click at [350, 464] on font "🌎 Regionfri" at bounding box center [344, 469] width 59 height 11
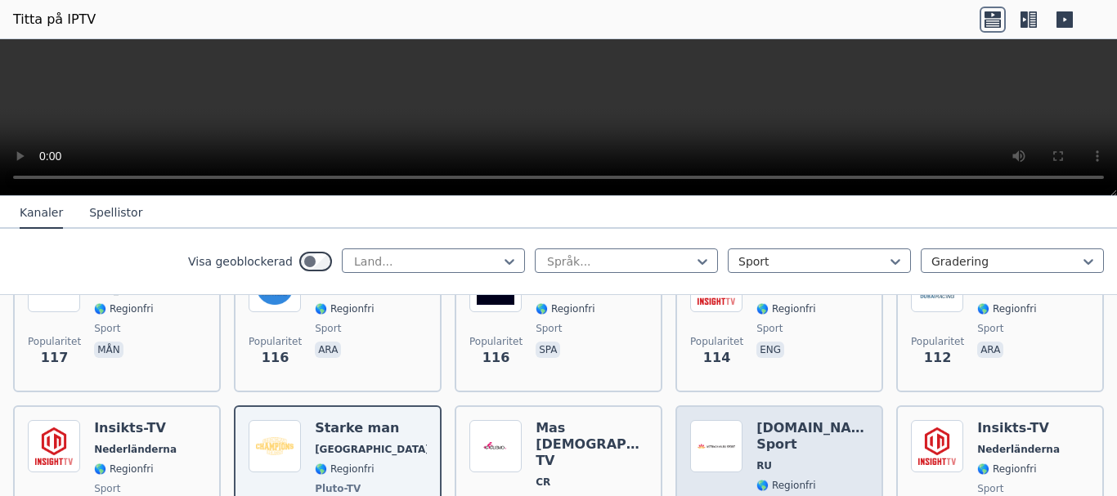
click at [780, 442] on div "[DOMAIN_NAME] Sport RU 🌎 Regionfri sport rus" at bounding box center [812, 487] width 112 height 134
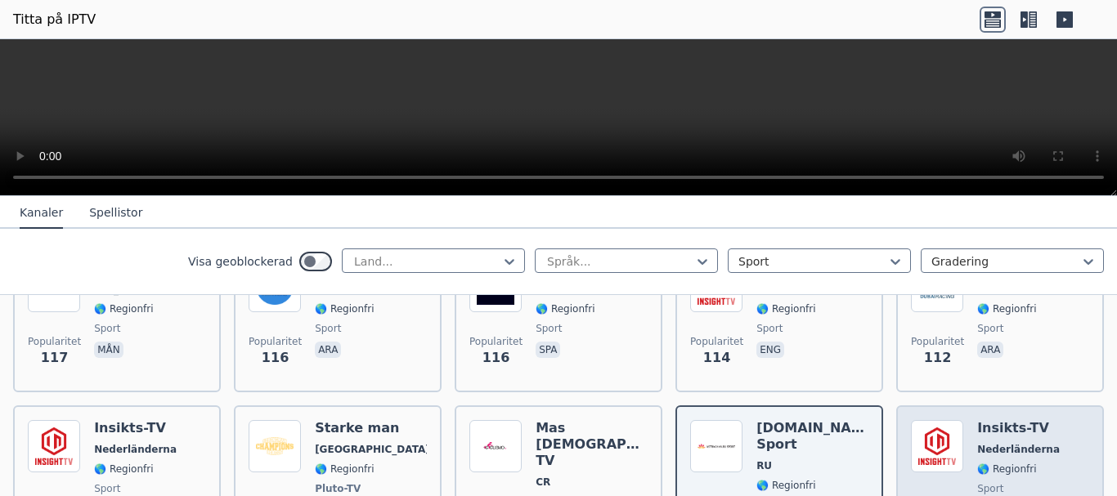
click at [1029, 463] on span "🌎 Regionfri" at bounding box center [1018, 469] width 83 height 13
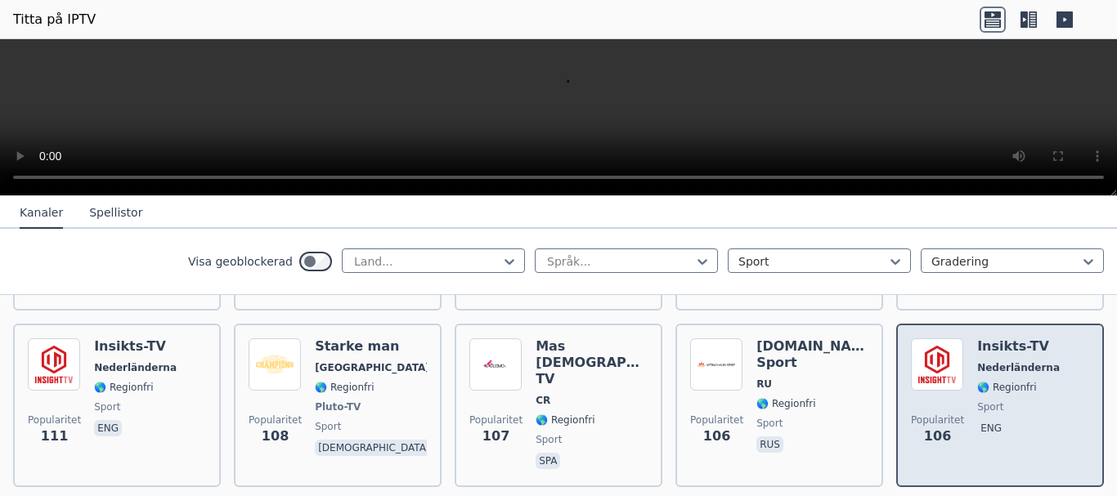
scroll to position [3516, 0]
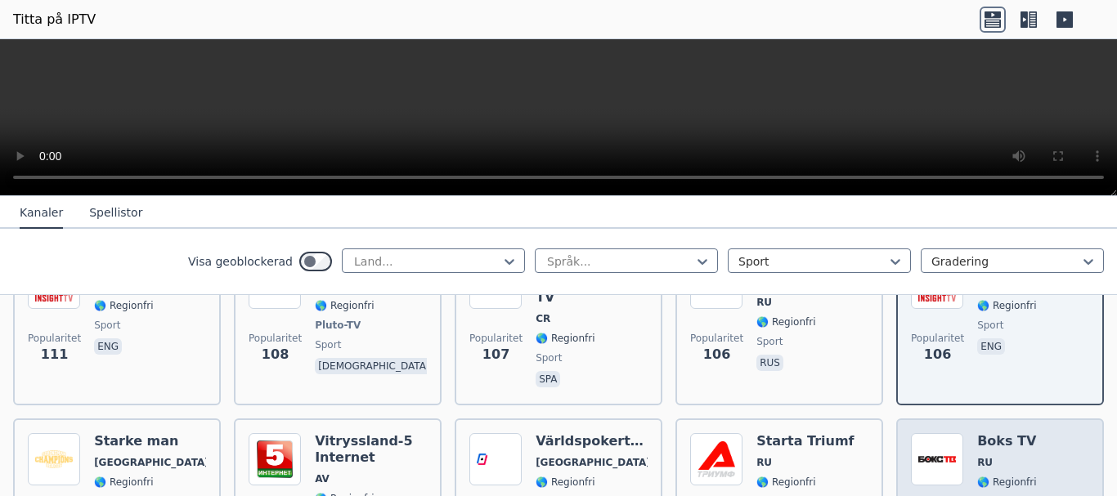
click at [1022, 433] on div "Popularitet 102 Boks TV RU 🌎 Regionfri sport rus" at bounding box center [1000, 493] width 178 height 121
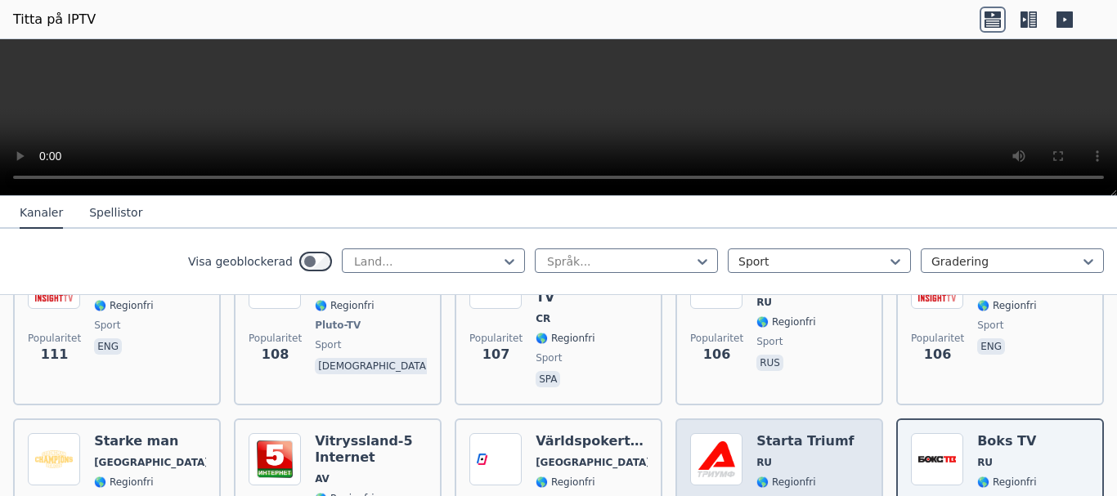
click at [763, 496] on font "sport" at bounding box center [769, 501] width 26 height 11
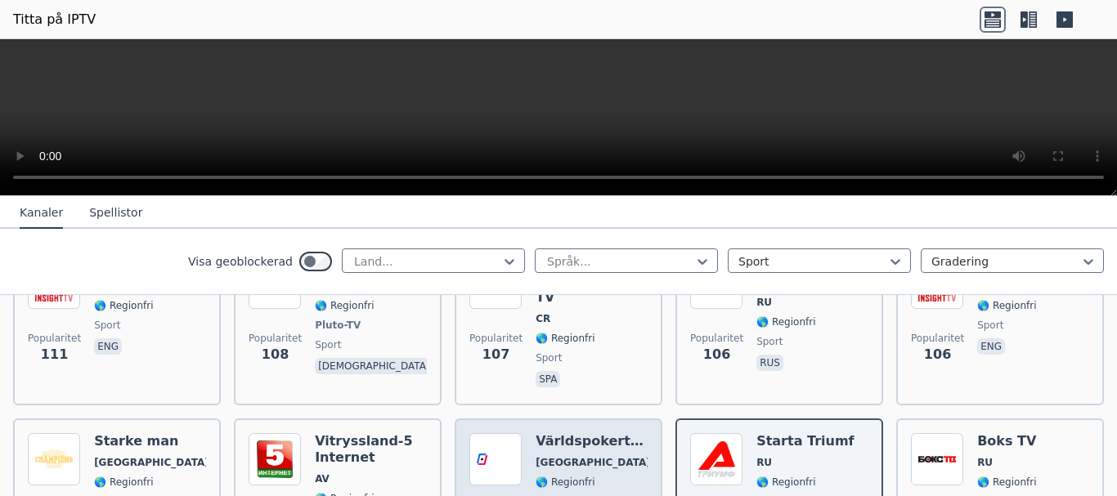
click at [579, 496] on span "Pluto-TV" at bounding box center [592, 502] width 112 height 13
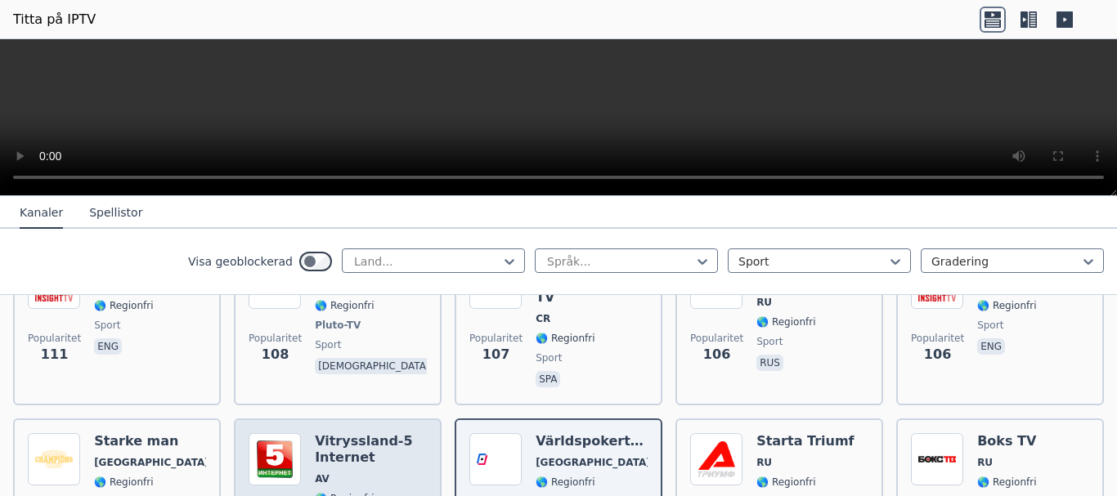
click at [358, 440] on div "Vitryssland-5 Internet AV 🌎 Regionfri sport rus" at bounding box center [371, 493] width 112 height 121
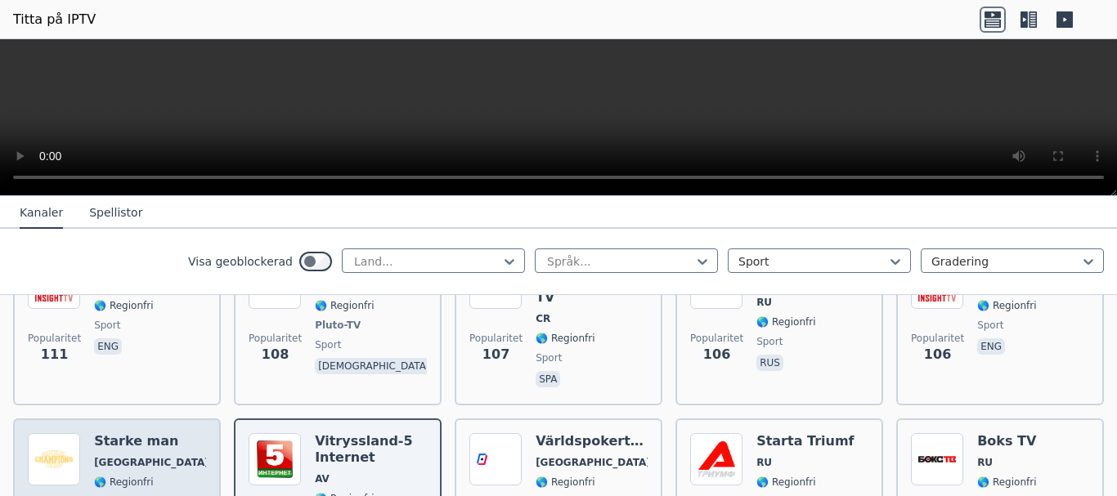
click at [158, 496] on span "Pluto-TV" at bounding box center [150, 502] width 112 height 13
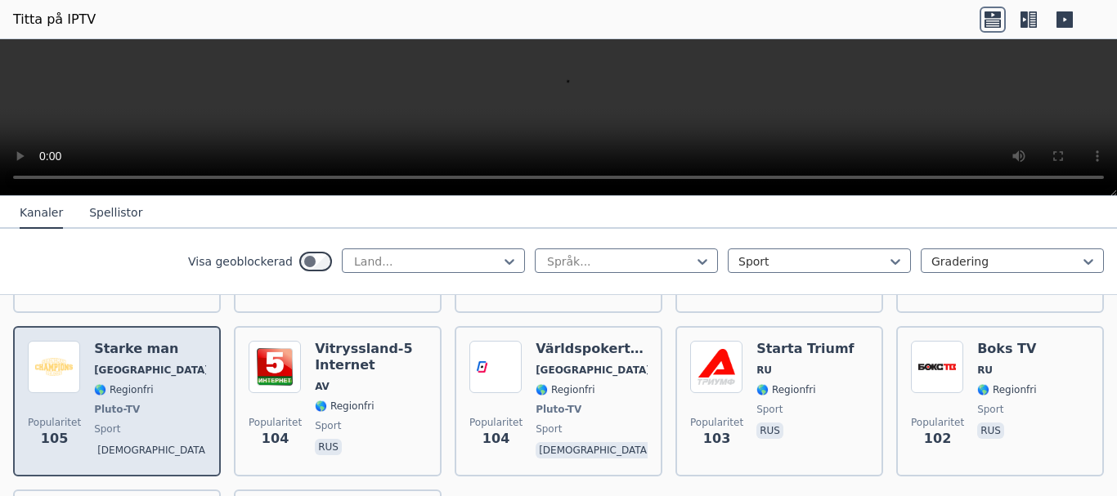
scroll to position [3679, 0]
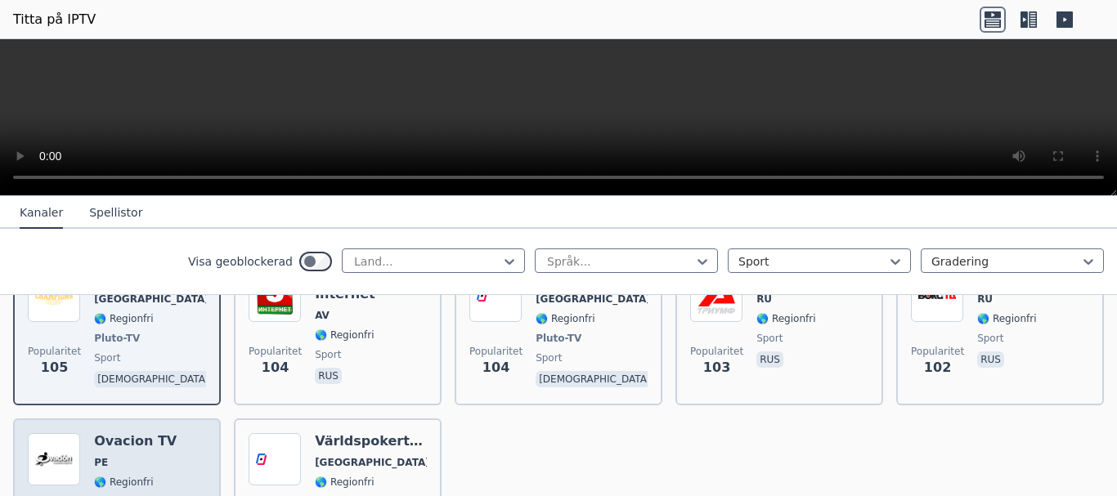
click at [158, 446] on div "Ovacion TV PE 🌎 Regionfri sport spa" at bounding box center [135, 493] width 83 height 121
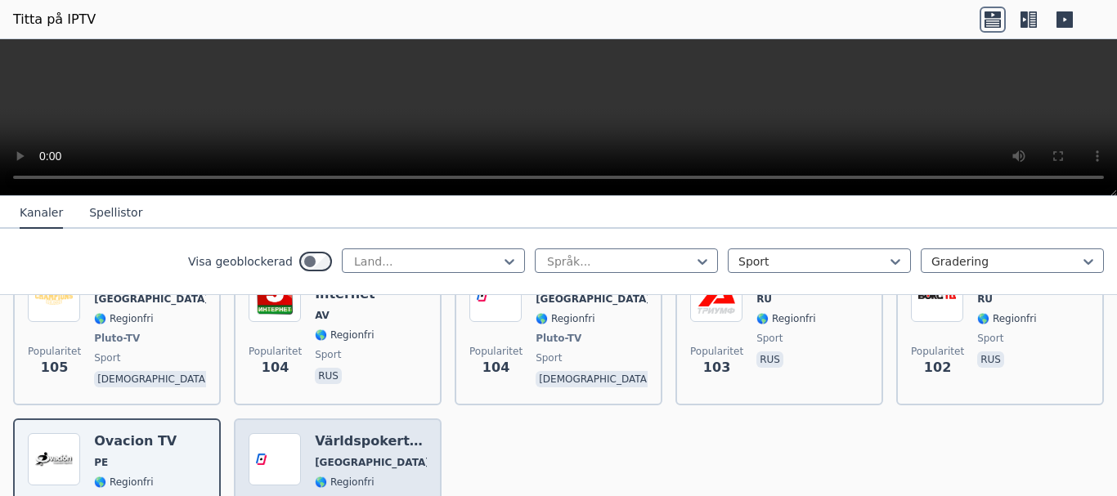
click at [353, 444] on div "Världspokerturnén [GEOGRAPHIC_DATA] 🌎 Regionfri Pluto-TV sport gud" at bounding box center [371, 493] width 112 height 121
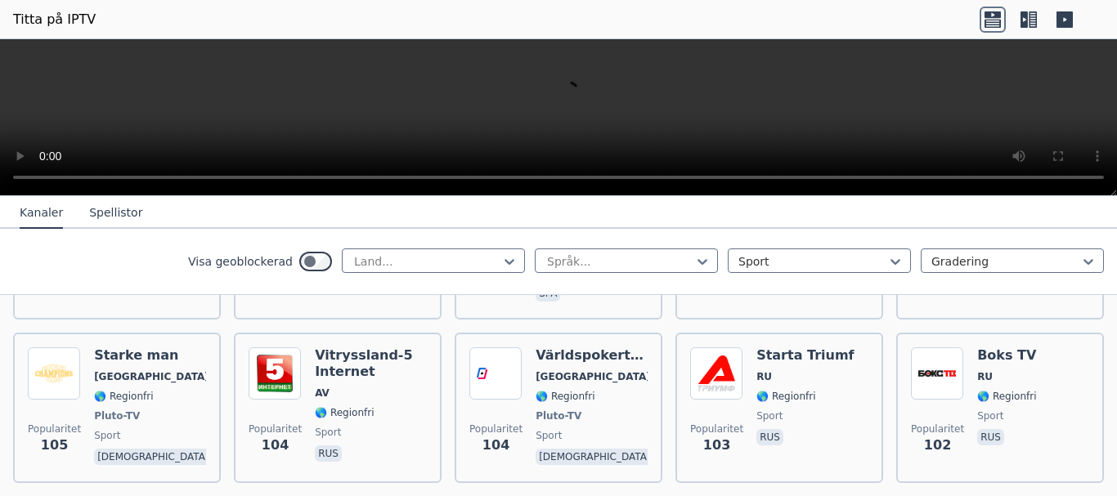
scroll to position [3434, 0]
